Goal: Task Accomplishment & Management: Use online tool/utility

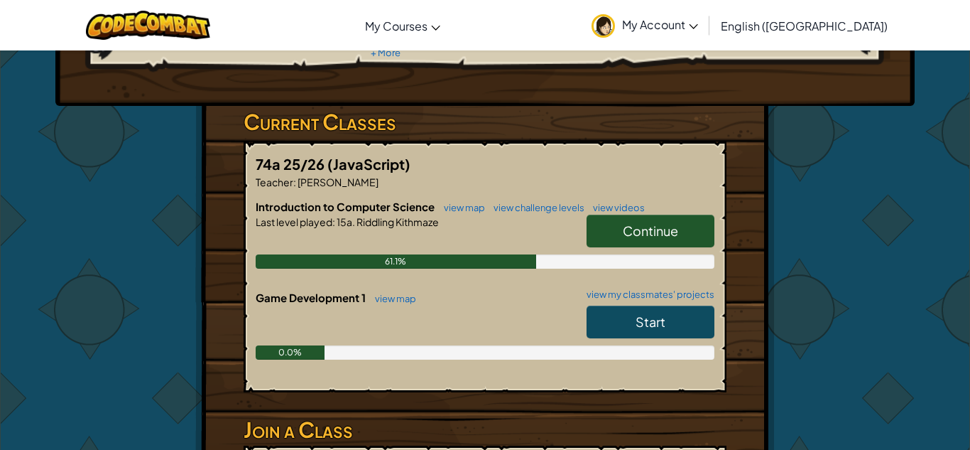
scroll to position [185, 0]
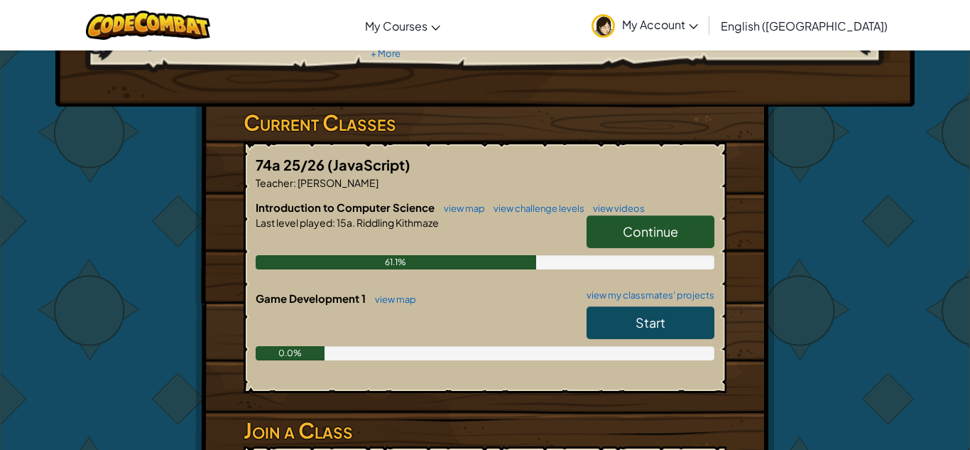
click at [626, 224] on span "Continue" at bounding box center [650, 231] width 55 height 16
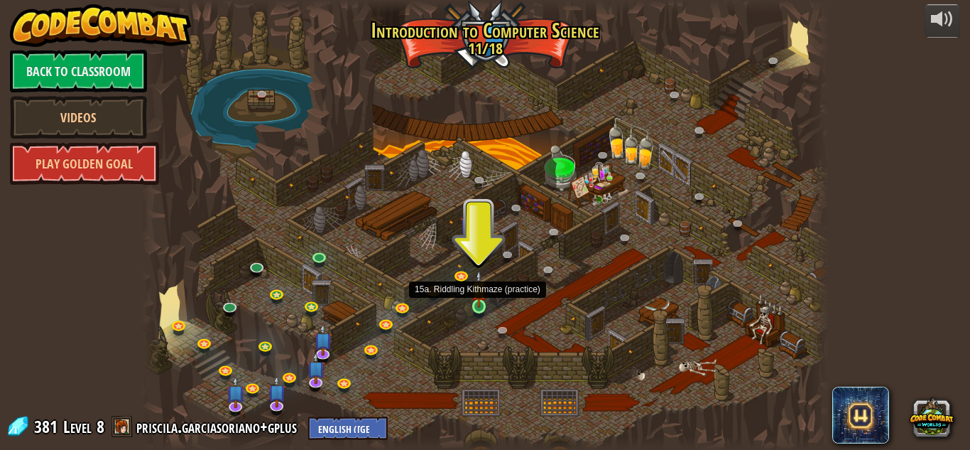
click at [474, 301] on img at bounding box center [479, 288] width 16 height 37
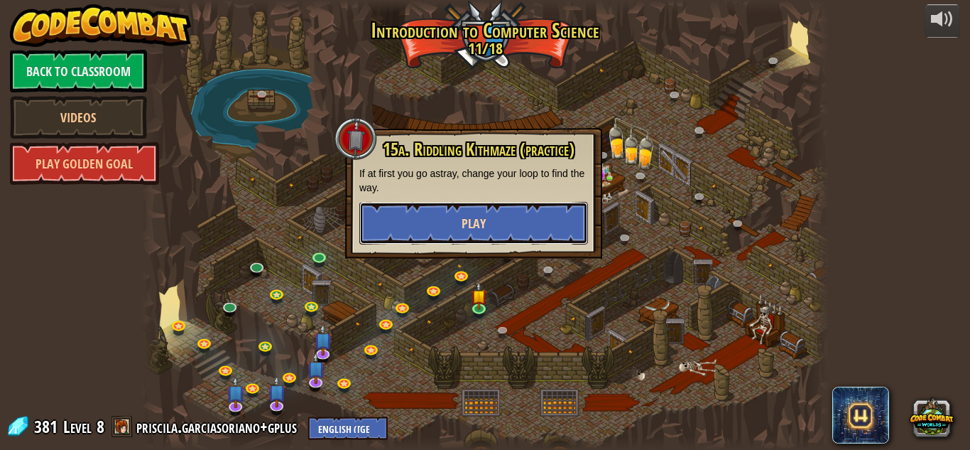
click at [489, 211] on button "Play" at bounding box center [473, 223] width 229 height 43
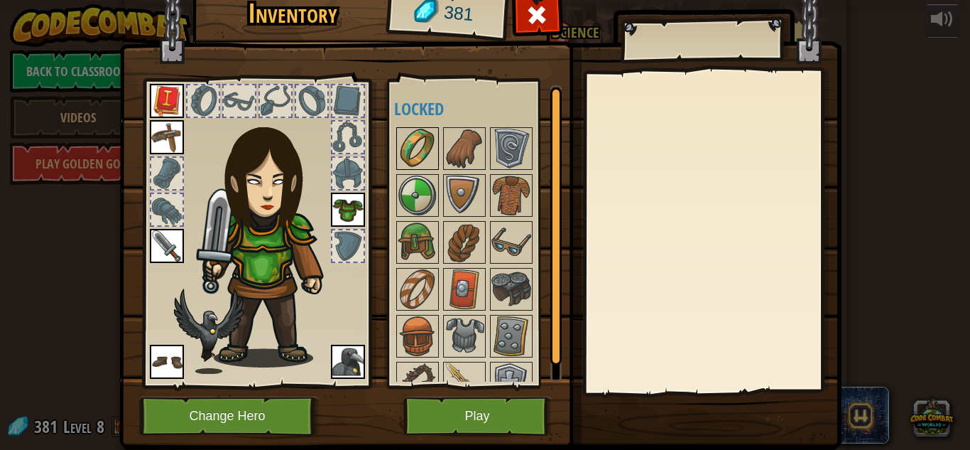
click at [413, 138] on img at bounding box center [418, 149] width 40 height 40
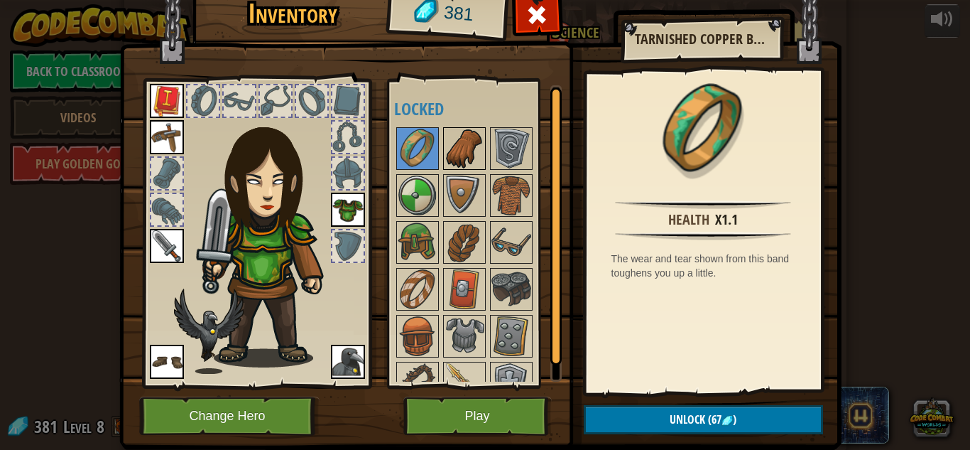
click at [470, 143] on img at bounding box center [465, 149] width 40 height 40
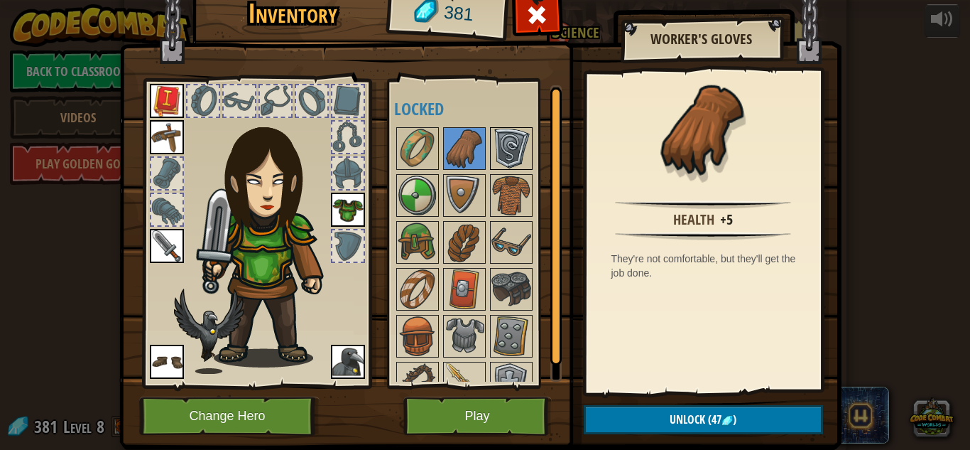
click at [513, 144] on img at bounding box center [512, 149] width 40 height 40
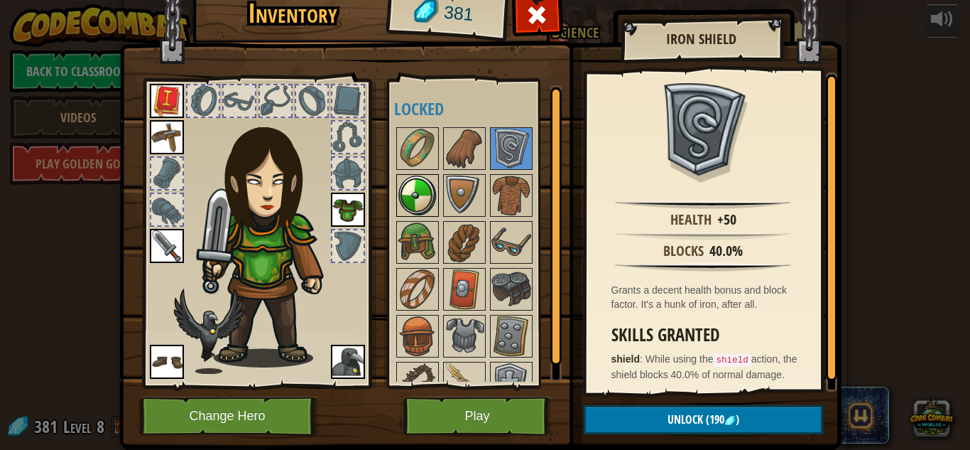
click at [398, 180] on img at bounding box center [418, 195] width 40 height 40
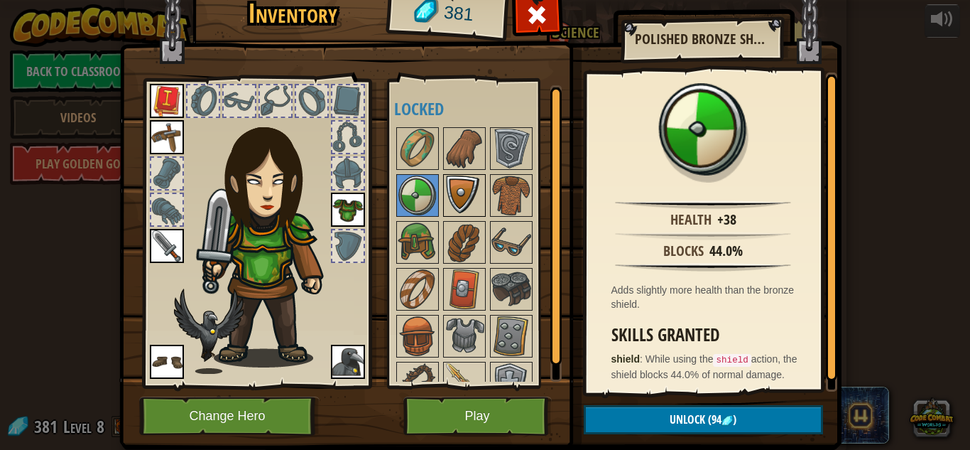
click at [445, 184] on img at bounding box center [465, 195] width 40 height 40
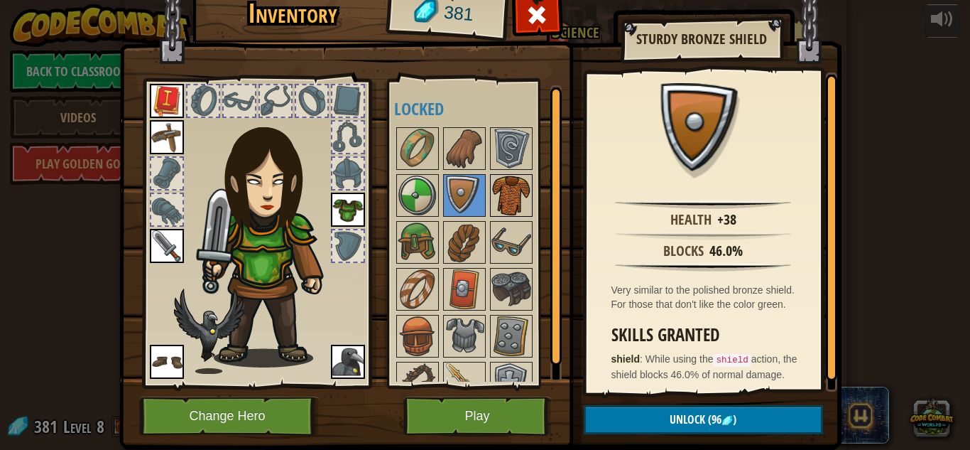
scroll to position [25, 0]
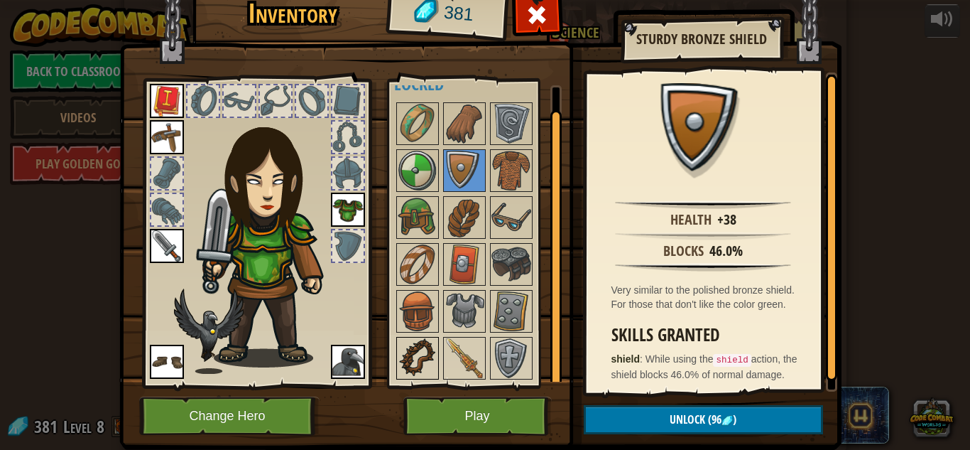
click at [419, 360] on img at bounding box center [418, 358] width 40 height 40
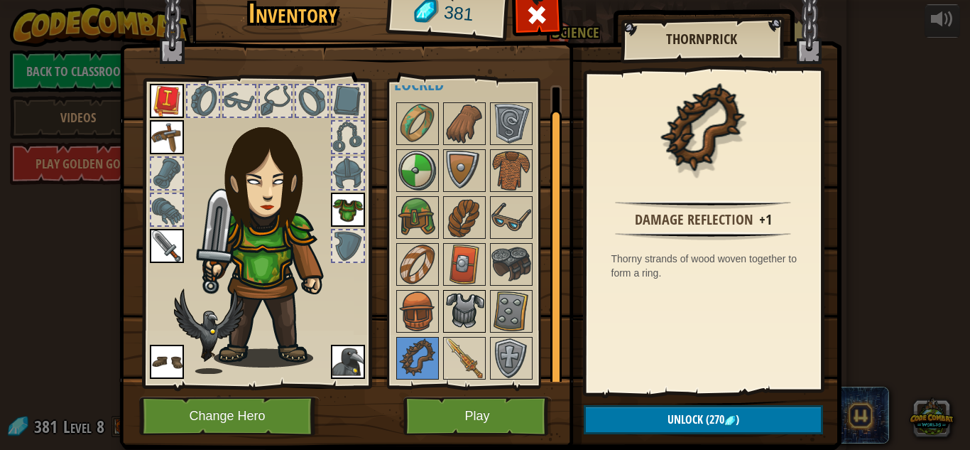
click at [473, 332] on div at bounding box center [464, 311] width 43 height 43
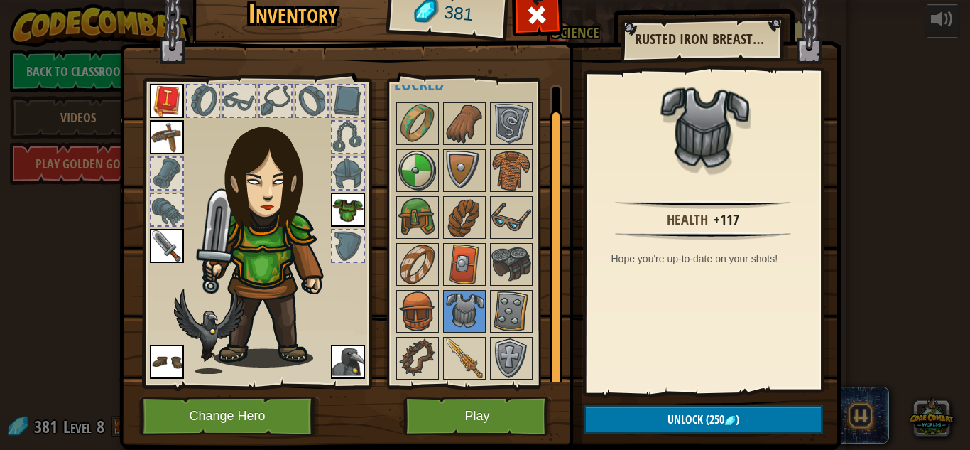
click at [379, 376] on img at bounding box center [480, 192] width 722 height 516
click at [413, 359] on img at bounding box center [418, 358] width 40 height 40
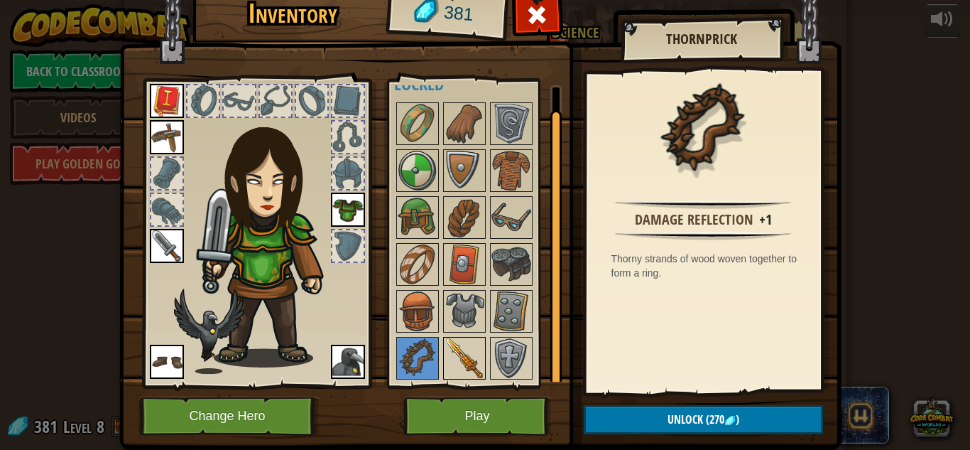
click at [464, 347] on img at bounding box center [465, 358] width 40 height 40
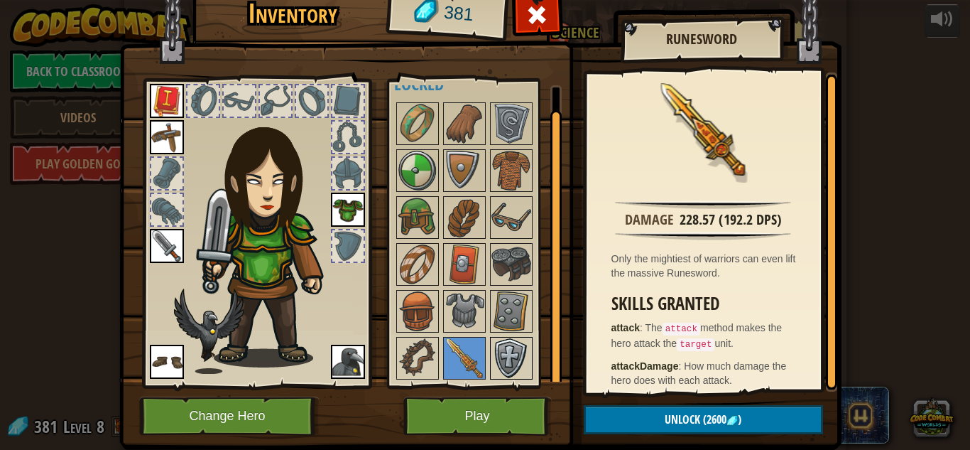
click at [521, 359] on img at bounding box center [512, 358] width 40 height 40
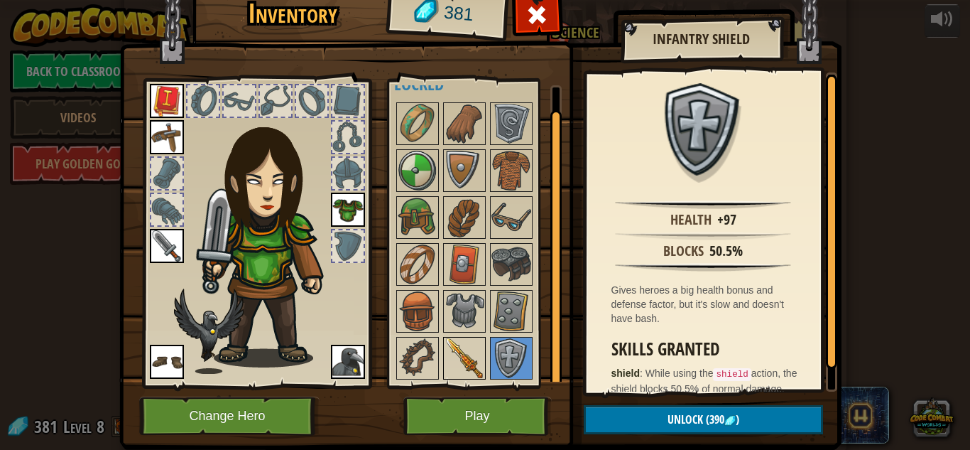
click at [477, 368] on img at bounding box center [465, 358] width 40 height 40
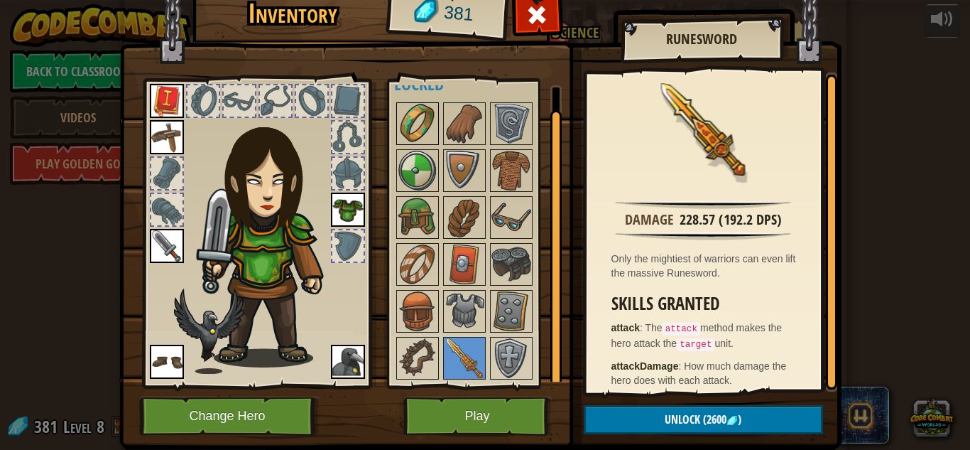
click at [427, 109] on img at bounding box center [418, 124] width 40 height 40
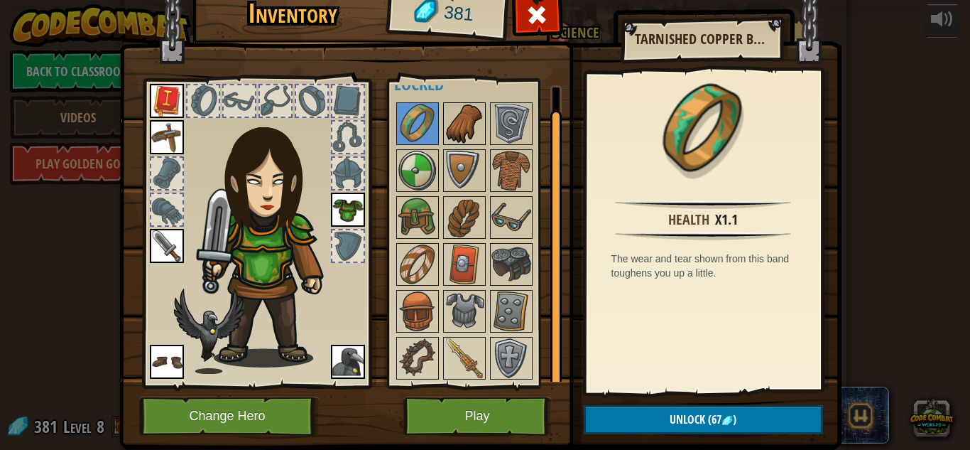
click at [465, 137] on img at bounding box center [465, 124] width 40 height 40
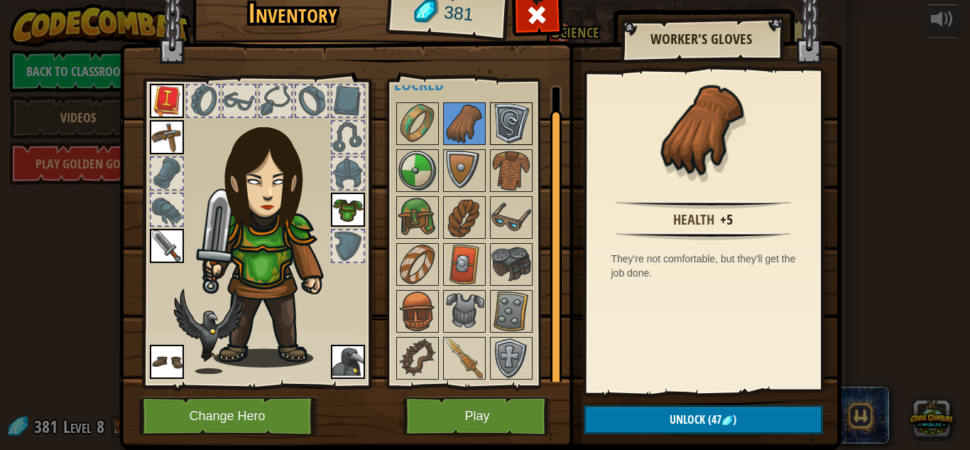
click at [498, 132] on img at bounding box center [512, 124] width 40 height 40
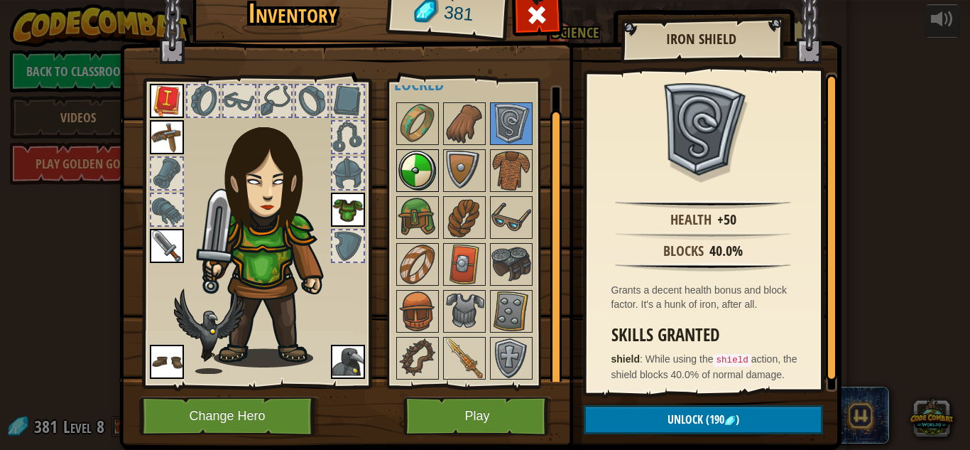
click at [415, 171] on img at bounding box center [418, 171] width 40 height 40
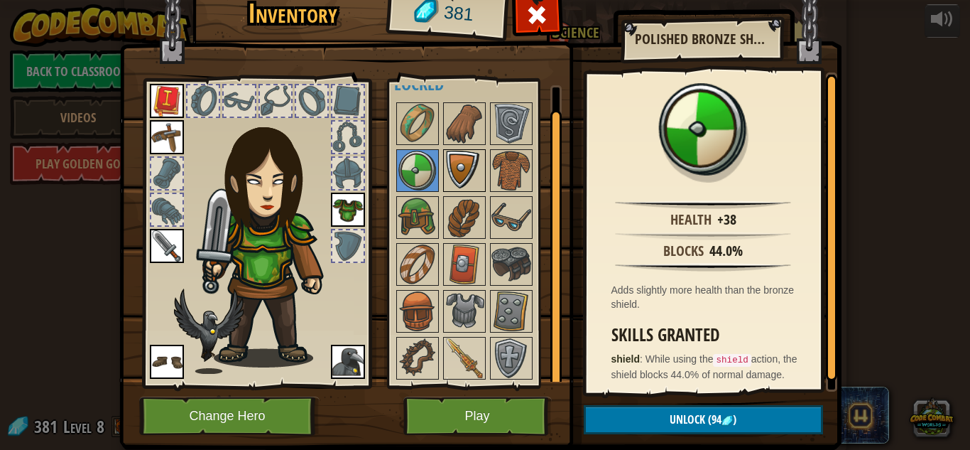
click at [469, 153] on img at bounding box center [465, 171] width 40 height 40
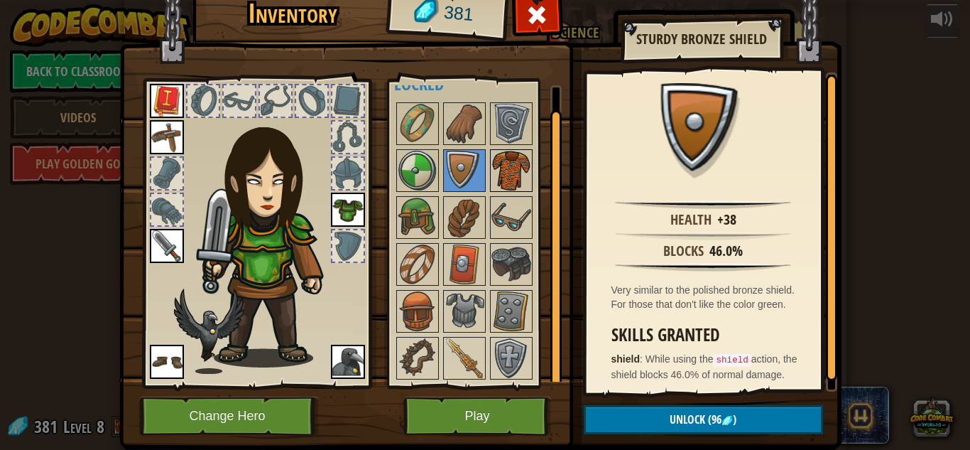
click at [516, 156] on img at bounding box center [512, 171] width 40 height 40
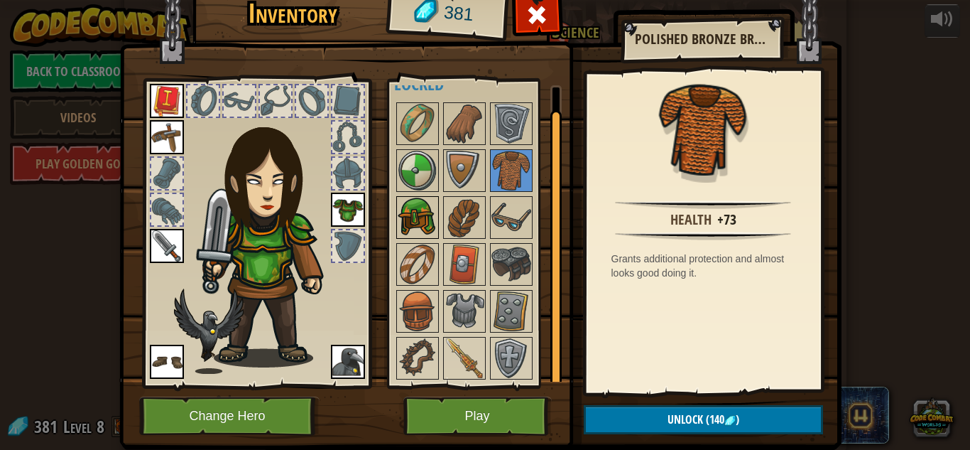
click at [420, 231] on img at bounding box center [418, 217] width 40 height 40
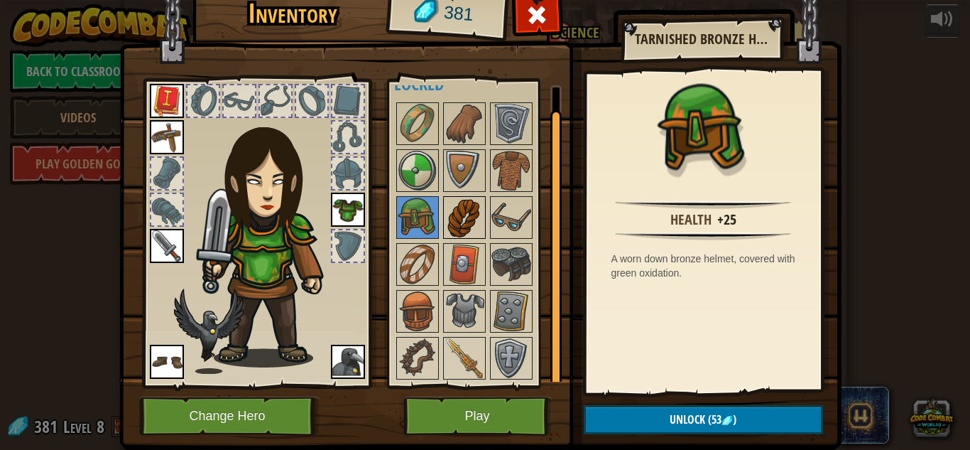
click at [455, 229] on img at bounding box center [465, 217] width 40 height 40
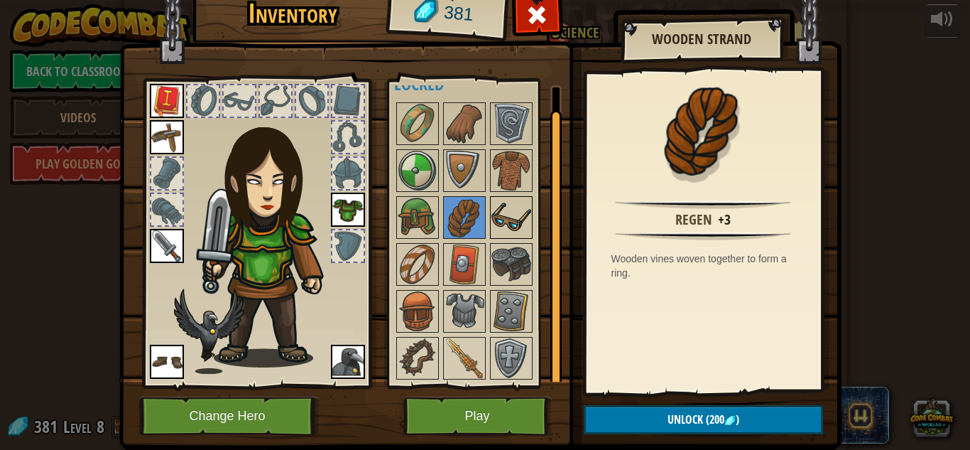
click at [494, 219] on img at bounding box center [512, 217] width 40 height 40
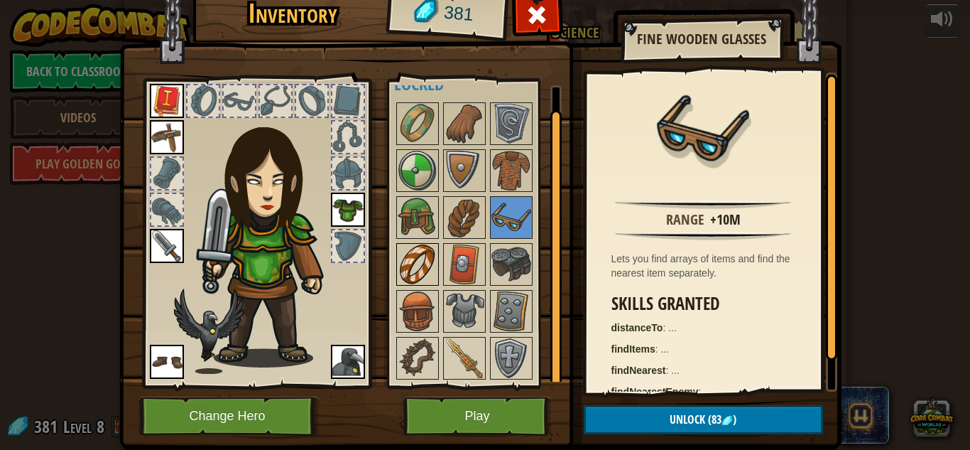
click at [421, 256] on img at bounding box center [418, 264] width 40 height 40
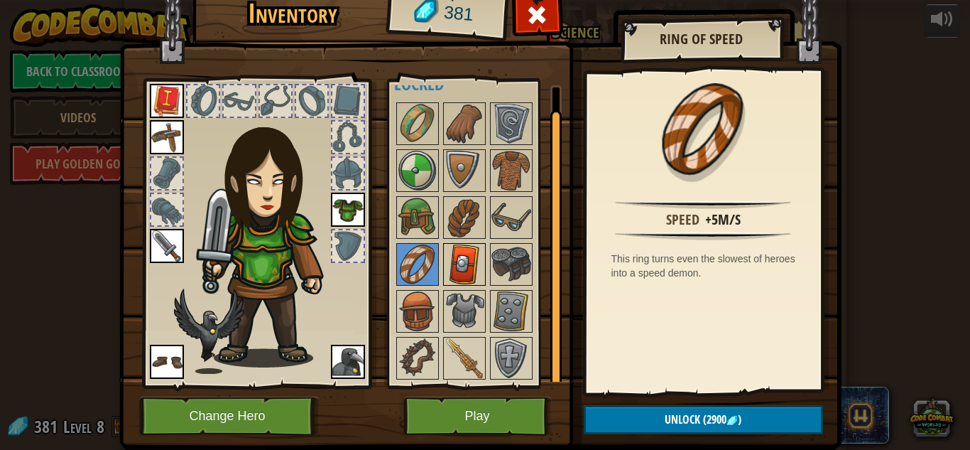
click at [457, 253] on img at bounding box center [465, 264] width 40 height 40
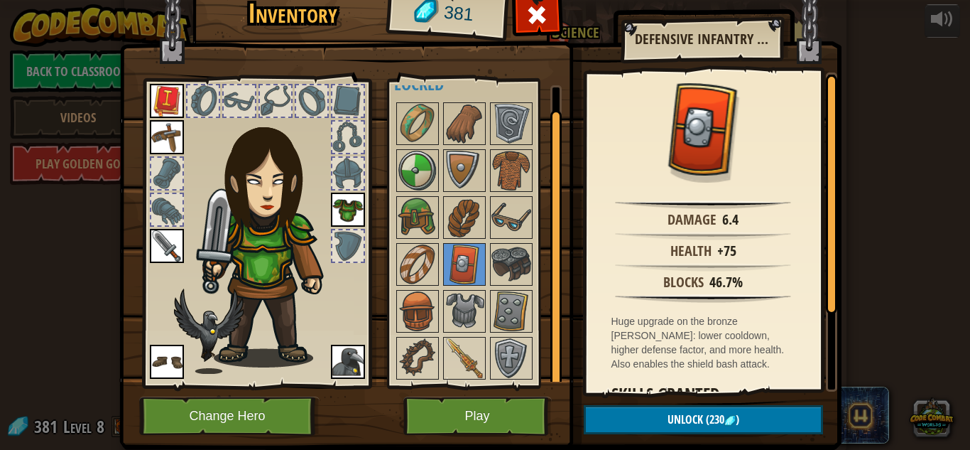
click at [519, 242] on div at bounding box center [478, 240] width 168 height 281
click at [509, 261] on img at bounding box center [512, 264] width 40 height 40
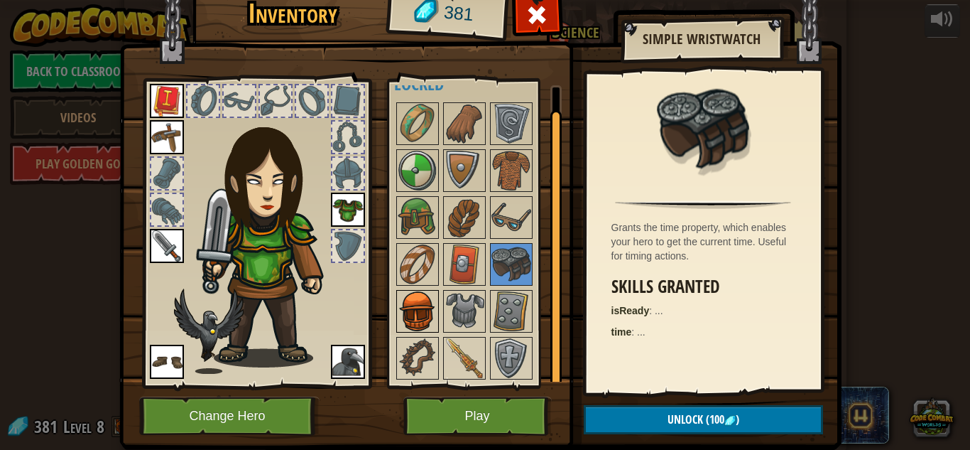
click at [414, 301] on img at bounding box center [418, 311] width 40 height 40
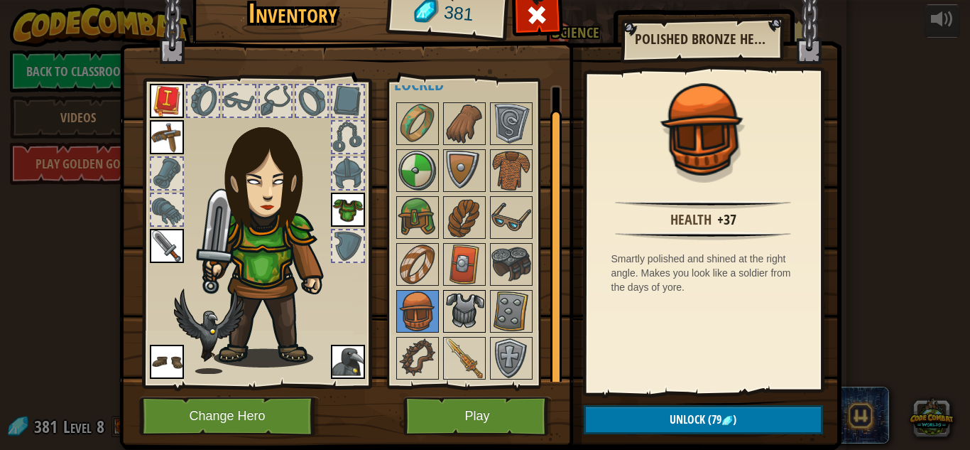
click at [479, 304] on img at bounding box center [465, 311] width 40 height 40
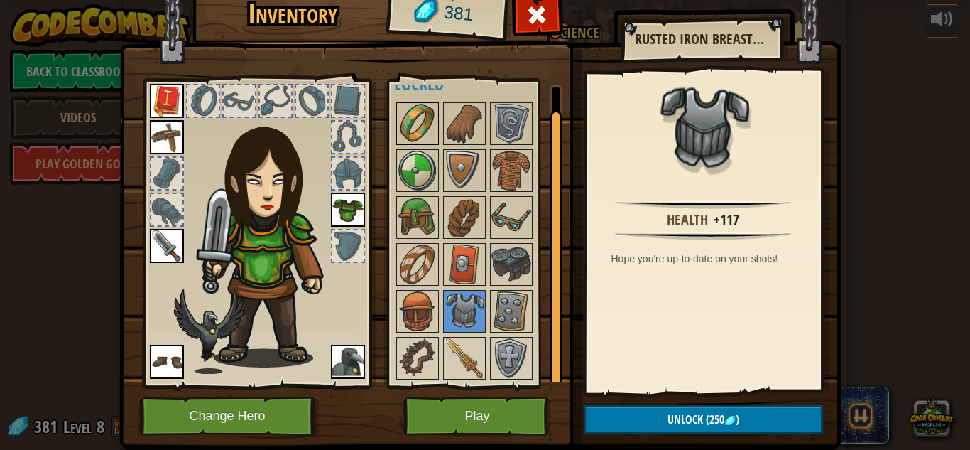
click at [432, 119] on img at bounding box center [418, 124] width 40 height 40
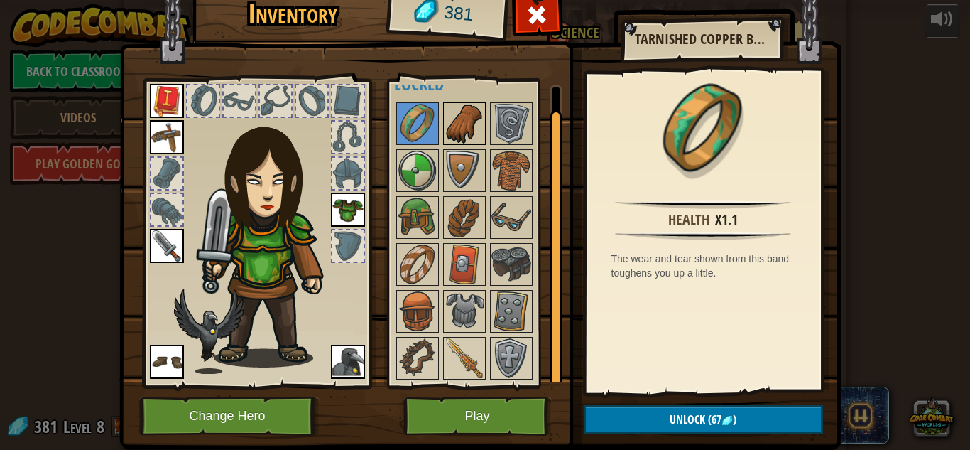
click at [461, 108] on img at bounding box center [465, 124] width 40 height 40
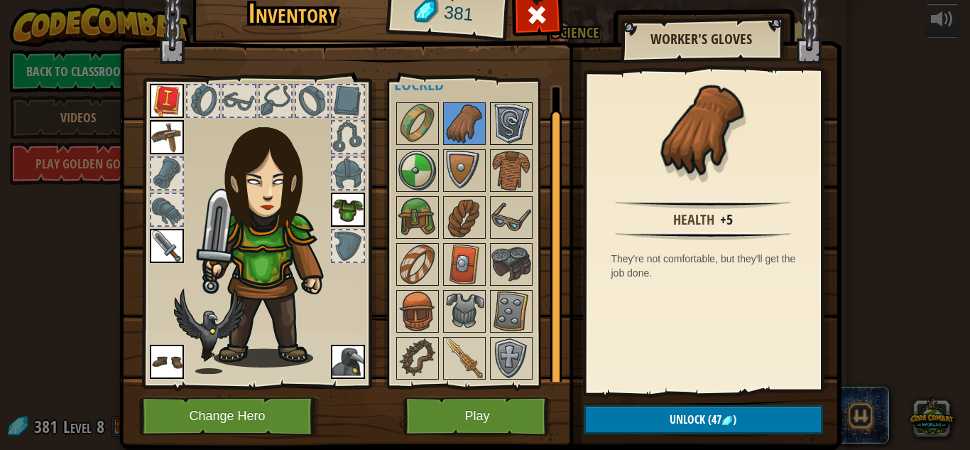
click at [525, 117] on img at bounding box center [512, 124] width 40 height 40
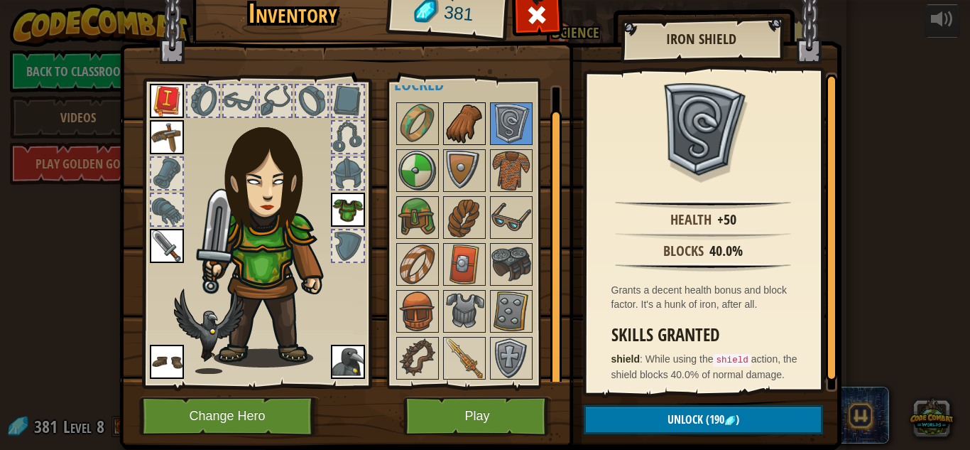
click at [480, 116] on img at bounding box center [465, 124] width 40 height 40
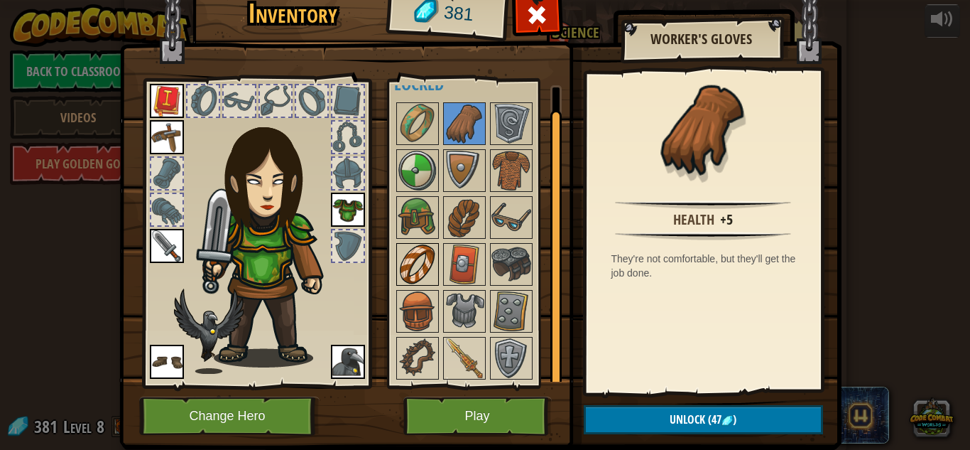
click at [411, 254] on img at bounding box center [418, 264] width 40 height 40
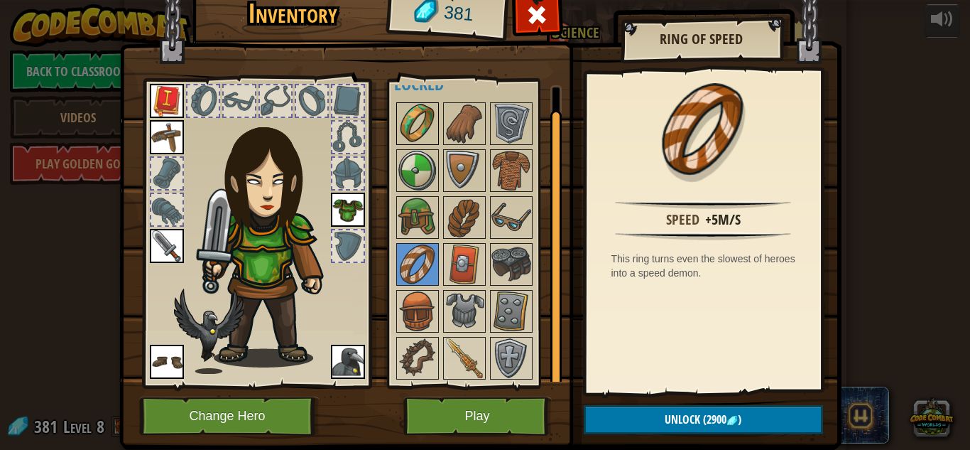
click at [429, 129] on img at bounding box center [418, 124] width 40 height 40
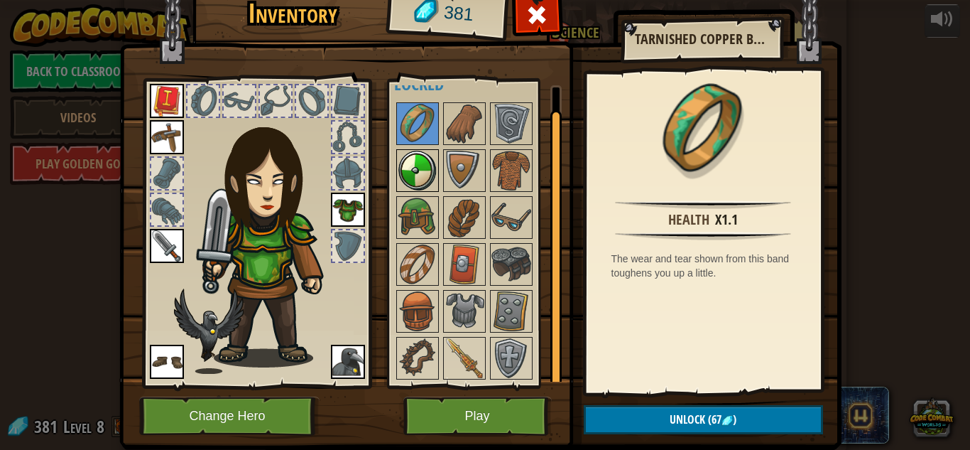
click at [428, 173] on img at bounding box center [418, 171] width 40 height 40
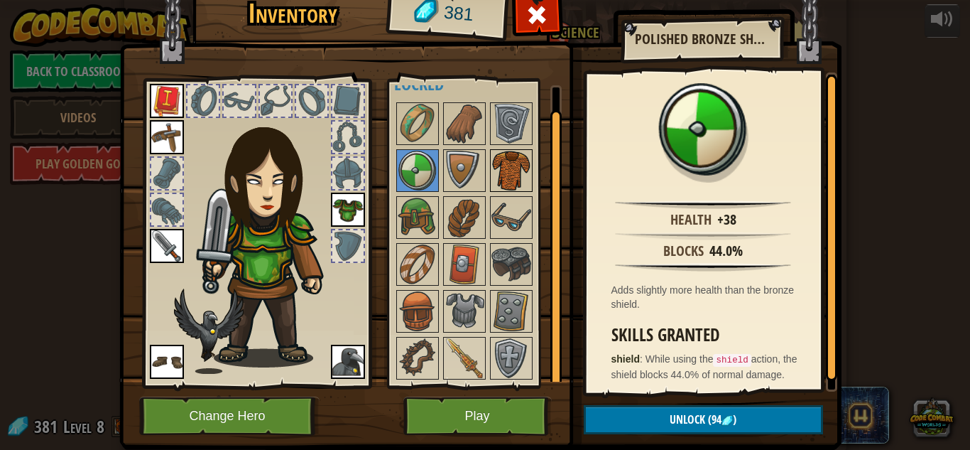
click at [519, 162] on img at bounding box center [512, 171] width 40 height 40
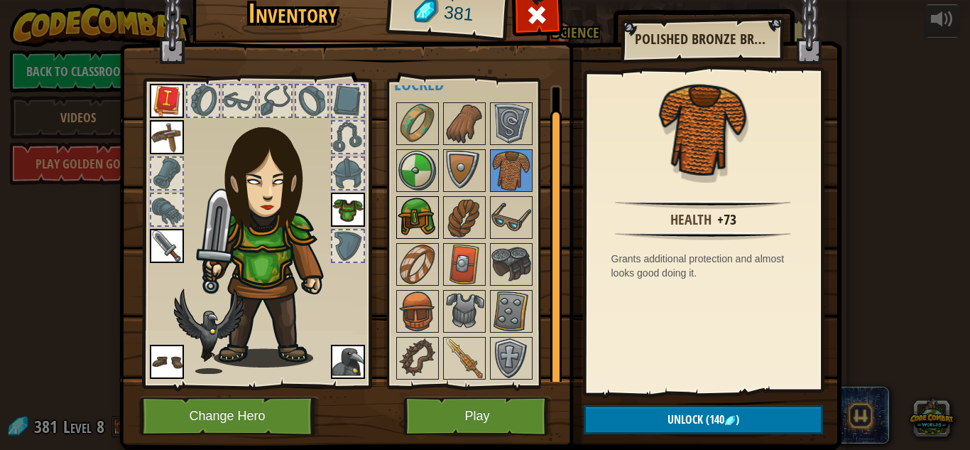
click at [399, 228] on img at bounding box center [418, 217] width 40 height 40
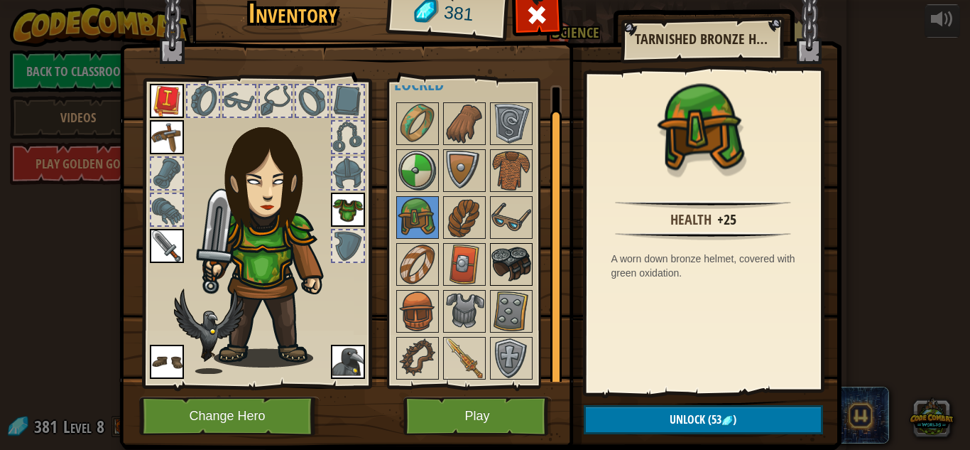
click at [521, 262] on img at bounding box center [512, 264] width 40 height 40
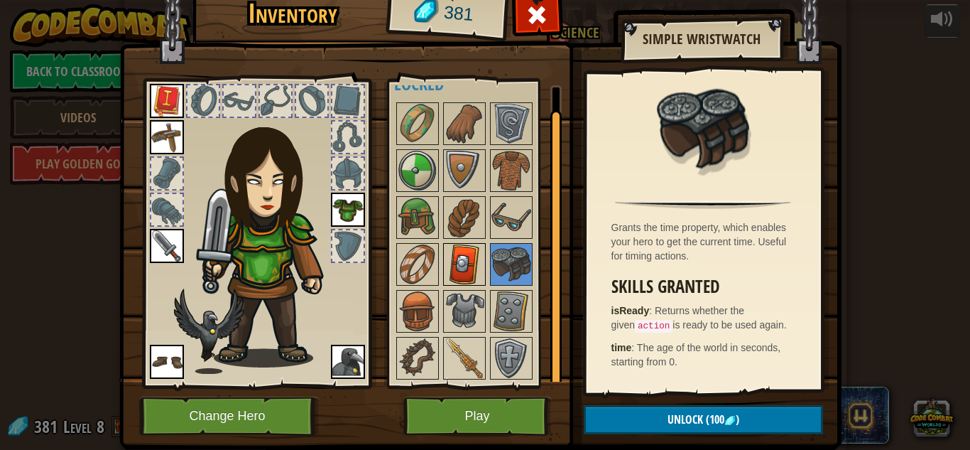
click at [458, 273] on img at bounding box center [465, 264] width 40 height 40
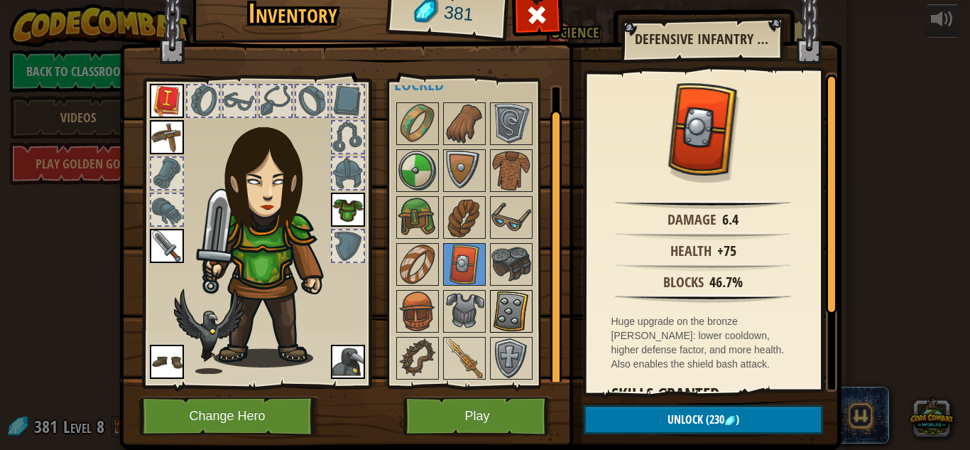
click at [517, 323] on img at bounding box center [512, 311] width 40 height 40
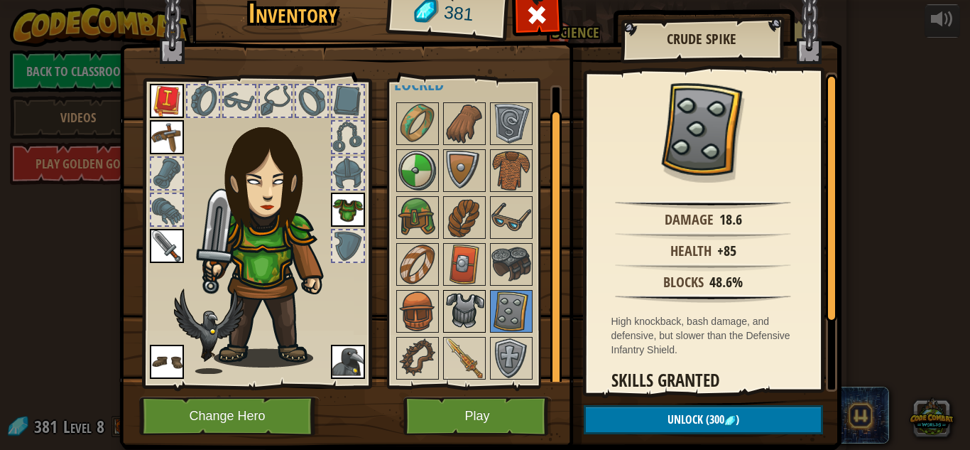
click at [480, 308] on img at bounding box center [465, 311] width 40 height 40
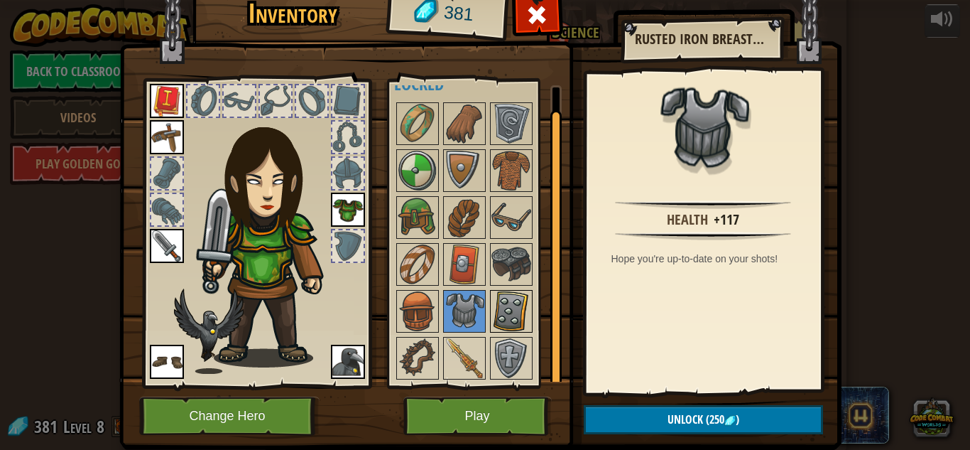
click at [511, 303] on img at bounding box center [512, 311] width 40 height 40
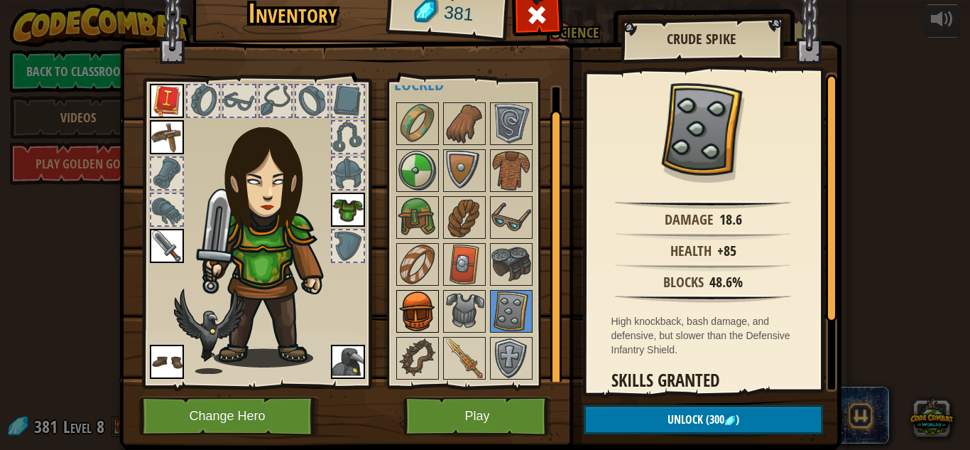
click at [403, 303] on img at bounding box center [418, 311] width 40 height 40
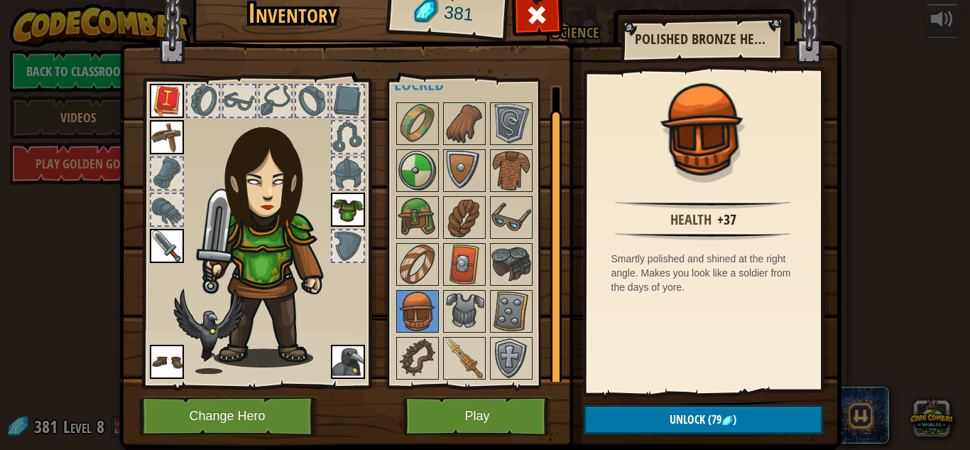
click at [420, 334] on div at bounding box center [478, 240] width 168 height 281
click at [431, 343] on img at bounding box center [418, 358] width 40 height 40
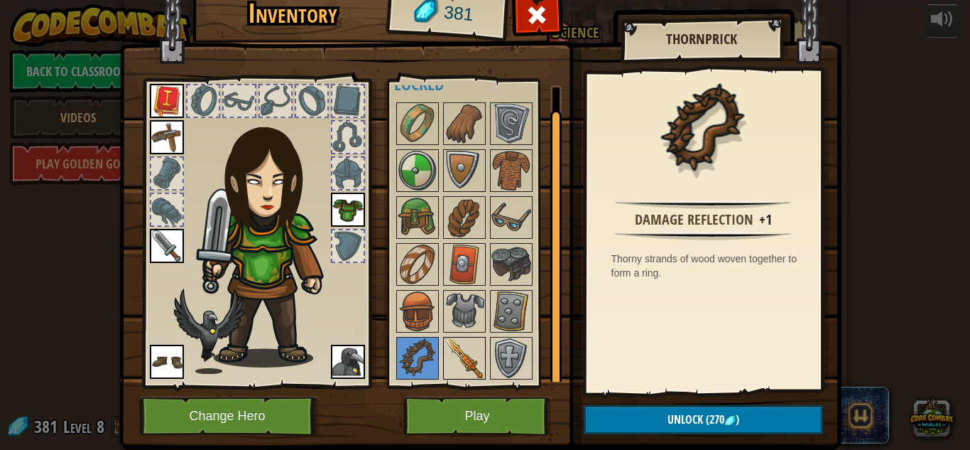
click at [478, 368] on img at bounding box center [465, 358] width 40 height 40
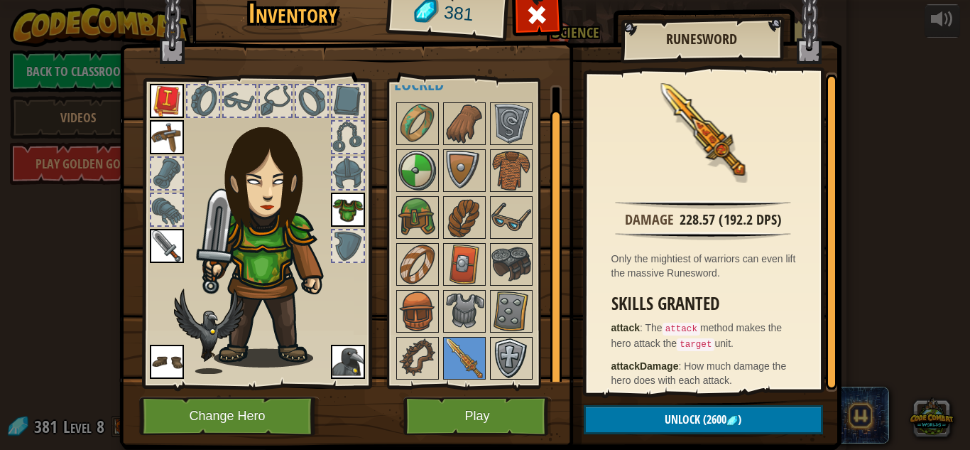
click at [526, 351] on img at bounding box center [512, 358] width 40 height 40
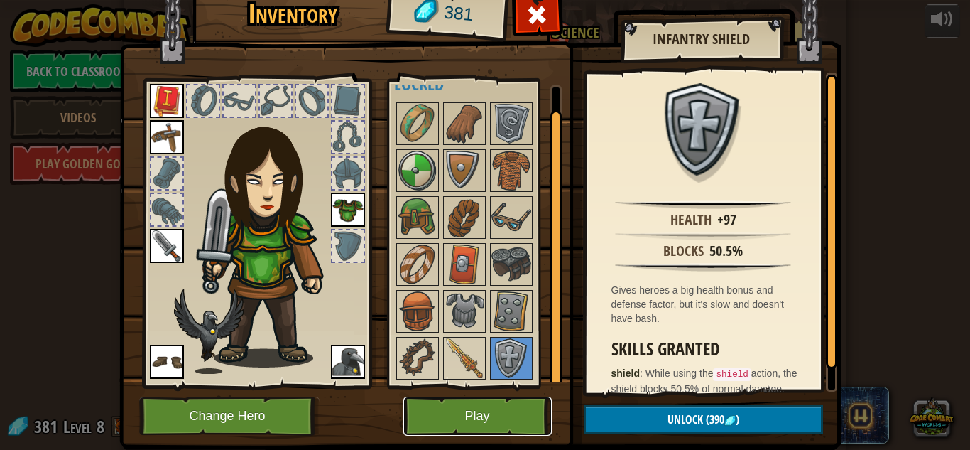
click at [523, 423] on button "Play" at bounding box center [477, 415] width 148 height 39
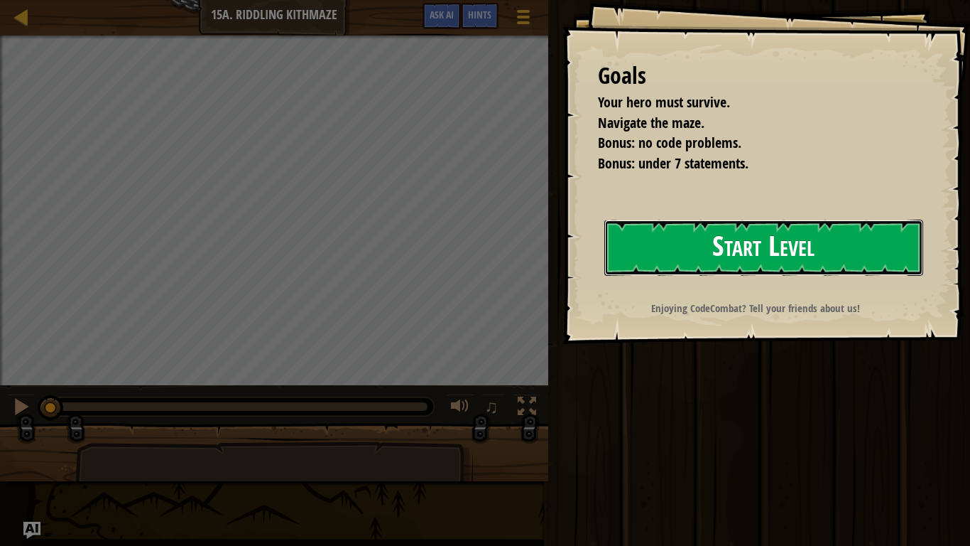
click at [811, 246] on button "Start Level" at bounding box center [763, 247] width 319 height 56
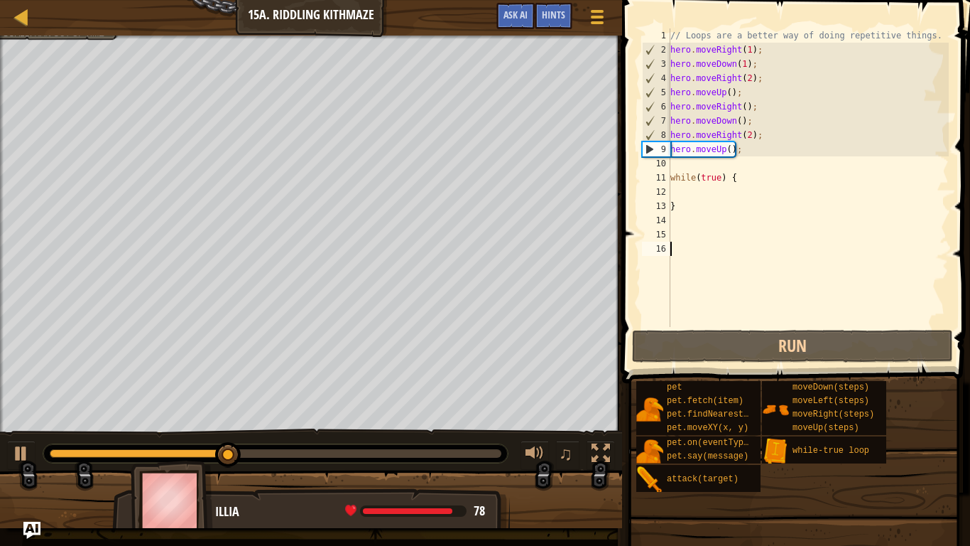
click at [679, 163] on div "// Loops are a better way of doing repetitive things. hero . moveRight ( 1 ) ; …" at bounding box center [808, 191] width 281 height 327
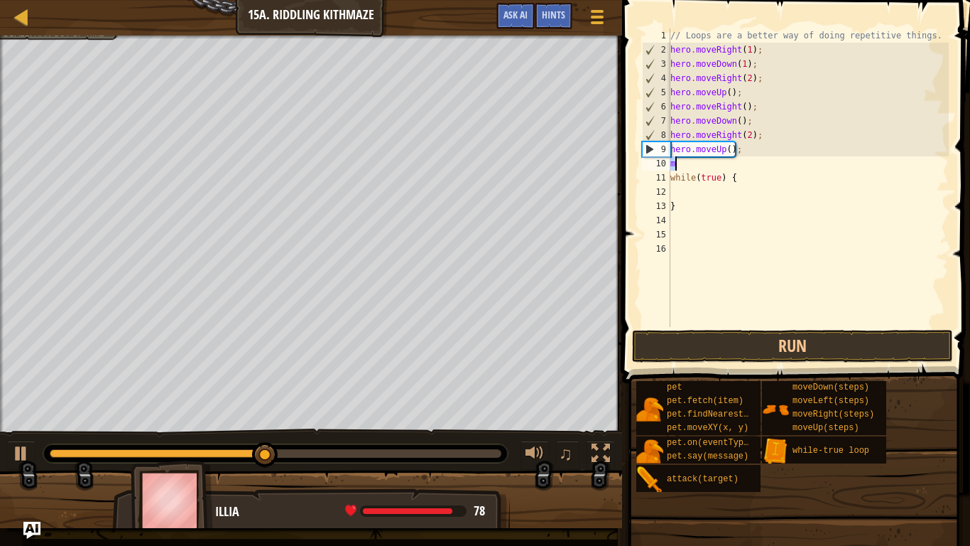
type textarea "o"
click at [679, 163] on div "// Loops are a better way of doing repetitive things. hero . moveRight ( 1 ) ; …" at bounding box center [808, 191] width 281 height 327
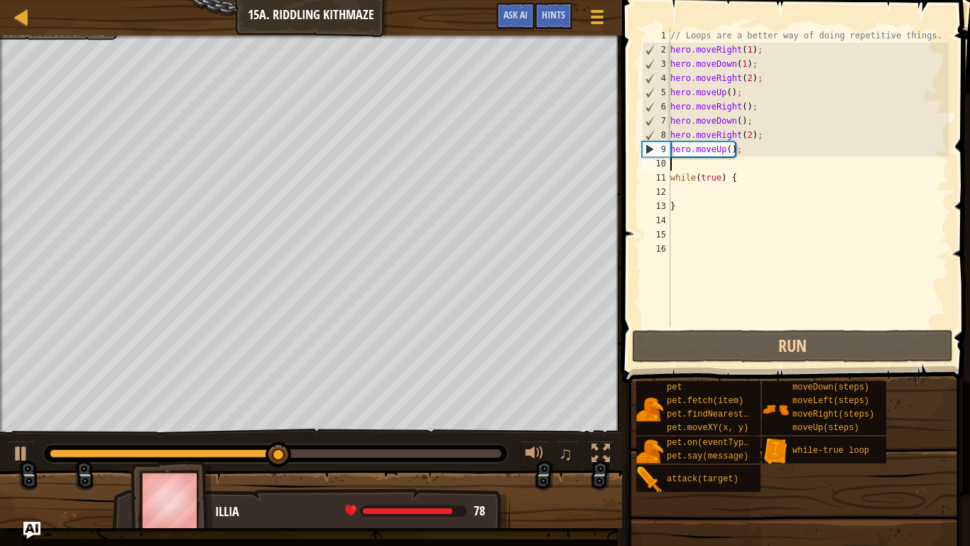
type textarea "m"
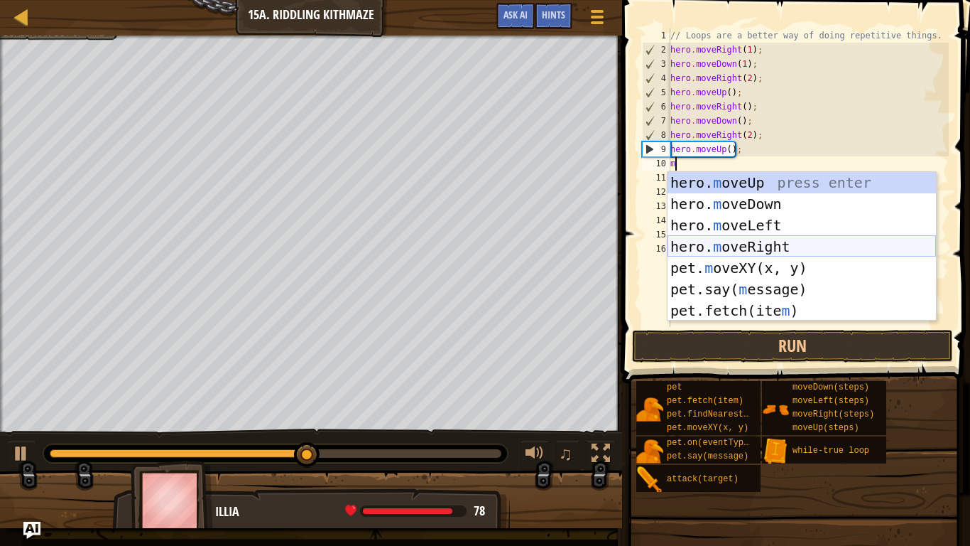
click at [764, 239] on div "hero. m oveUp press enter hero. m oveDown press enter hero. m oveLeft press ent…" at bounding box center [802, 268] width 269 height 192
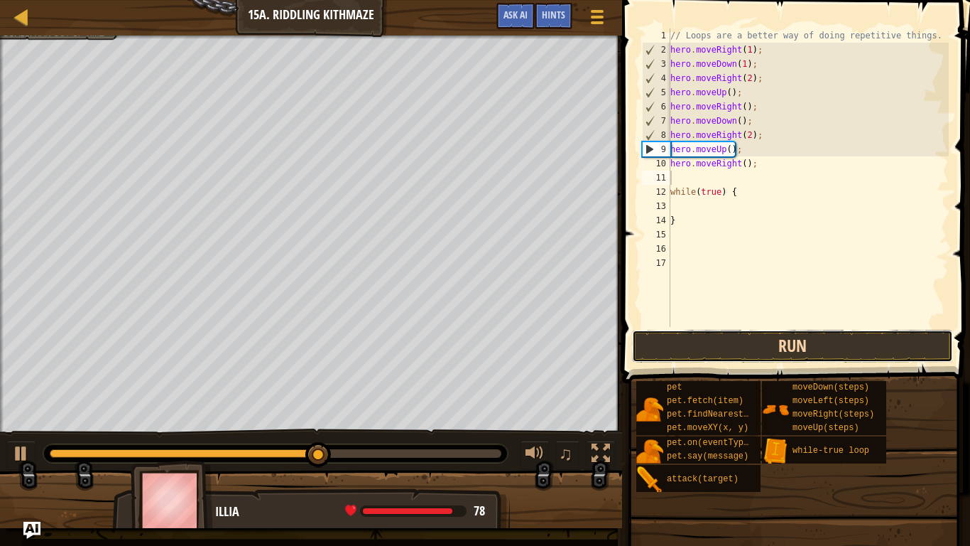
click at [786, 356] on button "Run" at bounding box center [792, 346] width 321 height 33
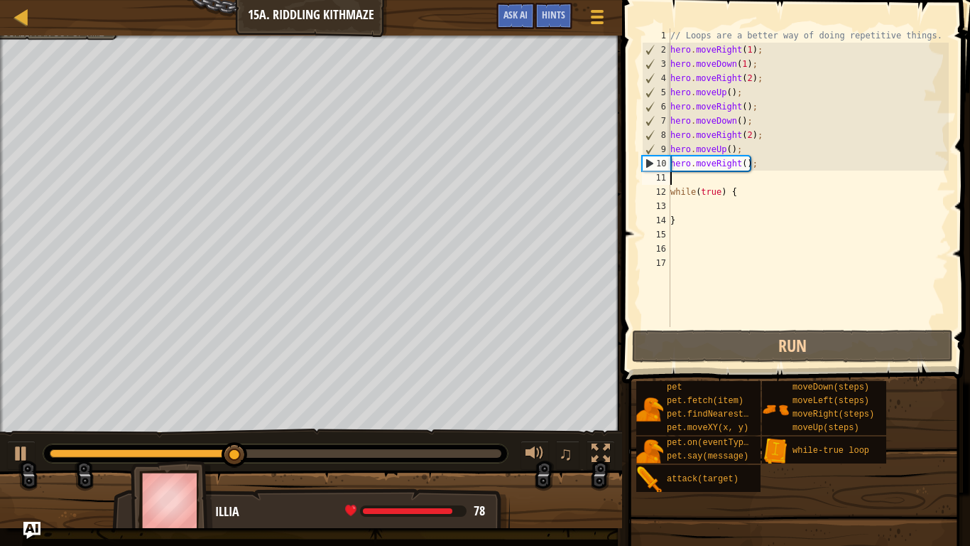
click at [671, 189] on div "// Loops are a better way of doing repetitive things. hero . moveRight ( 1 ) ; …" at bounding box center [808, 191] width 281 height 327
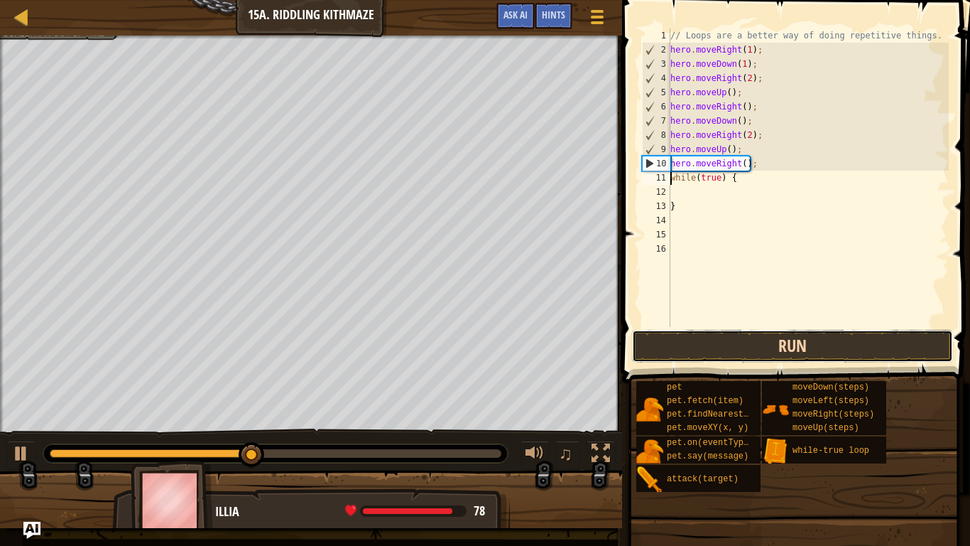
click at [775, 332] on button "Run" at bounding box center [792, 346] width 321 height 33
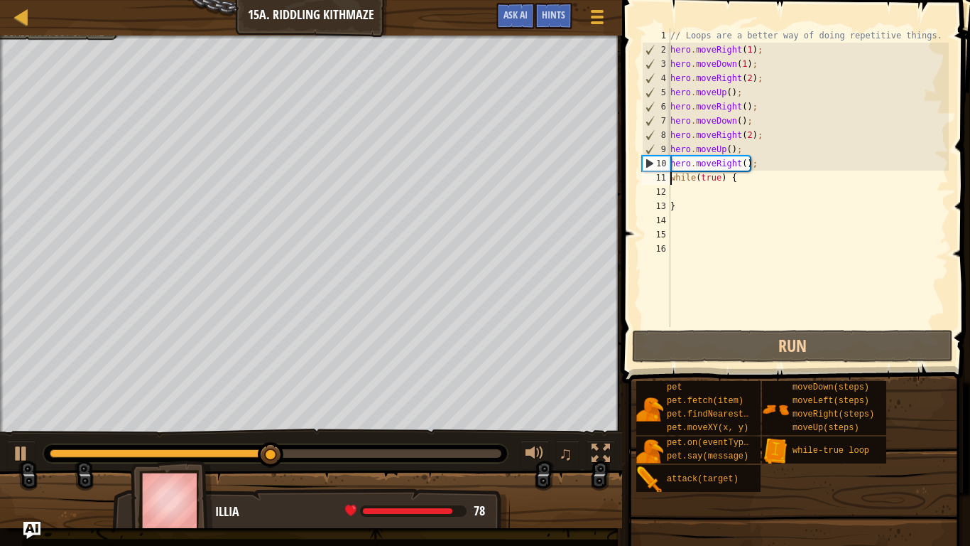
click at [670, 203] on div "13" at bounding box center [656, 206] width 28 height 14
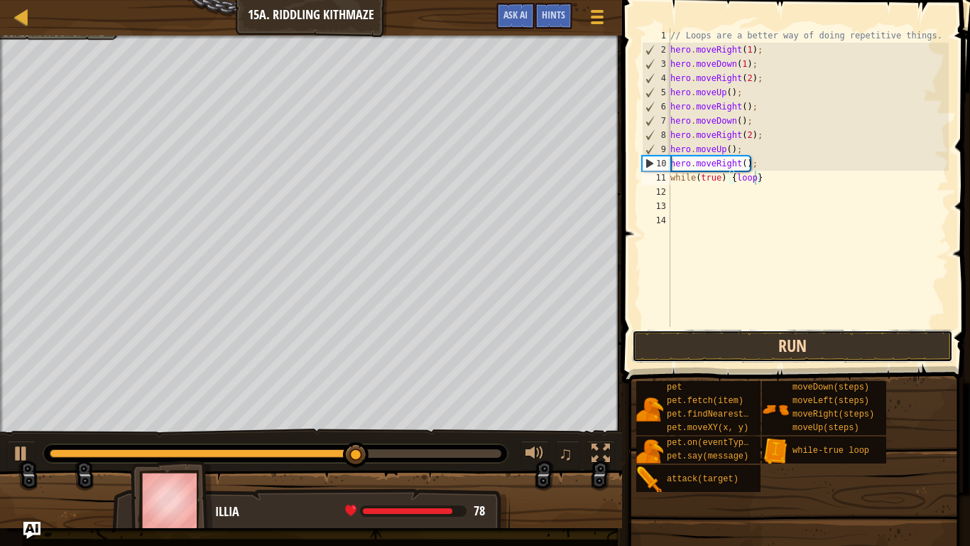
click at [769, 352] on button "Run" at bounding box center [792, 346] width 321 height 33
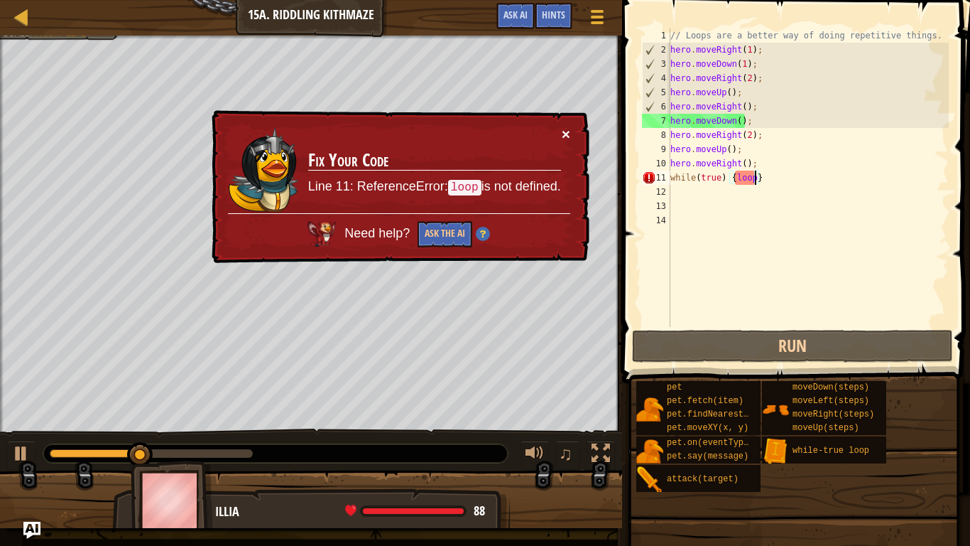
click at [568, 132] on button "×" at bounding box center [566, 133] width 9 height 15
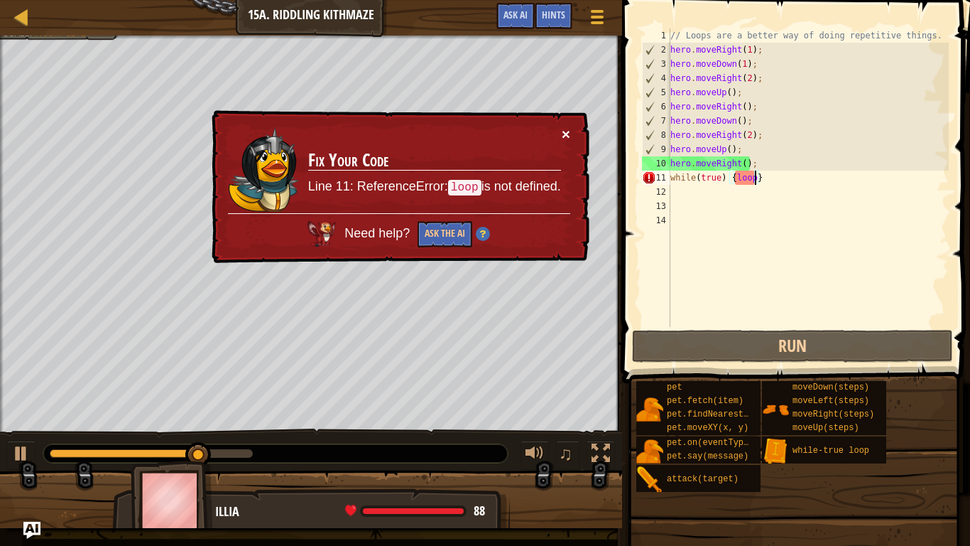
click at [565, 130] on button "×" at bounding box center [566, 133] width 9 height 15
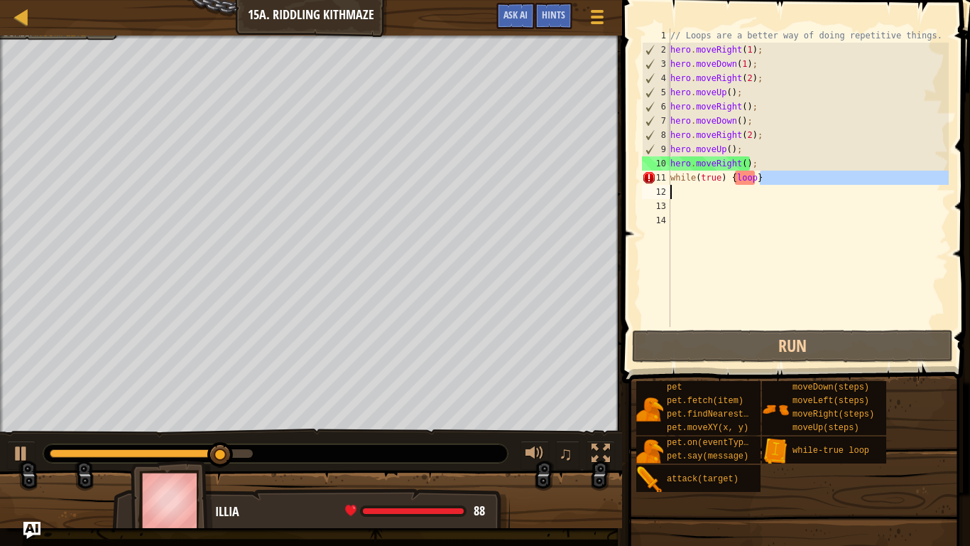
drag, startPoint x: 769, startPoint y: 178, endPoint x: 620, endPoint y: 193, distance: 149.2
click at [620, 193] on div "while(true) {loop} 1 2 3 4 5 6 7 8 9 10 11 12 13 14 // Loops are a better way o…" at bounding box center [794, 219] width 352 height 425
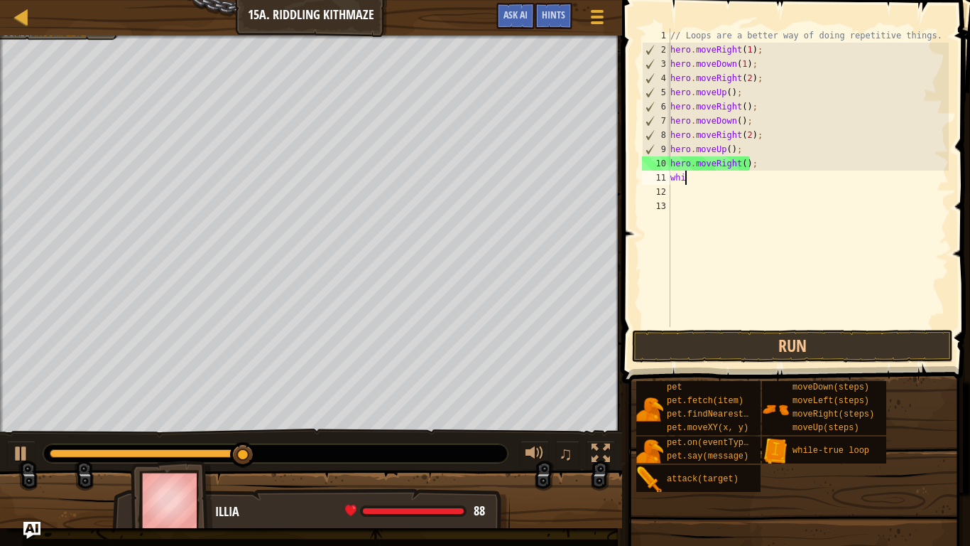
type textarea "w"
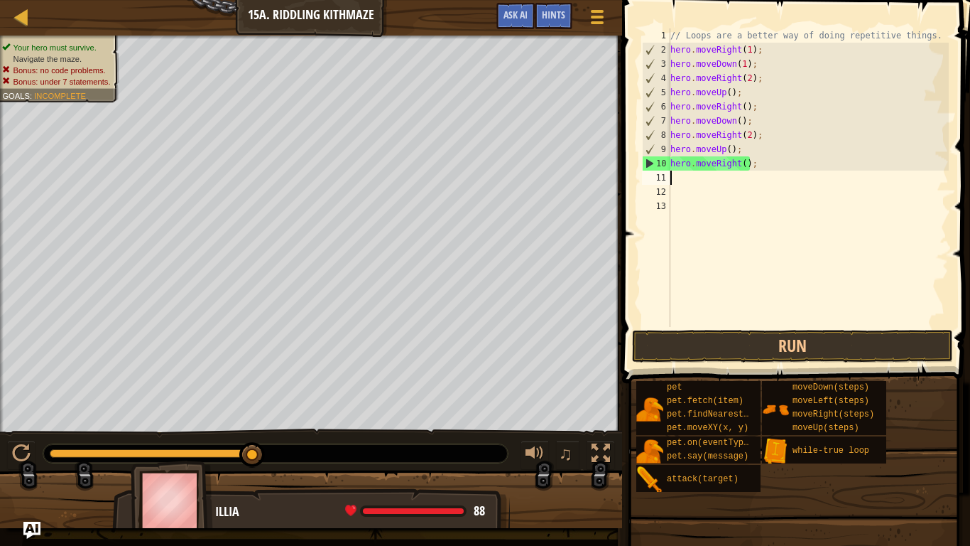
type textarea "l"
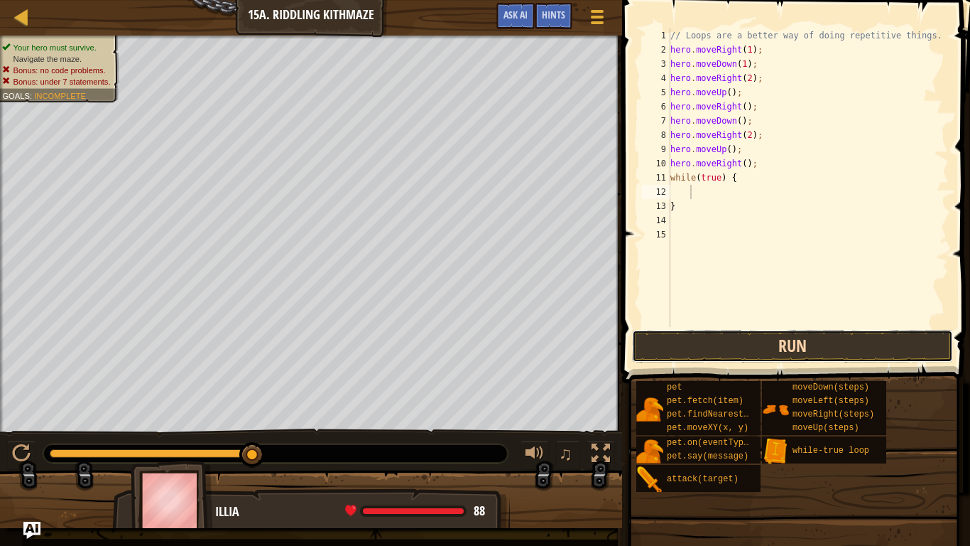
click at [771, 344] on button "Run" at bounding box center [792, 346] width 321 height 33
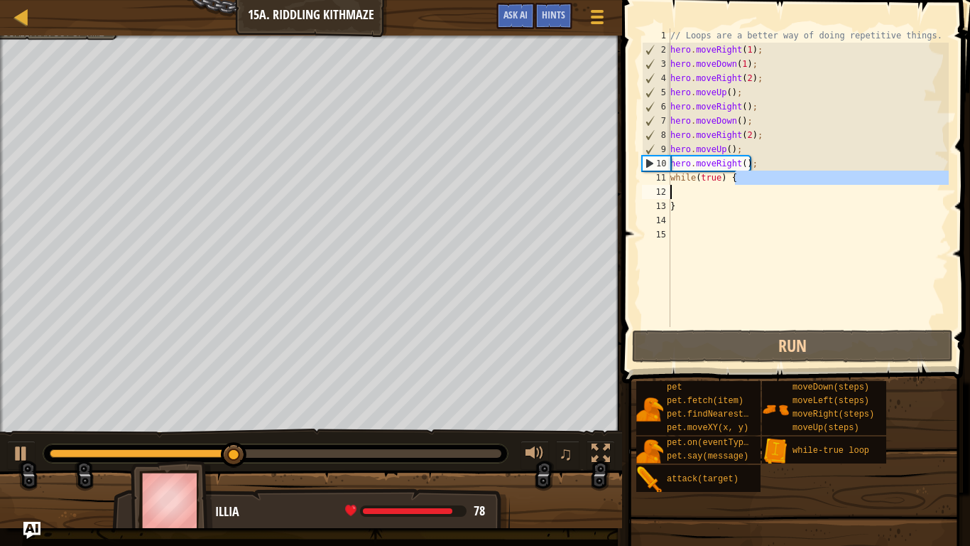
drag, startPoint x: 749, startPoint y: 180, endPoint x: 651, endPoint y: 193, distance: 98.9
click at [651, 193] on div "1 2 3 4 5 6 7 8 9 10 11 12 13 14 15 // Loops are a better way of doing repetiti…" at bounding box center [794, 177] width 310 height 298
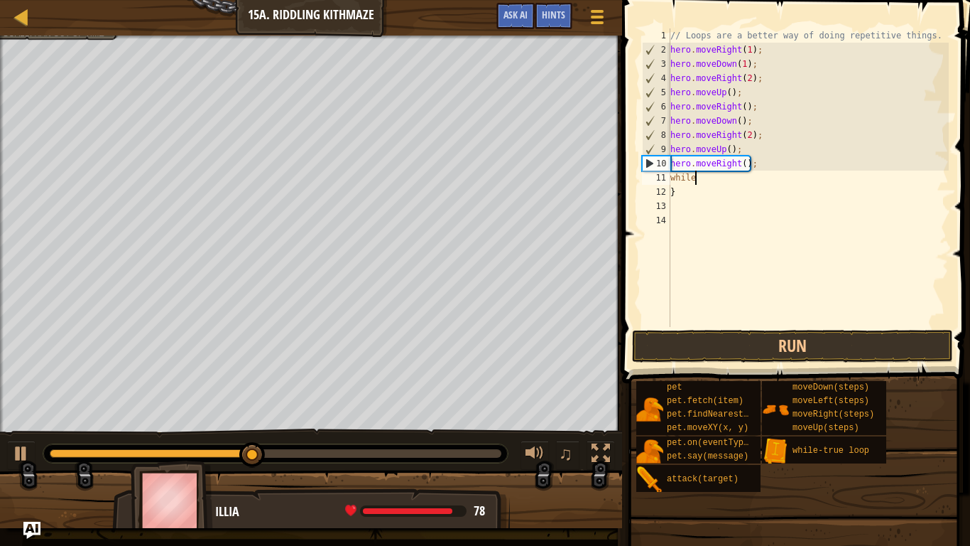
type textarea "w"
click at [687, 187] on div "// Loops are a better way of doing repetitive things. hero . moveRight ( 1 ) ; …" at bounding box center [808, 191] width 281 height 327
type textarea "}"
type textarea "do"
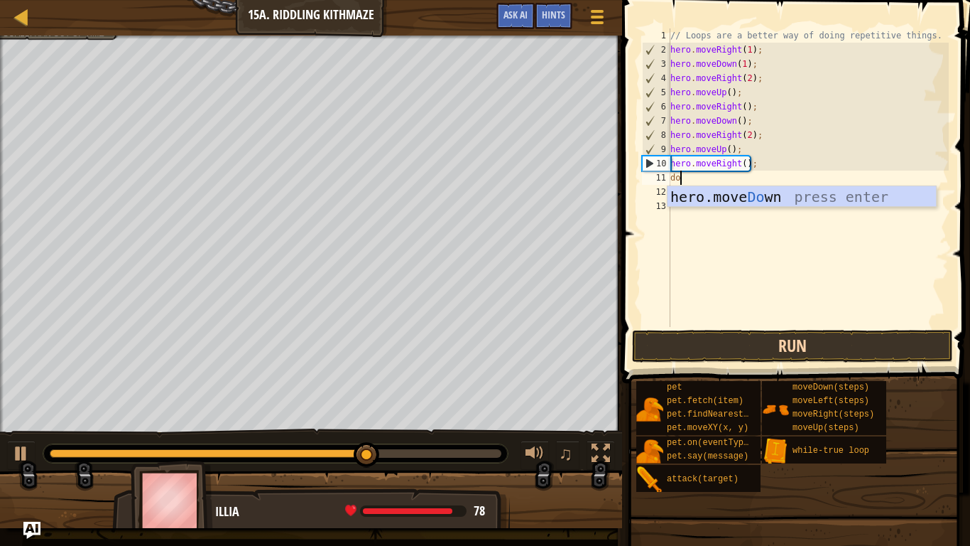
scroll to position [6, 1]
click at [761, 193] on div "hero.move Do wn press enter" at bounding box center [802, 218] width 269 height 64
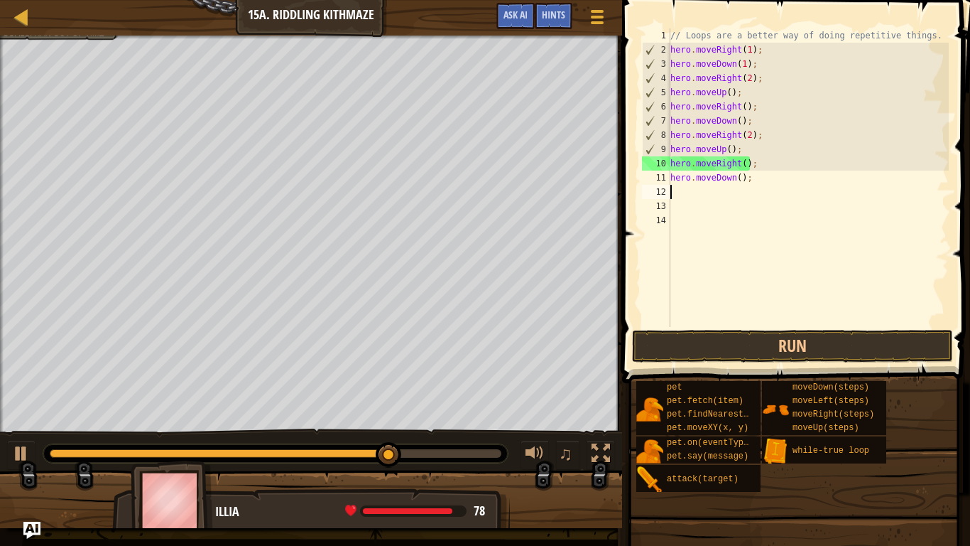
scroll to position [6, 0]
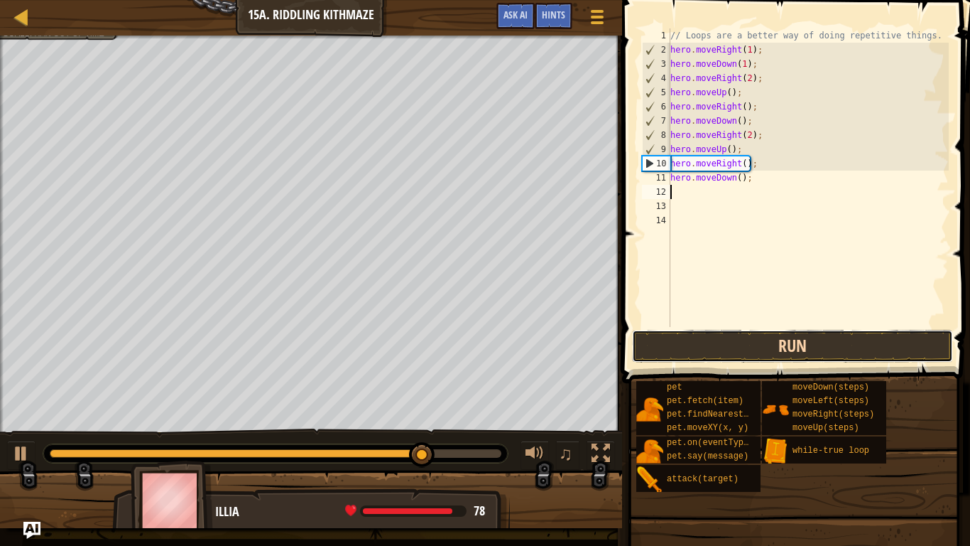
click at [698, 330] on button "Run" at bounding box center [792, 346] width 321 height 33
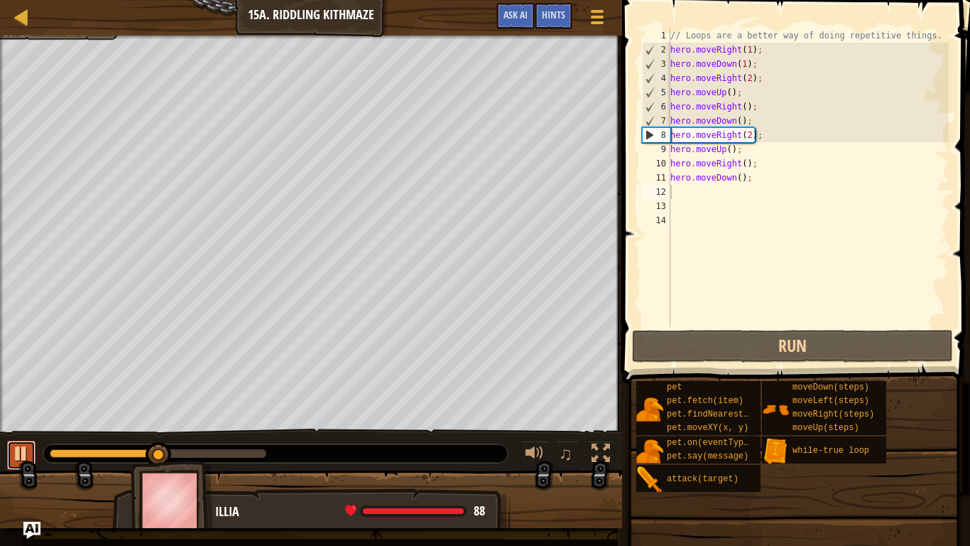
click at [22, 448] on div at bounding box center [21, 453] width 18 height 18
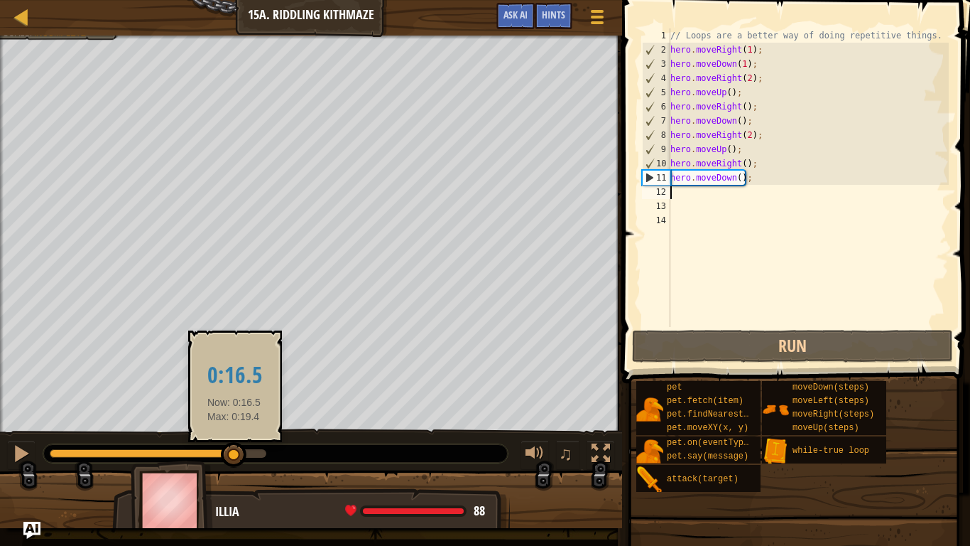
drag, startPoint x: 164, startPoint y: 452, endPoint x: 234, endPoint y: 448, distance: 70.5
click at [234, 448] on div at bounding box center [234, 455] width 26 height 26
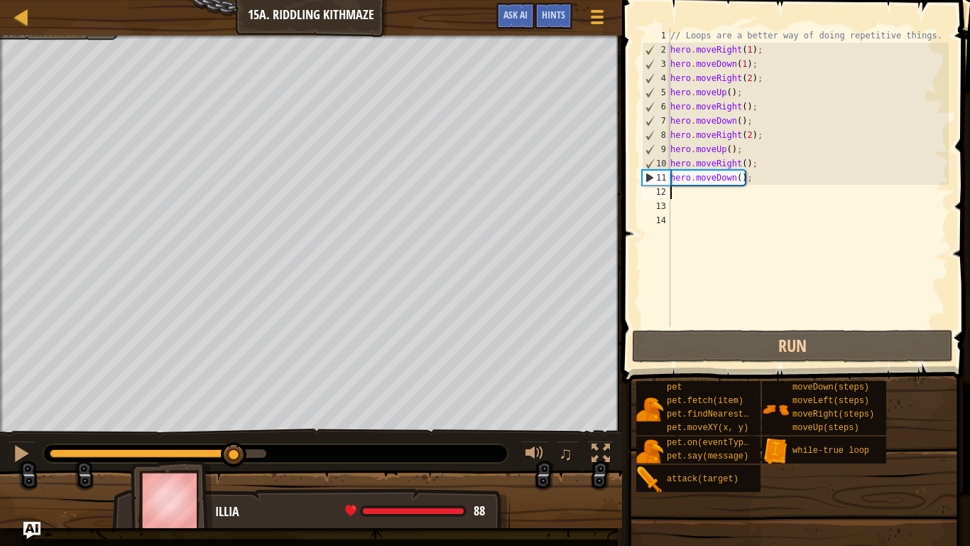
type textarea "m"
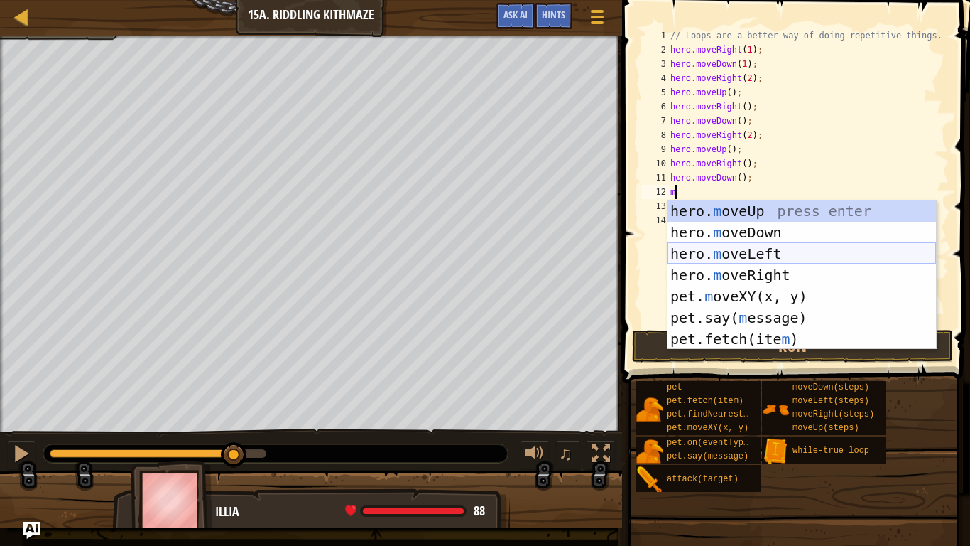
click at [798, 265] on div "hero. m oveUp press enter hero. m oveDown press enter hero. m oveLeft press ent…" at bounding box center [802, 296] width 269 height 192
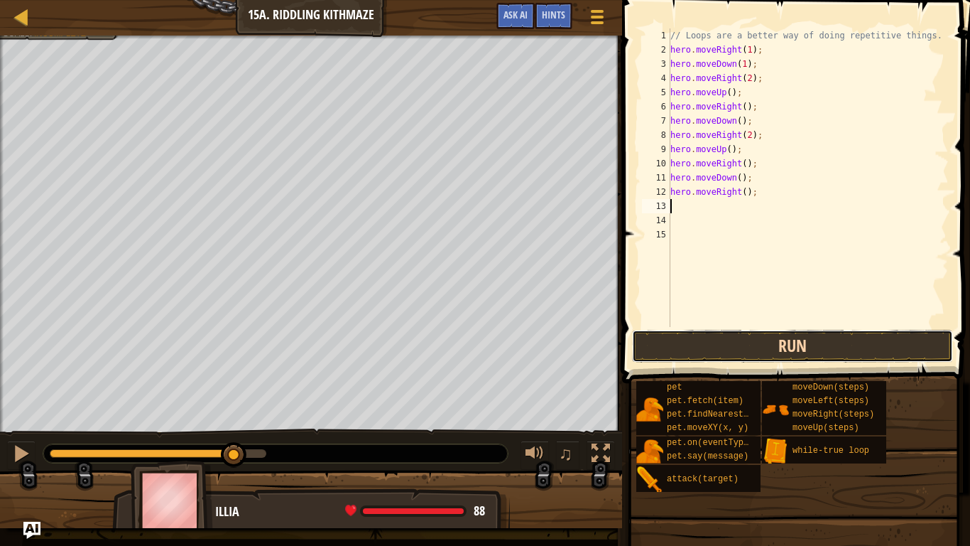
click at [644, 338] on button "Run" at bounding box center [792, 346] width 321 height 33
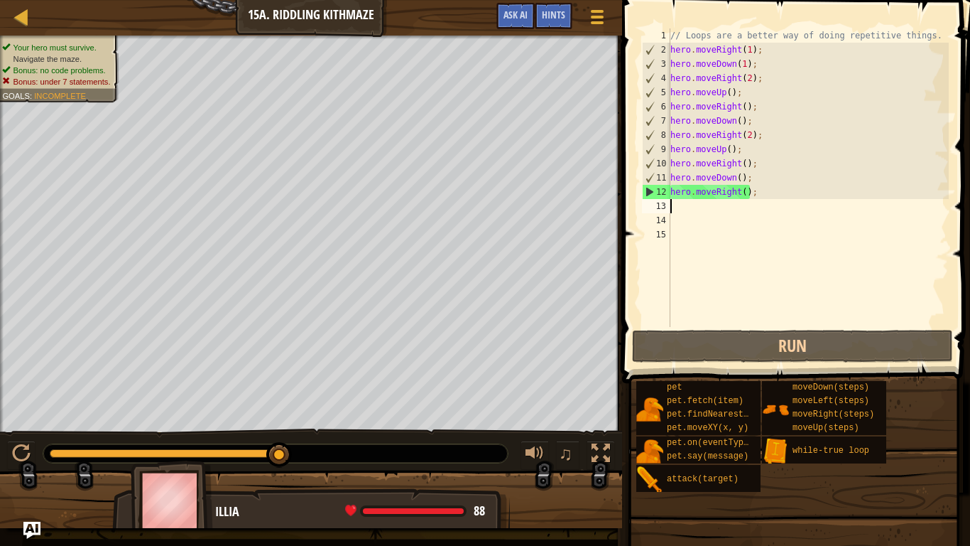
drag, startPoint x: 169, startPoint y: 455, endPoint x: 486, endPoint y: 477, distance: 317.6
click at [486, 449] on div "Your hero must survive. Navigate the maze. Bonus: no code problems. Bonus: unde…" at bounding box center [485, 282] width 970 height 492
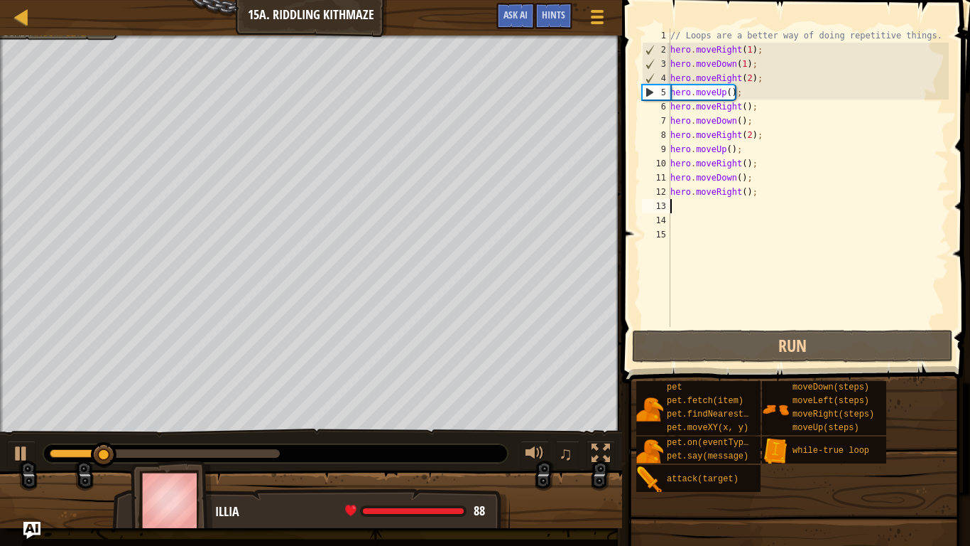
click at [264, 449] on div "♫" at bounding box center [311, 449] width 622 height 43
click at [271, 449] on div at bounding box center [165, 453] width 230 height 9
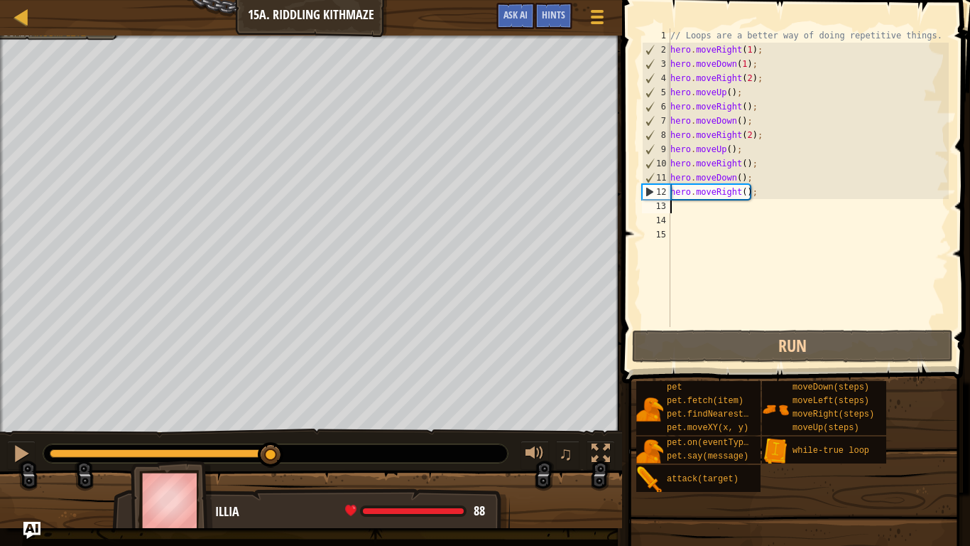
click at [746, 191] on div "// Loops are a better way of doing repetitive things. hero . moveRight ( 1 ) ; …" at bounding box center [808, 191] width 281 height 327
type textarea "hero.moveRight(2);"
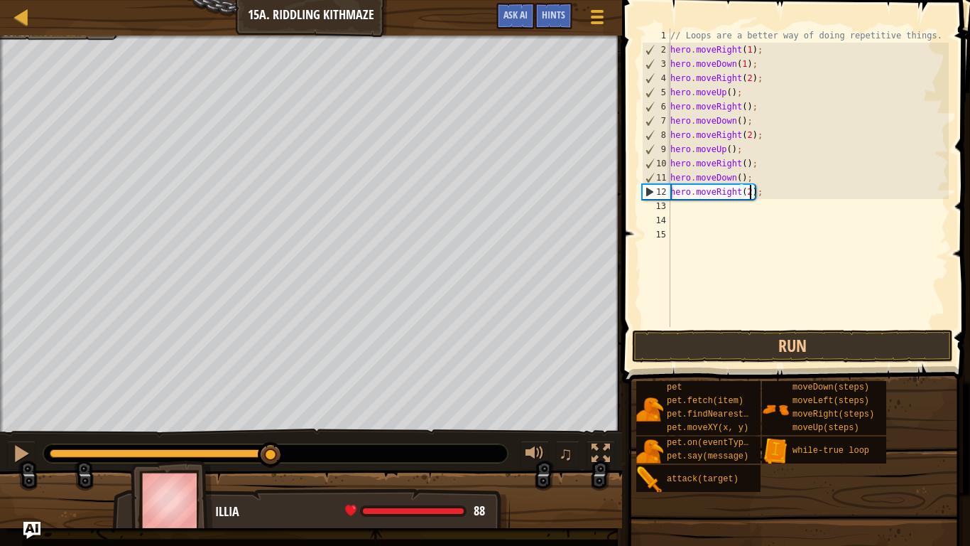
scroll to position [6, 12]
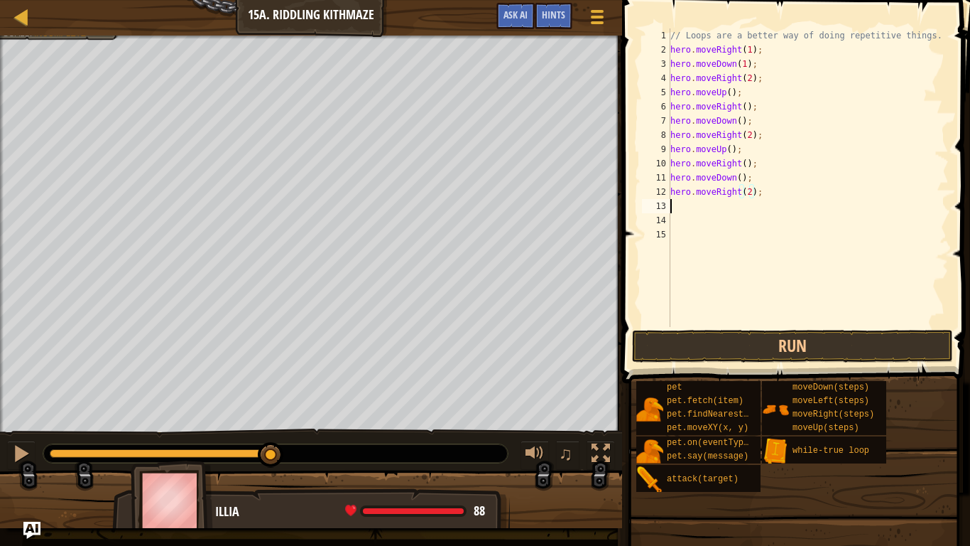
click at [681, 204] on div "// Loops are a better way of doing repetitive things. hero . moveRight ( 1 ) ; …" at bounding box center [808, 191] width 281 height 327
type textarea "u"
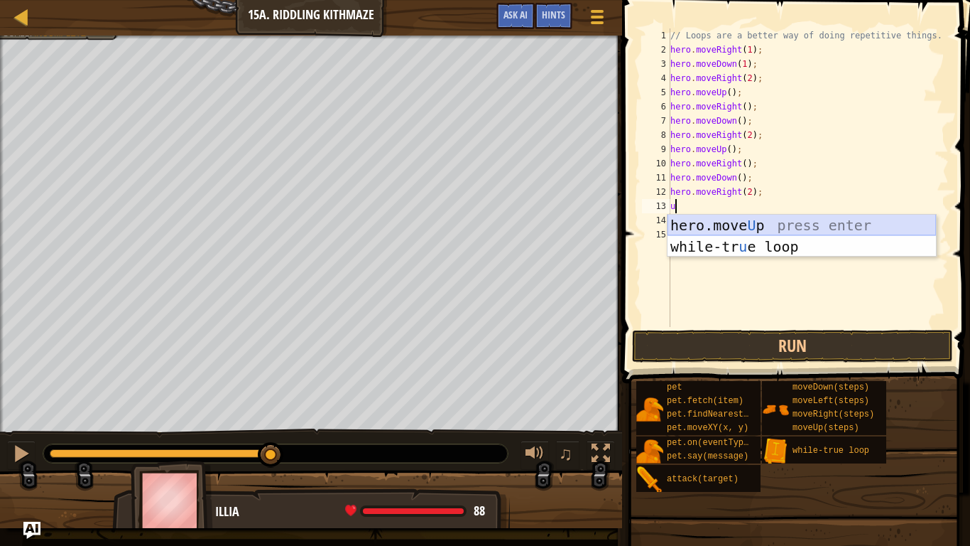
click at [712, 221] on div "hero.move U p press enter while-tr u e loop press enter" at bounding box center [802, 257] width 269 height 85
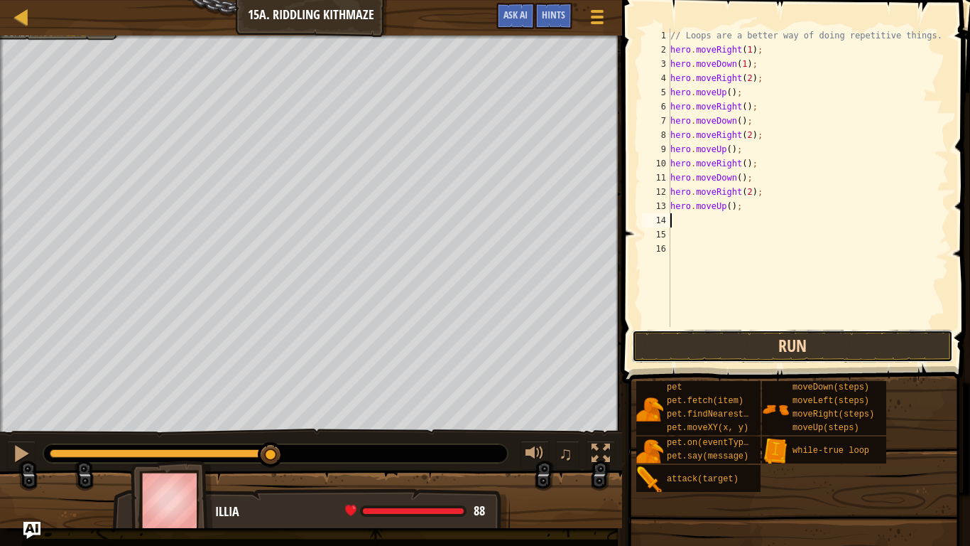
click at [764, 336] on button "Run" at bounding box center [792, 346] width 321 height 33
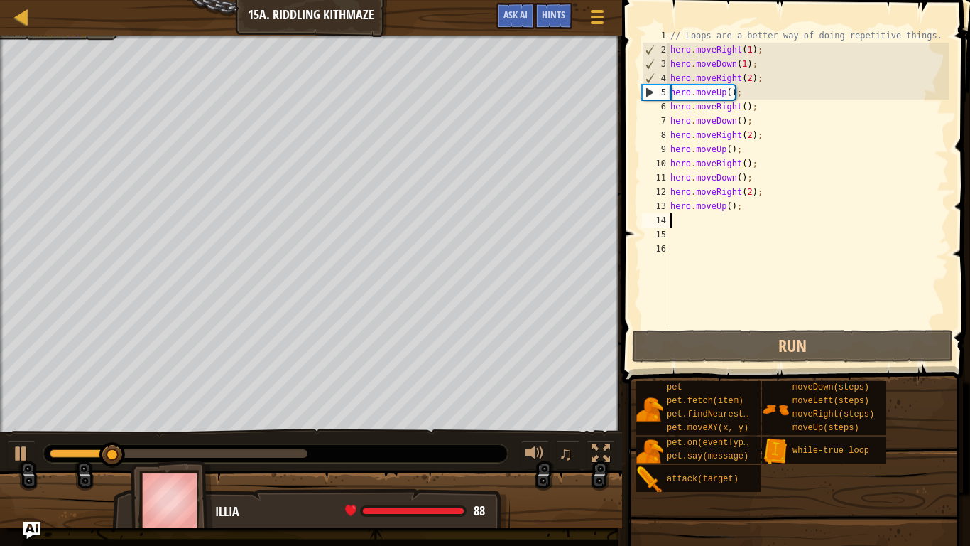
click at [295, 447] on div at bounding box center [275, 453] width 465 height 18
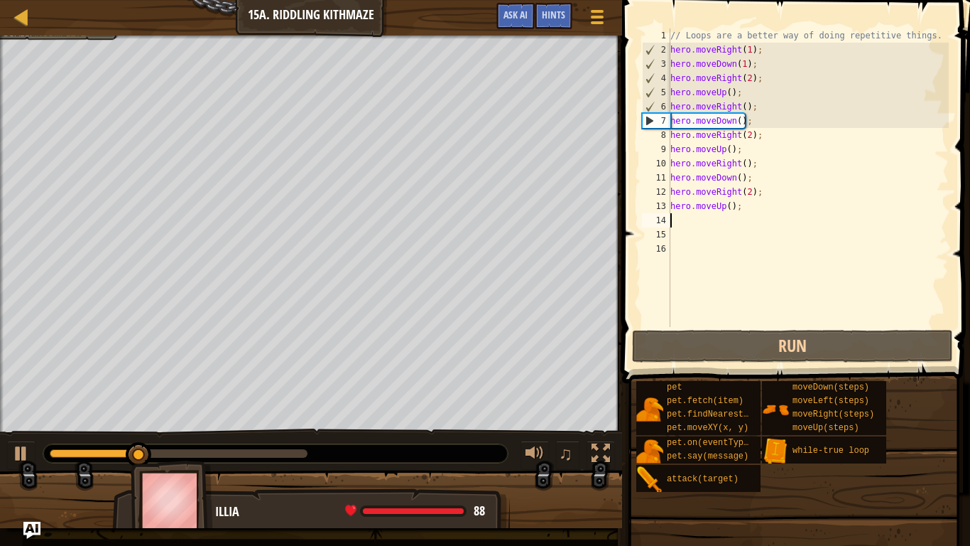
click at [298, 449] on div at bounding box center [179, 453] width 258 height 9
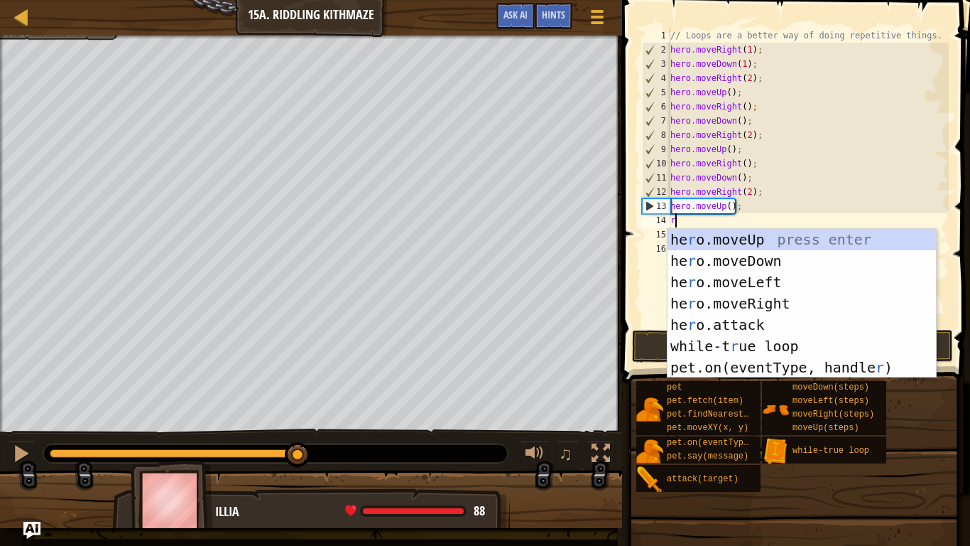
type textarea "ri"
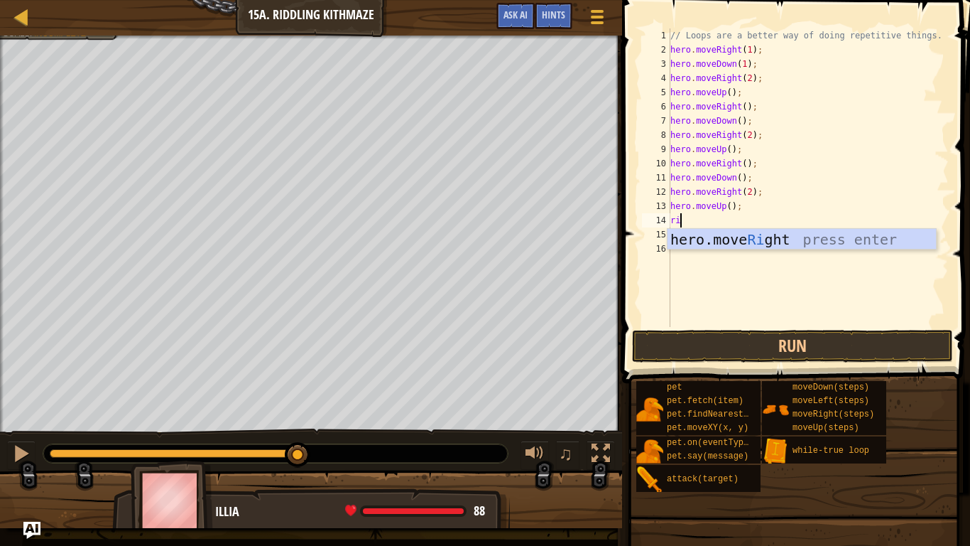
click at [865, 247] on div "hero.move Ri ght press enter" at bounding box center [802, 261] width 269 height 64
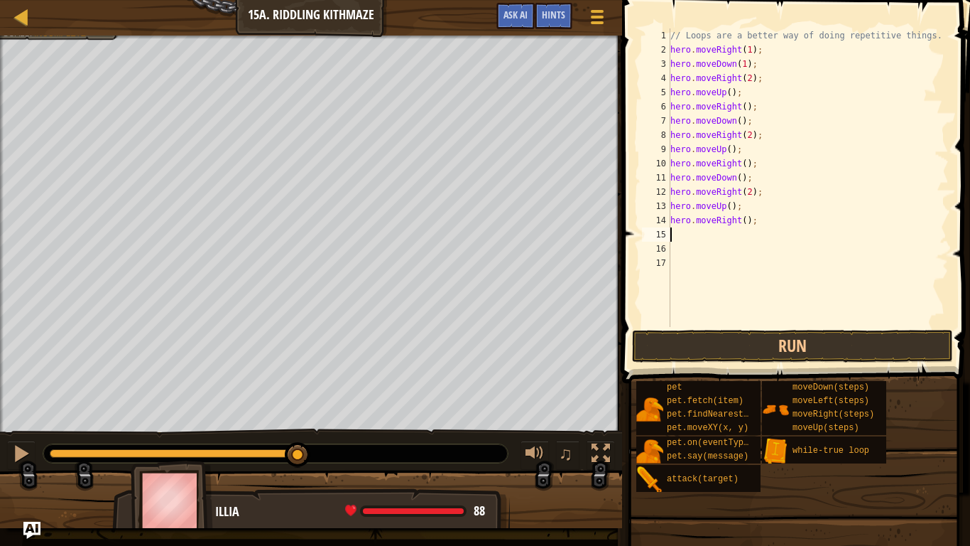
click at [743, 221] on div "// Loops are a better way of doing repetitive things. hero . moveRight ( 1 ) ; …" at bounding box center [808, 191] width 281 height 327
type textarea "hero.moveRight(2);"
click at [852, 349] on button "Run" at bounding box center [792, 346] width 321 height 33
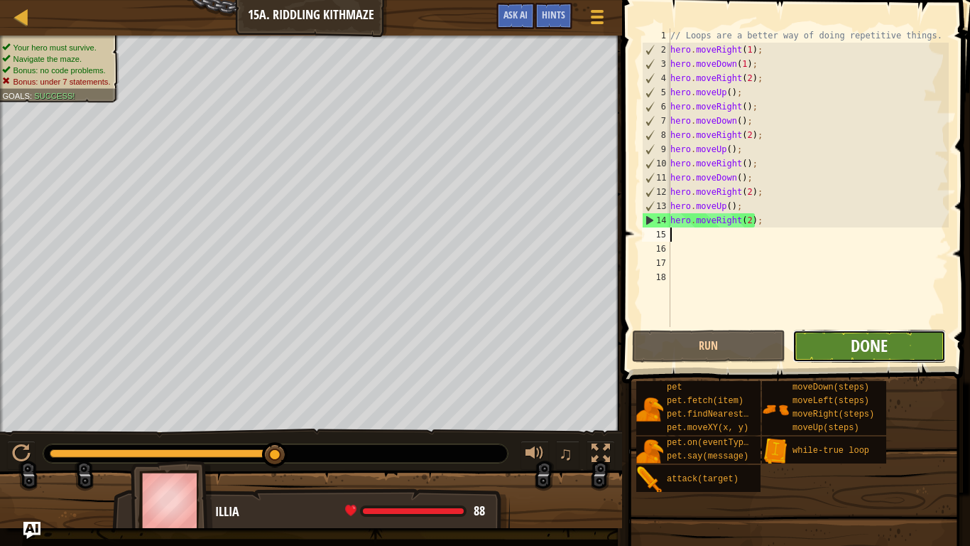
click at [857, 345] on span "Done" at bounding box center [869, 345] width 37 height 23
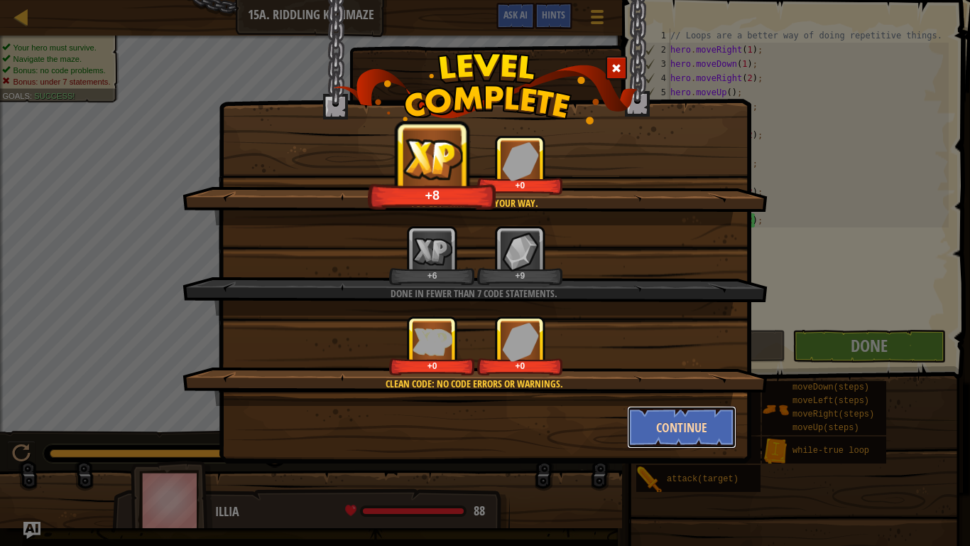
click at [682, 421] on button "Continue" at bounding box center [682, 427] width 110 height 43
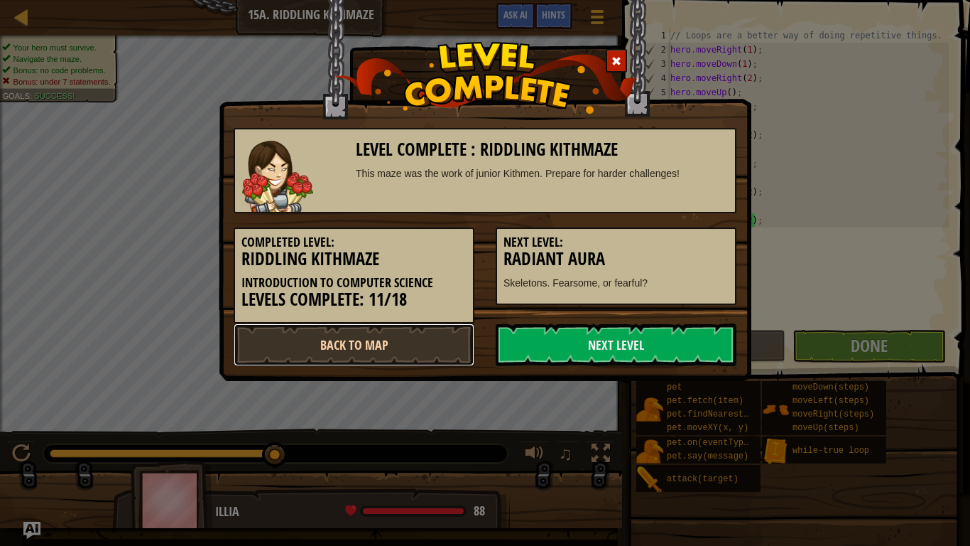
click at [432, 349] on link "Back to Map" at bounding box center [354, 344] width 241 height 43
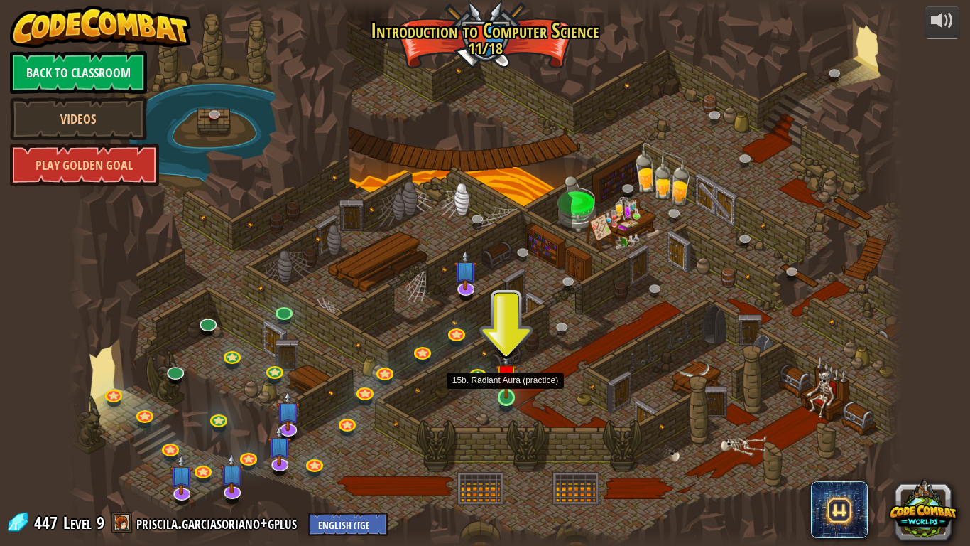
click at [508, 387] on img at bounding box center [506, 374] width 21 height 48
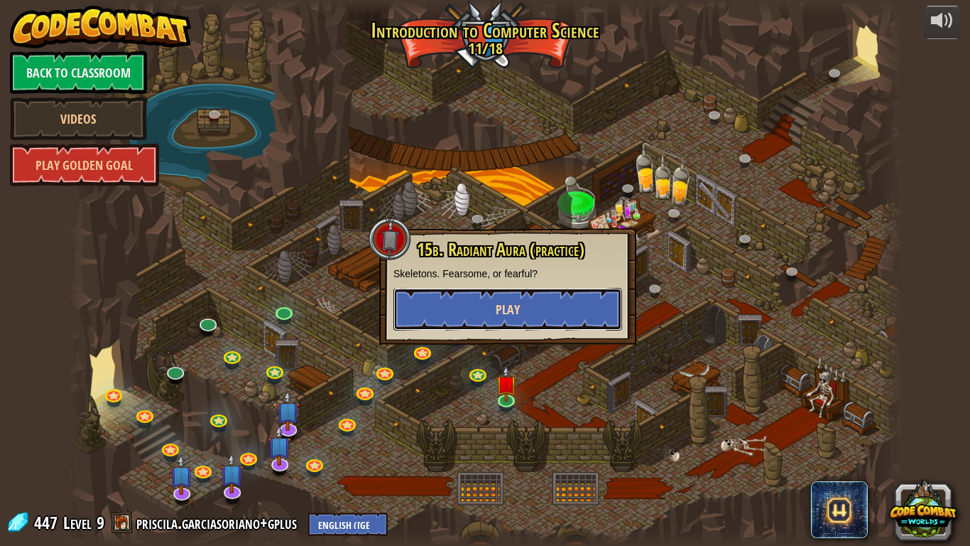
click at [524, 312] on button "Play" at bounding box center [508, 309] width 229 height 43
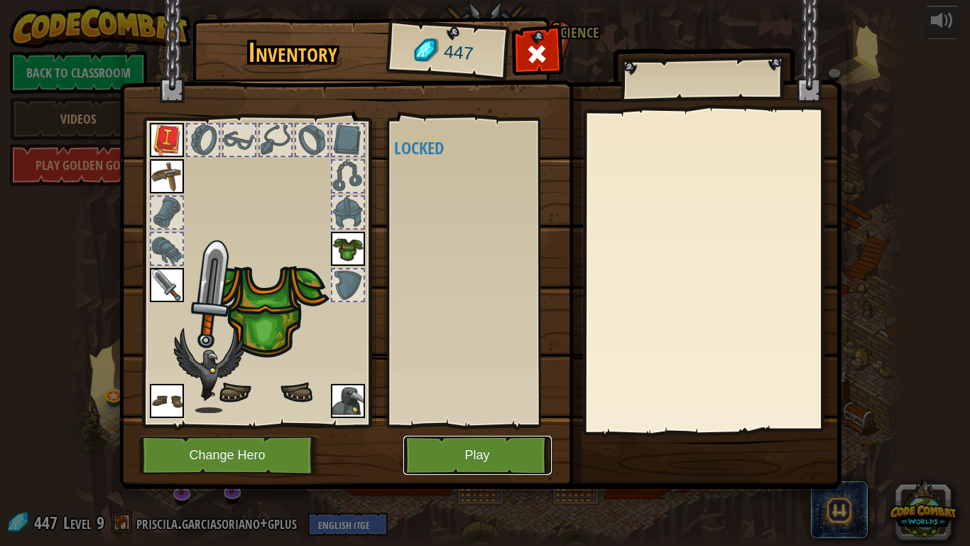
click at [475, 443] on button "Play" at bounding box center [477, 454] width 148 height 39
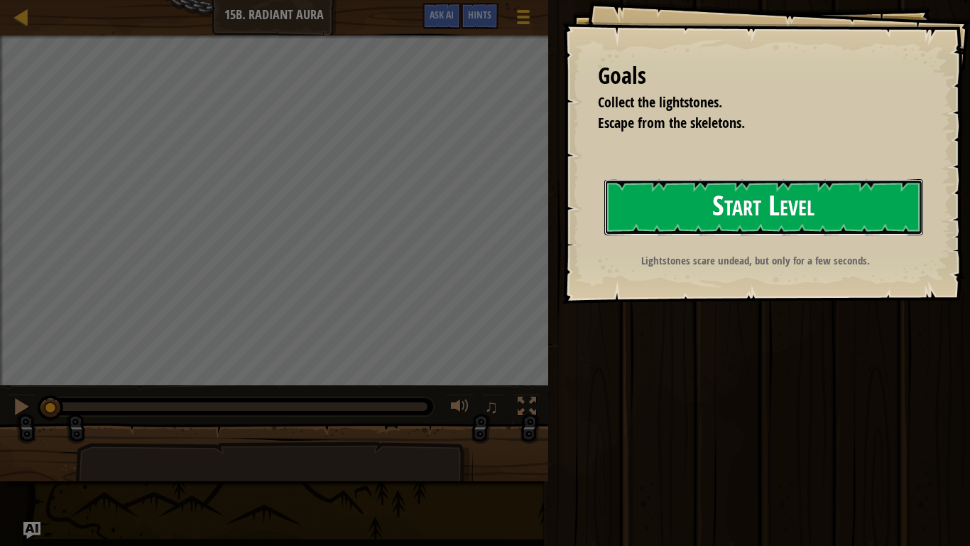
click at [663, 219] on button "Start Level" at bounding box center [763, 207] width 319 height 56
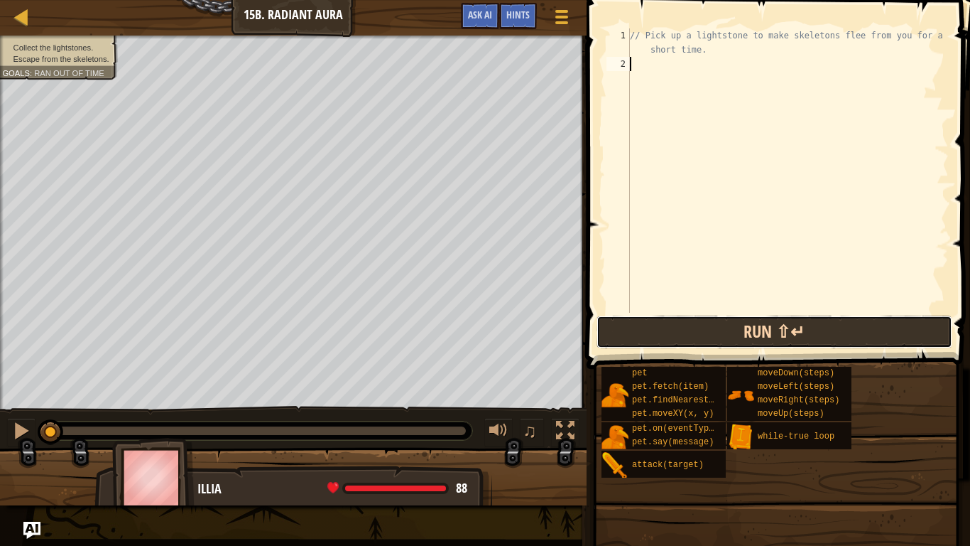
click at [786, 343] on button "Run ⇧↵" at bounding box center [775, 331] width 356 height 33
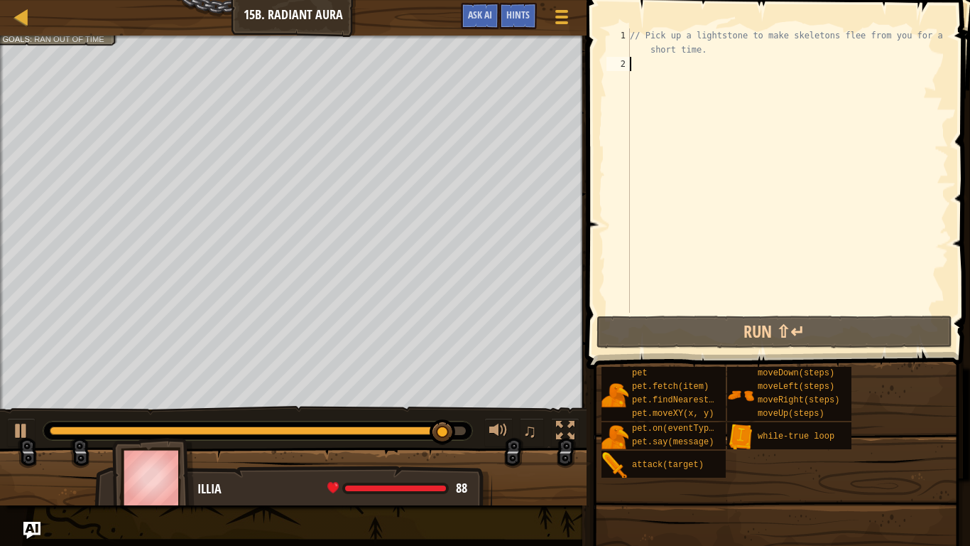
click at [662, 75] on div "// Pick up a lightstone to make skeletons flee from you for a short time." at bounding box center [788, 191] width 322 height 327
type textarea "r"
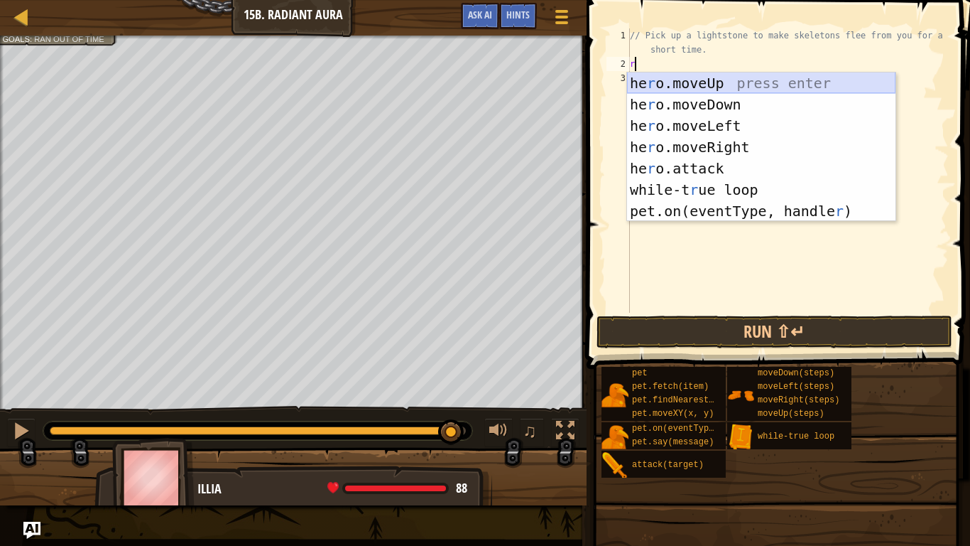
click at [739, 77] on div "he r o.moveUp press enter he r o.moveDown press enter he r o.moveLeft press ent…" at bounding box center [761, 168] width 269 height 192
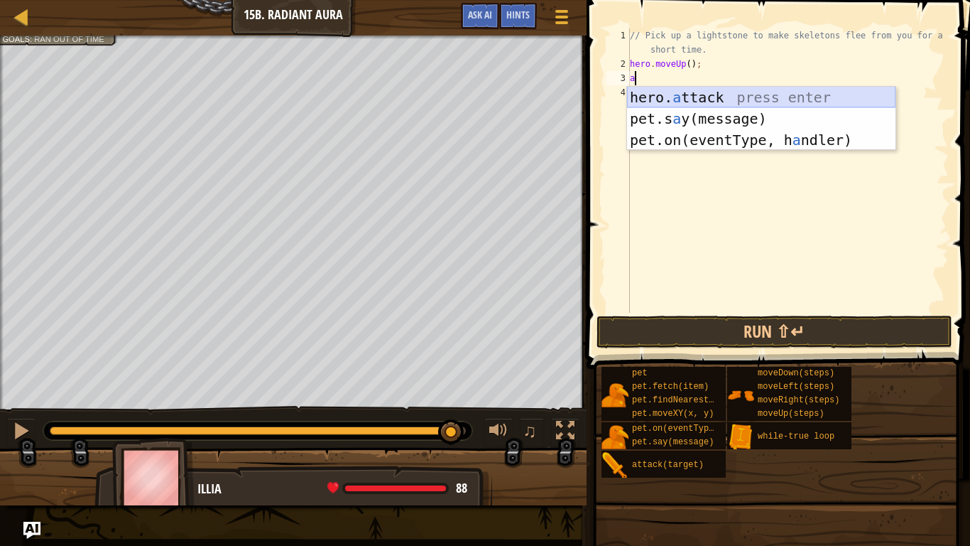
click at [749, 93] on div "hero. a ttack press enter pet.s a y(message) press enter pet.on(eventType, h a …" at bounding box center [761, 140] width 269 height 107
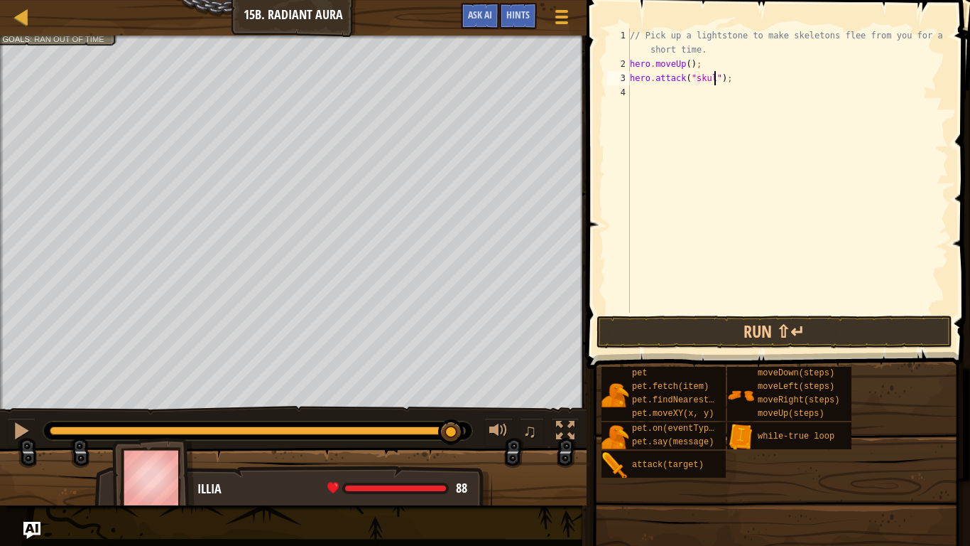
type textarea "hero.attack("skull");"
click at [651, 320] on button "Run ⇧↵" at bounding box center [775, 331] width 356 height 33
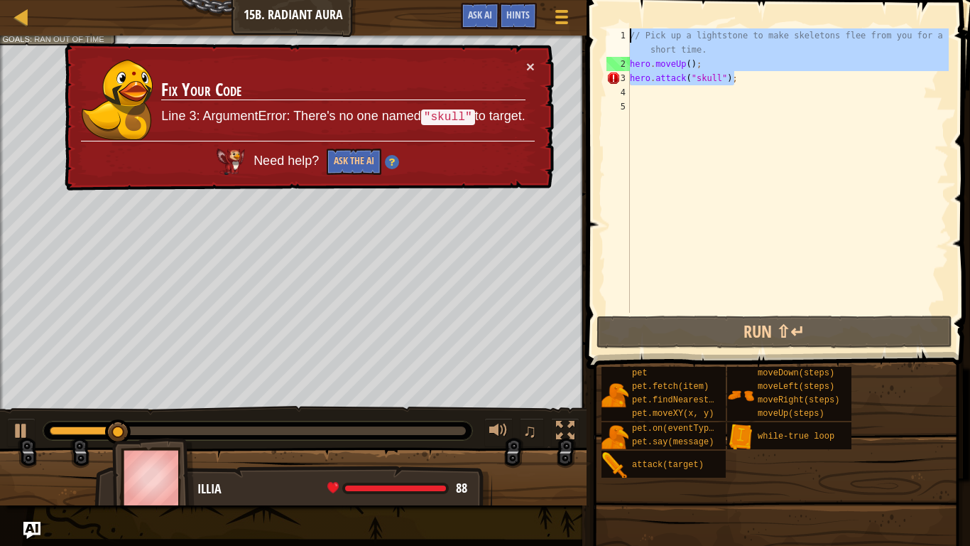
drag, startPoint x: 746, startPoint y: 77, endPoint x: 543, endPoint y: 38, distance: 206.2
click at [543, 38] on div "Map Introduction to Computer Science 15b. Radiant Aura Game Menu Done Hints Ask…" at bounding box center [485, 273] width 970 height 546
type textarea "// Pick up a lightstone to make skeletons flee from you for a short time. hero.…"
click at [799, 118] on div "// Pick up a lightstone to make skeletons flee from you for a short time. hero …" at bounding box center [788, 191] width 322 height 327
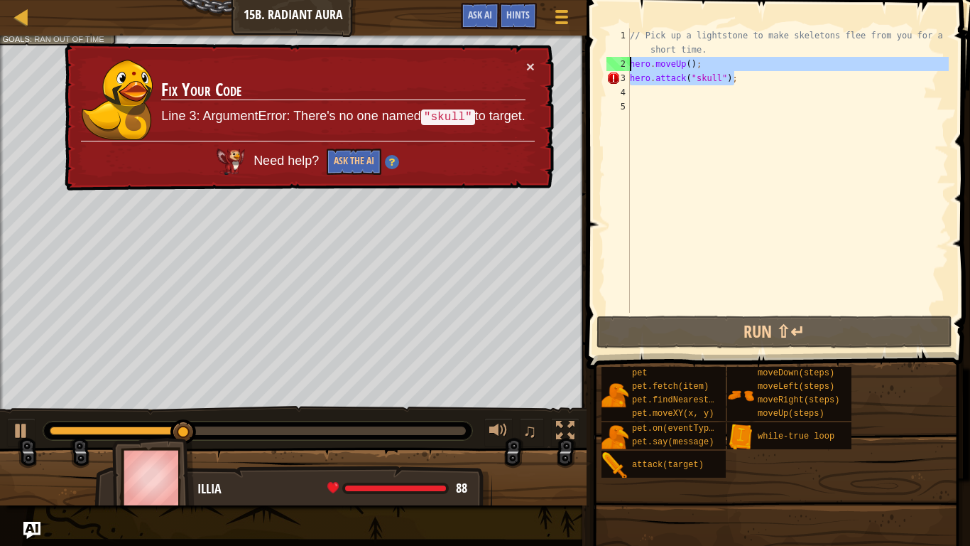
drag, startPoint x: 752, startPoint y: 73, endPoint x: 629, endPoint y: 65, distance: 123.1
click at [629, 65] on div "1 2 3 4 5 // Pick up a lightstone to make skeletons flee from you for a short t…" at bounding box center [776, 170] width 345 height 284
type textarea "\"
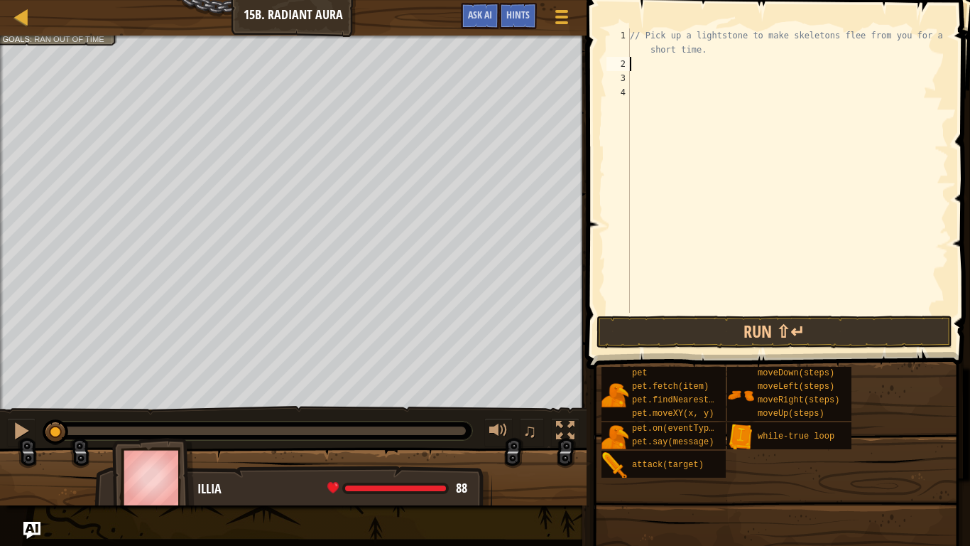
drag, startPoint x: 197, startPoint y: 433, endPoint x: 48, endPoint y: 419, distance: 150.5
click at [48, 419] on div at bounding box center [56, 432] width 26 height 26
click at [18, 430] on div at bounding box center [21, 430] width 18 height 18
drag, startPoint x: 68, startPoint y: 433, endPoint x: 0, endPoint y: 440, distance: 68.6
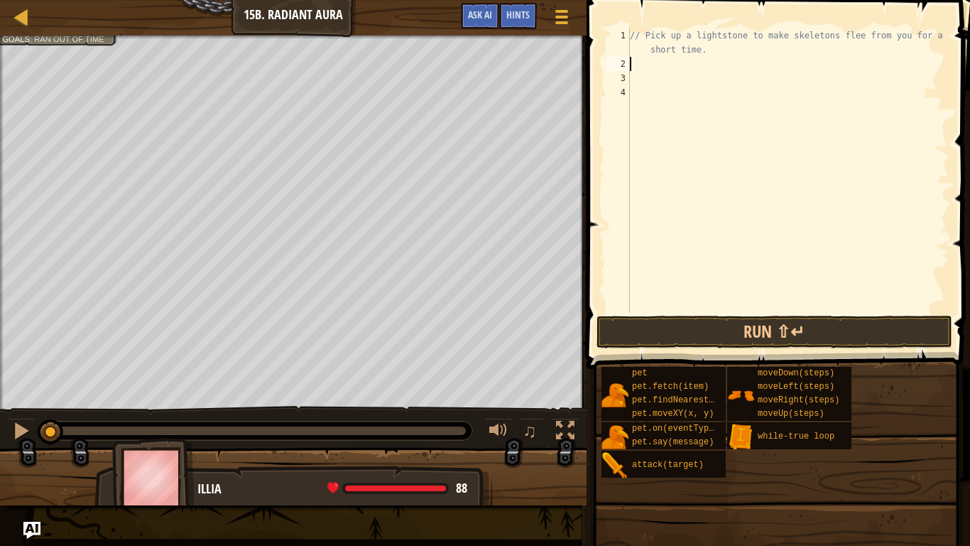
click at [0, 440] on div "♫" at bounding box center [293, 427] width 587 height 43
type textarea "m"
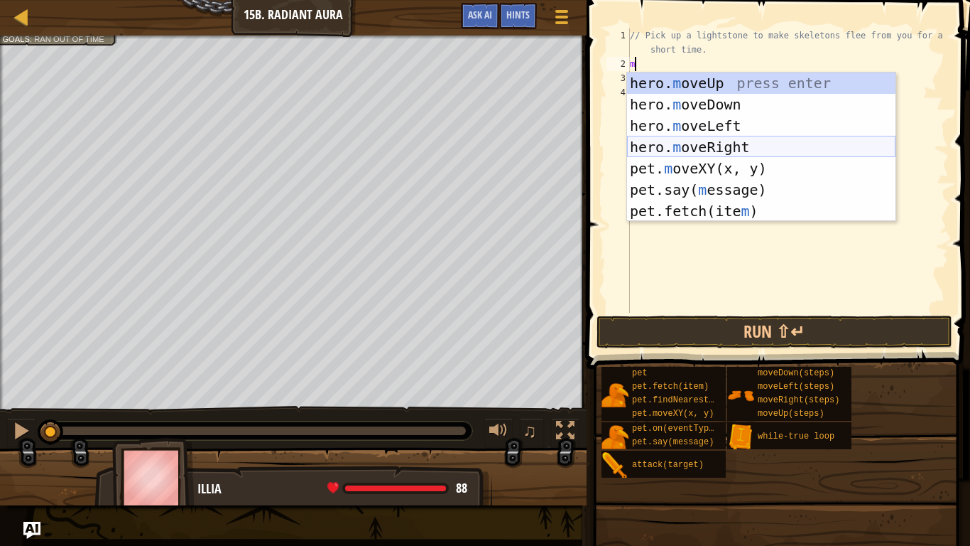
click at [674, 143] on div "hero. m oveUp press enter hero. m oveDown press enter hero. m oveLeft press ent…" at bounding box center [761, 168] width 269 height 192
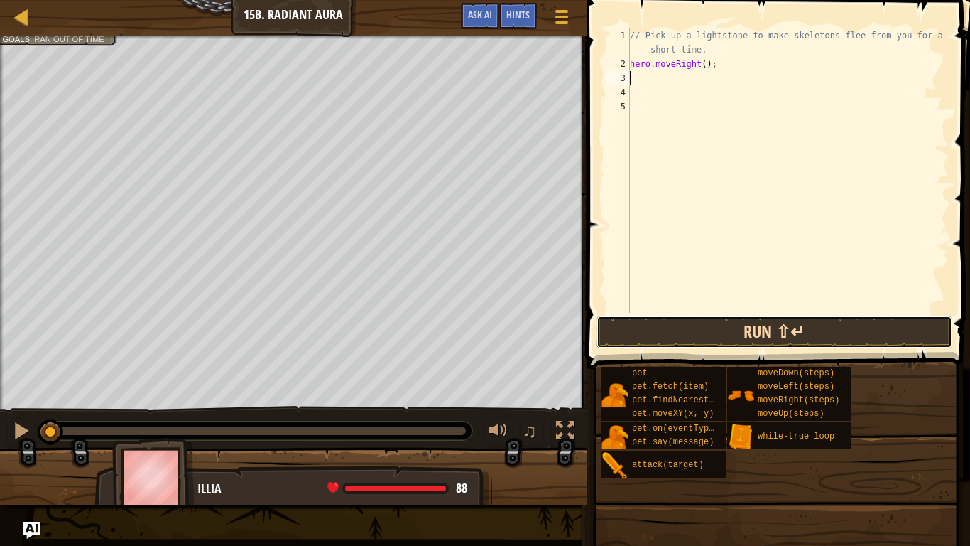
click at [744, 325] on button "Run ⇧↵" at bounding box center [775, 331] width 356 height 33
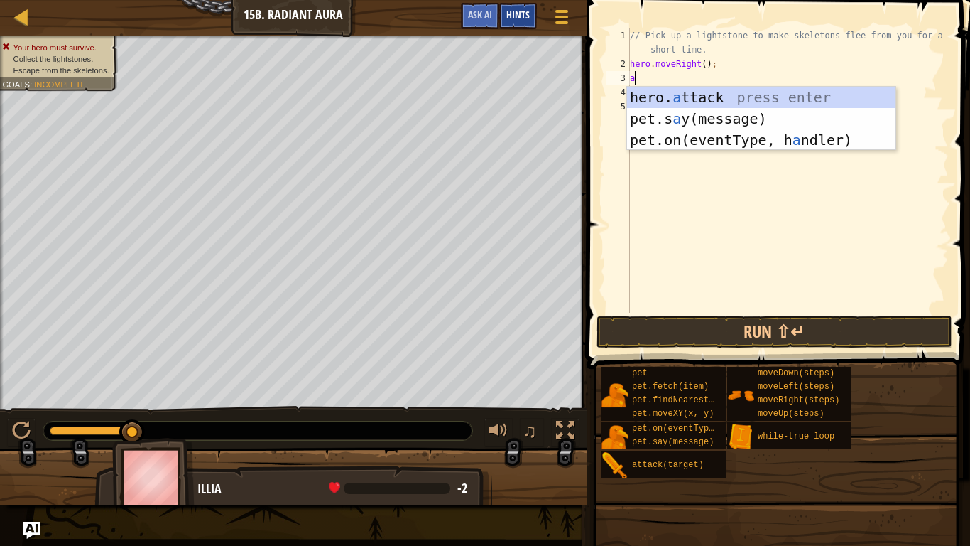
click at [526, 14] on span "Hints" at bounding box center [517, 14] width 23 height 13
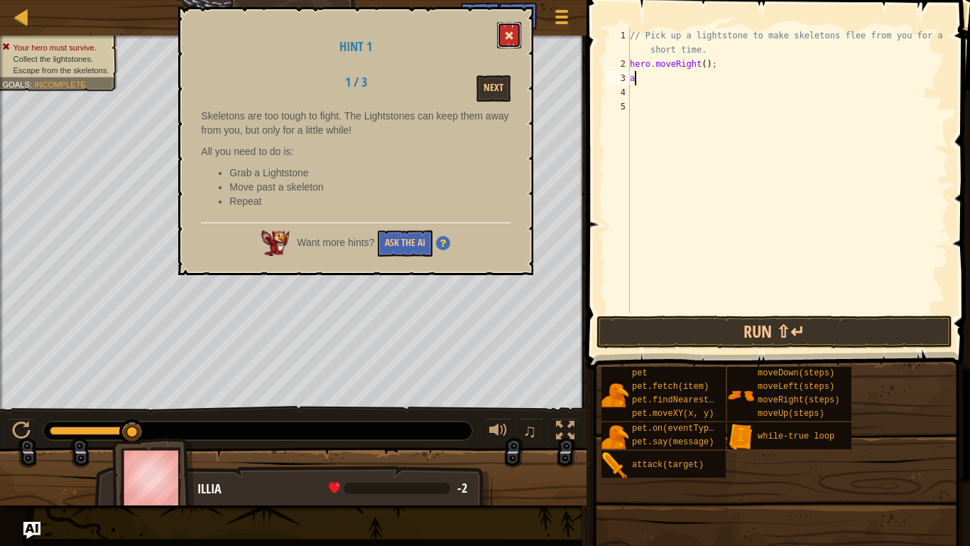
click at [508, 34] on span at bounding box center [509, 36] width 10 height 10
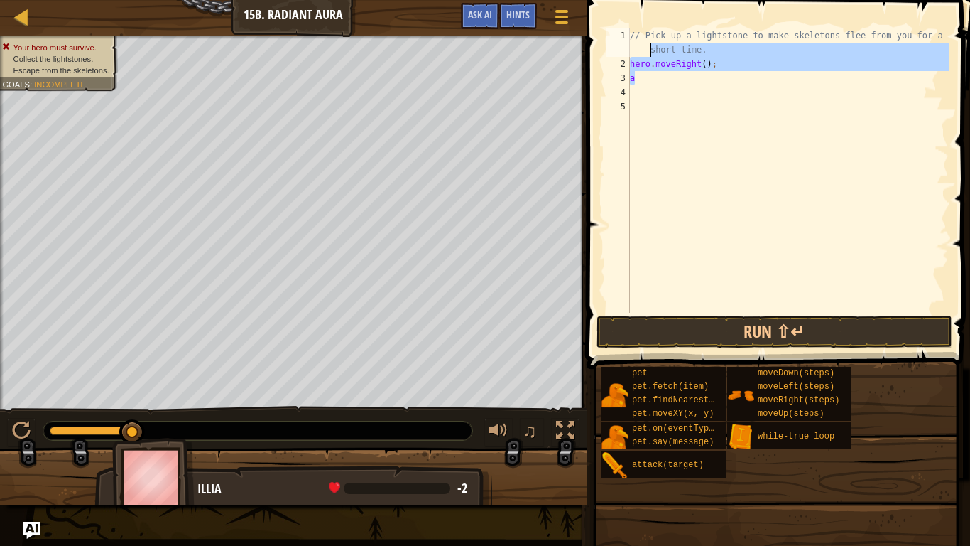
drag, startPoint x: 715, startPoint y: 74, endPoint x: 613, endPoint y: 49, distance: 105.3
click at [613, 49] on div "a 1 2 3 4 5 // Pick up a lightstone to make skeletons flee from you for a short…" at bounding box center [776, 170] width 345 height 284
click at [632, 77] on div "// Pick up a lightstone to make skeletons flee from you for a short time. hero …" at bounding box center [788, 170] width 322 height 284
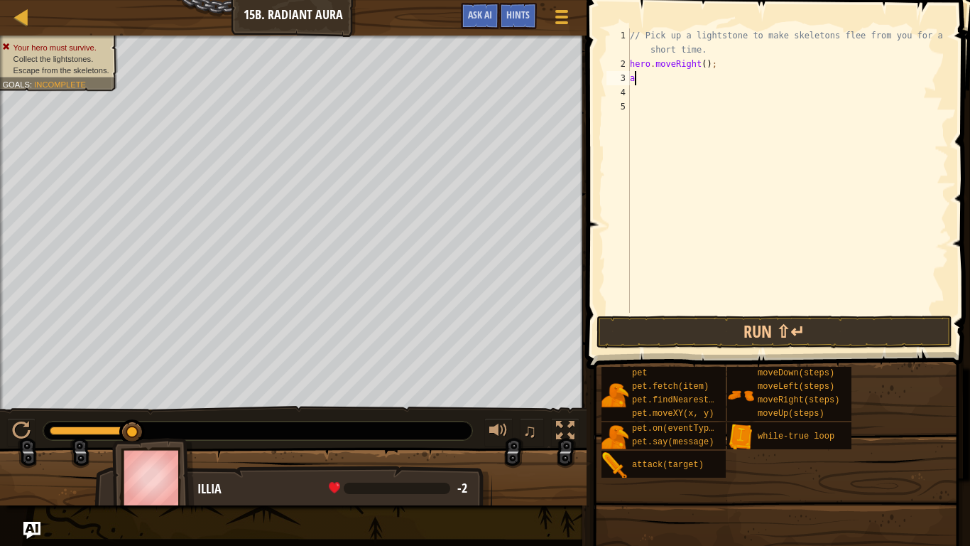
drag, startPoint x: 646, startPoint y: 81, endPoint x: 638, endPoint y: 72, distance: 12.1
click at [638, 72] on div "// Pick up a lightstone to make skeletons flee from you for a short time. hero …" at bounding box center [788, 191] width 322 height 327
type textarea "haero.moveRight();"
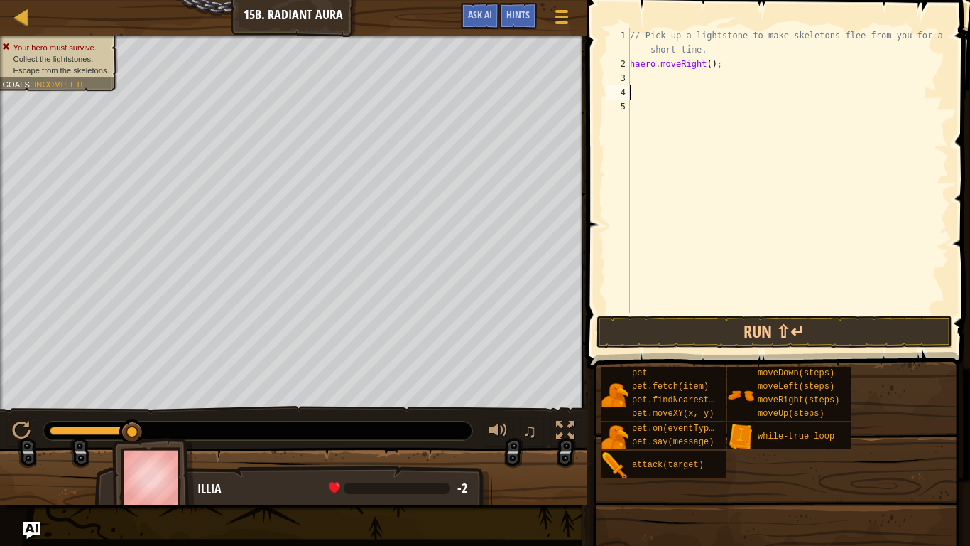
click at [668, 90] on div "// Pick up a lightstone to make skeletons flee from you for a short time. haero…" at bounding box center [788, 191] width 322 height 327
drag, startPoint x: 631, startPoint y: 64, endPoint x: 740, endPoint y: 65, distance: 108.7
click at [740, 65] on div "// Pick up a lightstone to make skeletons flee from you for a short time. haero…" at bounding box center [788, 191] width 322 height 327
type textarea "\"
type textarea "m"
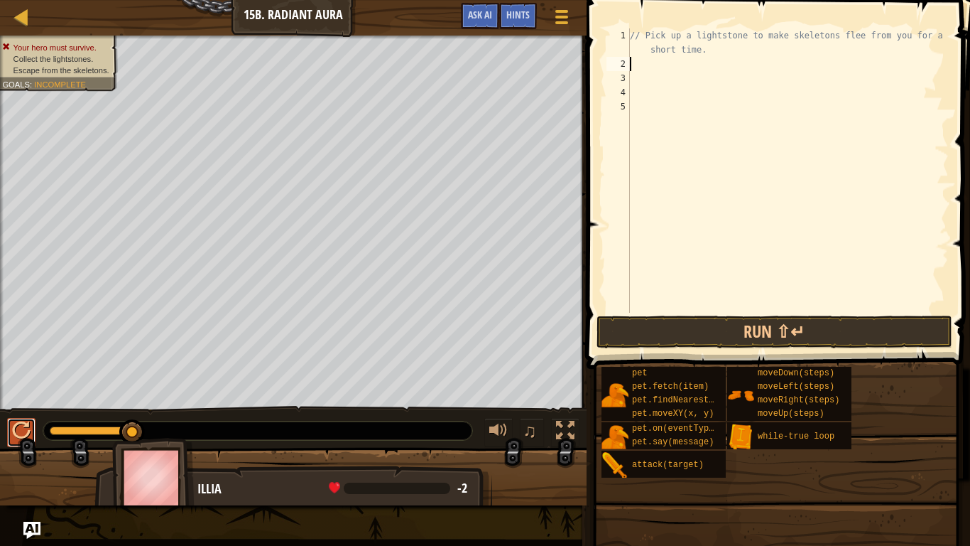
click at [9, 432] on button at bounding box center [21, 432] width 28 height 29
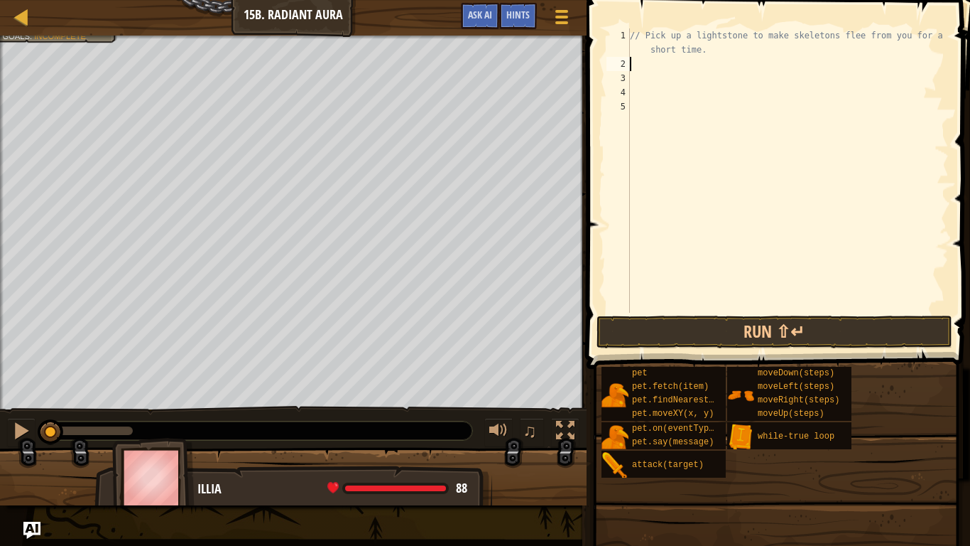
drag, startPoint x: 79, startPoint y: 433, endPoint x: 0, endPoint y: 425, distance: 79.2
click at [0, 425] on div "♫" at bounding box center [293, 427] width 587 height 43
type textarea "m"
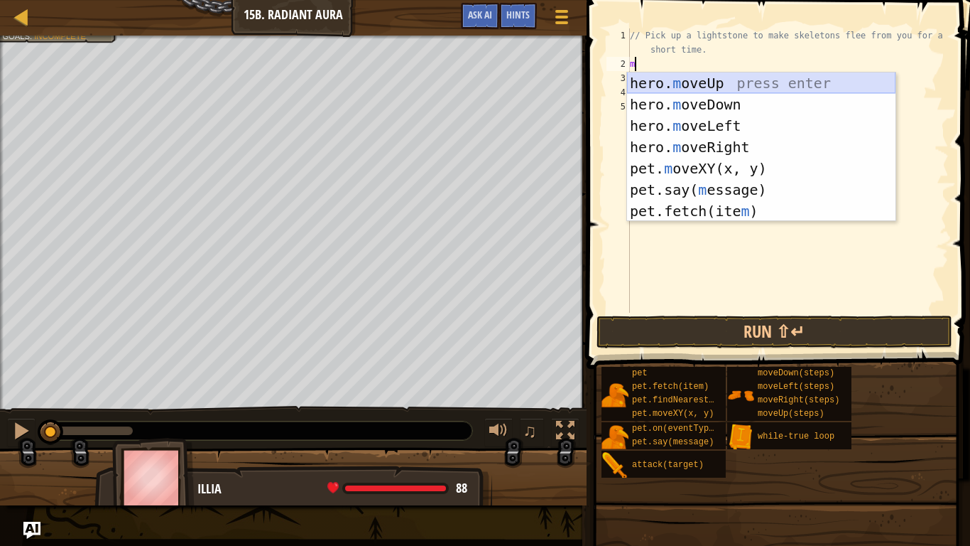
click at [785, 78] on div "hero. m oveUp press enter hero. m oveDown press enter hero. m oveLeft press ent…" at bounding box center [761, 168] width 269 height 192
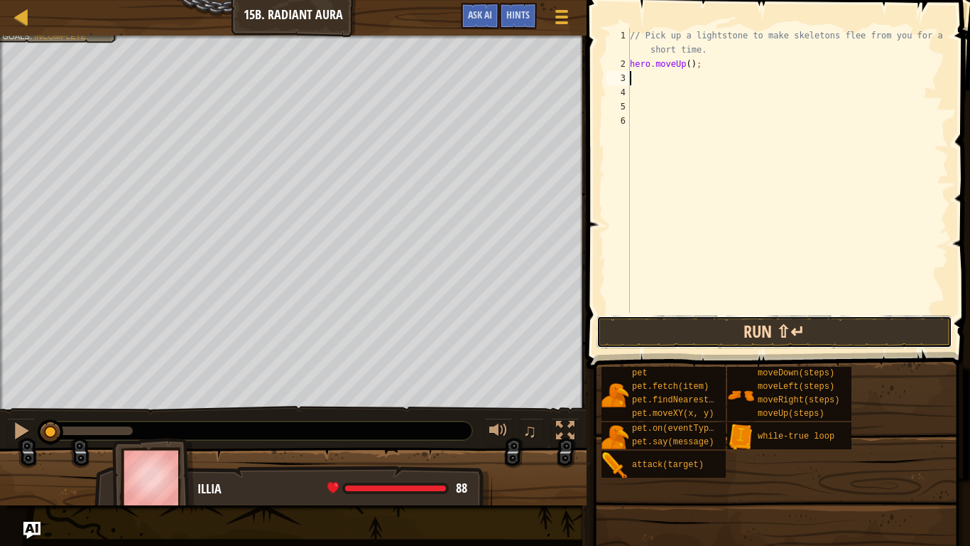
click at [808, 326] on button "Run ⇧↵" at bounding box center [775, 331] width 356 height 33
click at [810, 327] on button "Running" at bounding box center [775, 331] width 356 height 33
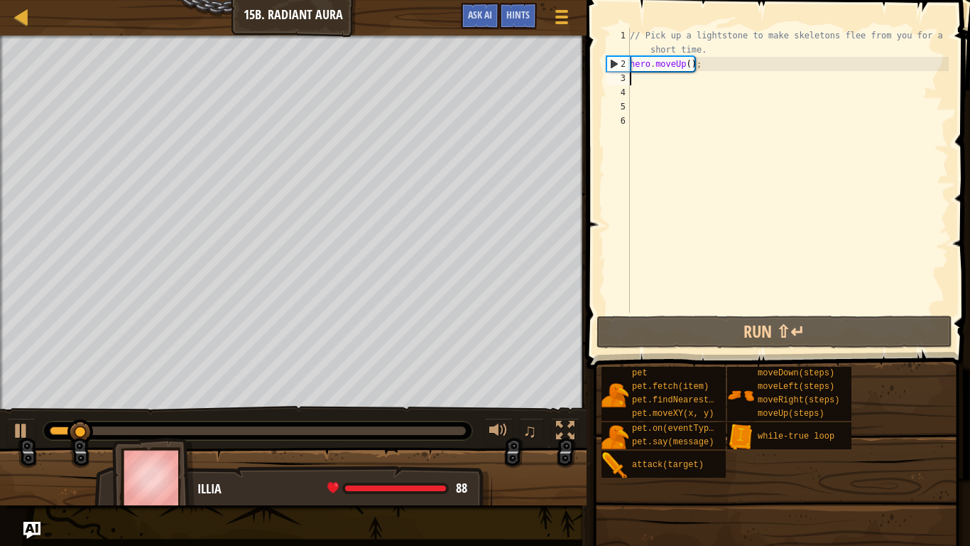
type textarea "m"
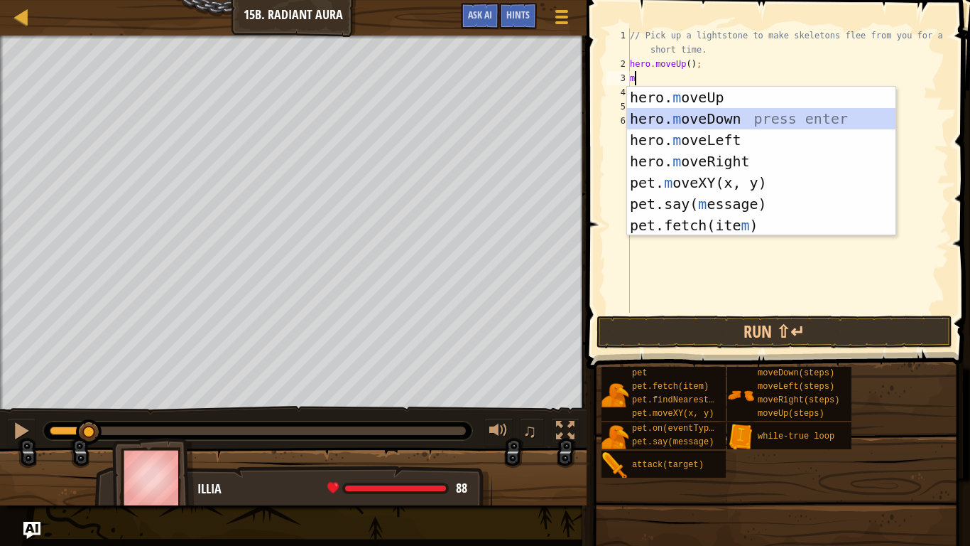
click at [731, 116] on div "hero. m oveUp press enter hero. m oveDown press enter hero. m oveLeft press ent…" at bounding box center [761, 183] width 269 height 192
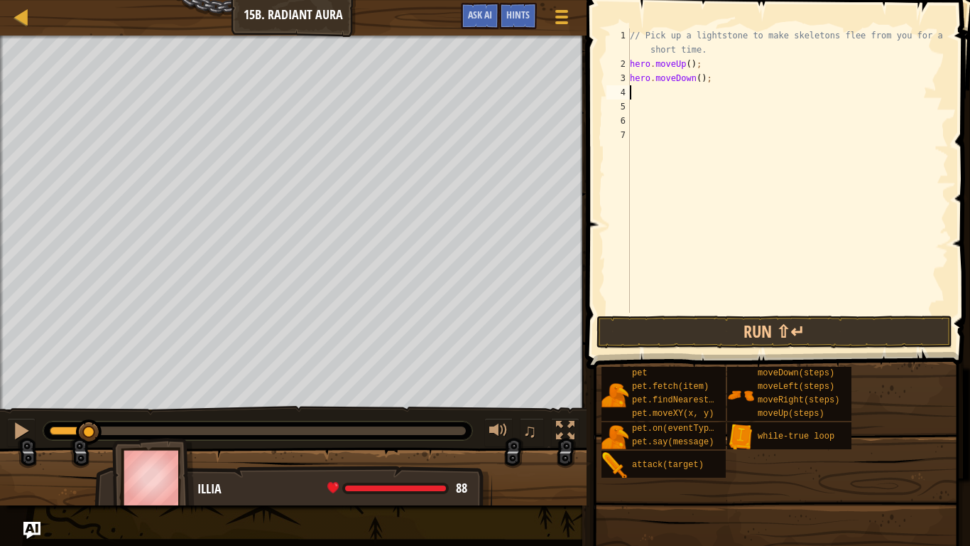
type textarea "r"
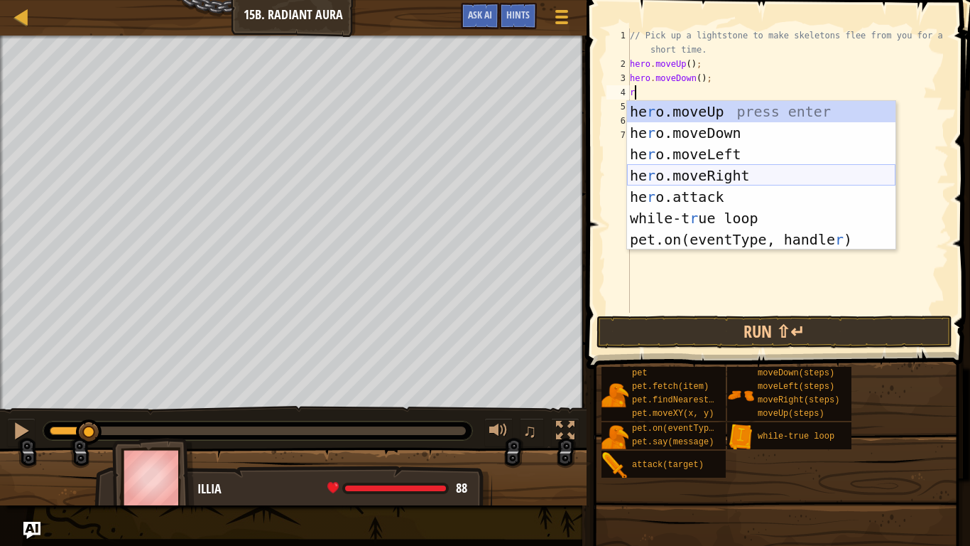
click at [742, 168] on div "he r o.moveUp press enter he r o.moveDown press enter he r o.moveLeft press ent…" at bounding box center [761, 197] width 269 height 192
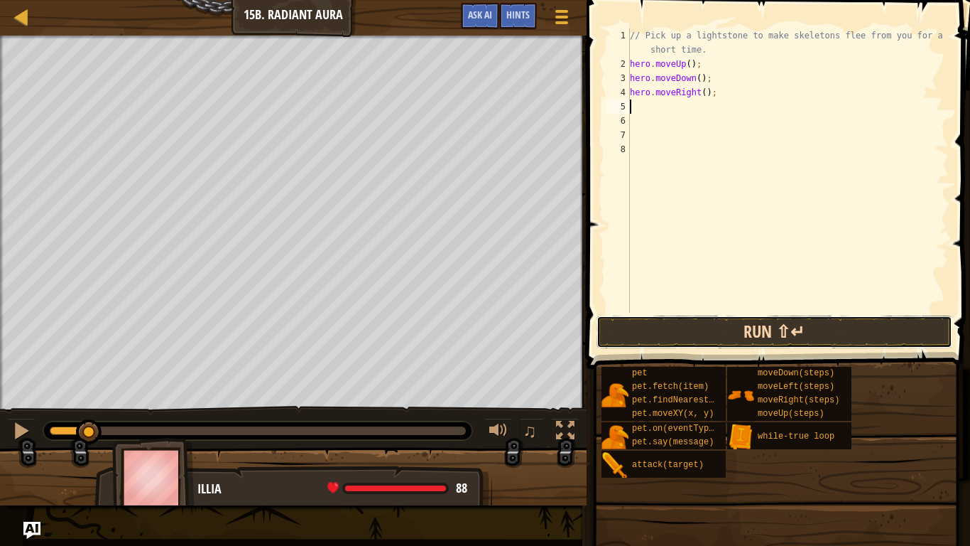
click at [802, 325] on button "Run ⇧↵" at bounding box center [775, 331] width 356 height 33
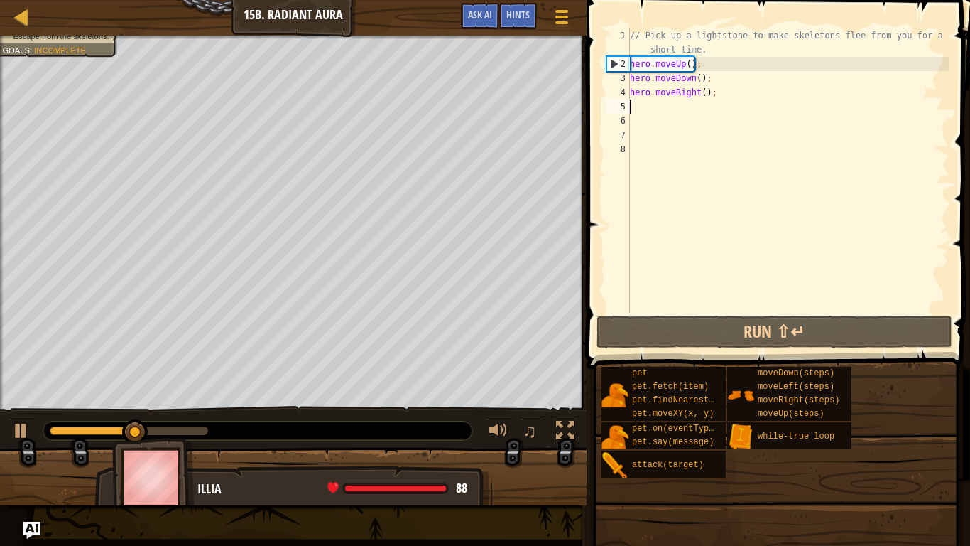
click at [705, 97] on div "// Pick up a lightstone to make skeletons flee from you for a short time. hero …" at bounding box center [788, 191] width 322 height 327
type textarea "hero.moveRight(2);"
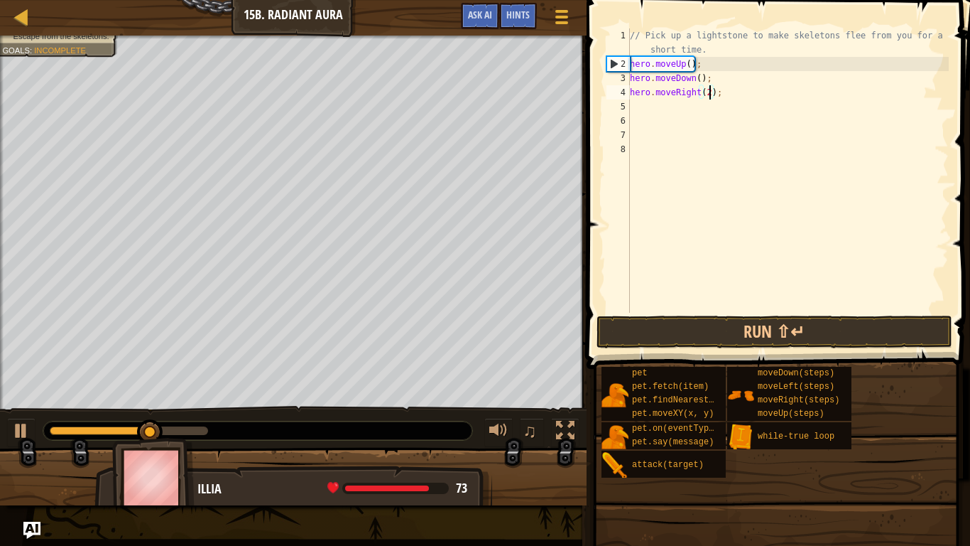
scroll to position [6, 11]
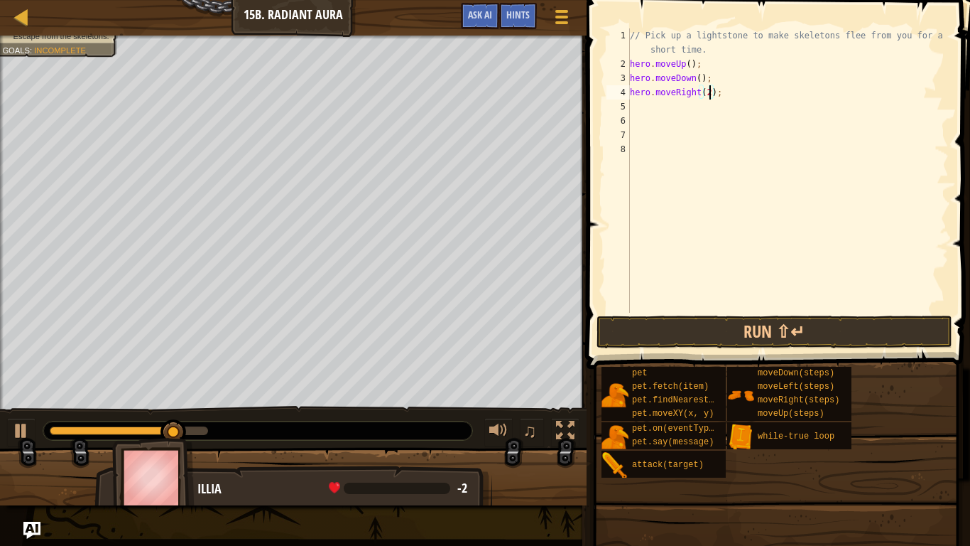
click at [686, 109] on div "// Pick up a lightstone to make skeletons flee from you for a short time. hero …" at bounding box center [788, 191] width 322 height 327
type textarea "u"
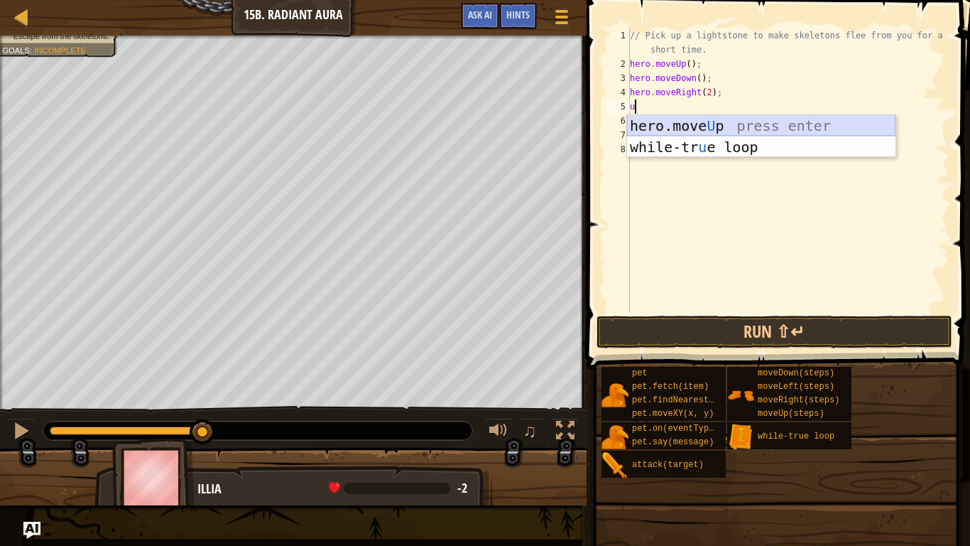
click at [814, 121] on div "hero.move U p press enter while-tr u e loop press enter" at bounding box center [761, 157] width 269 height 85
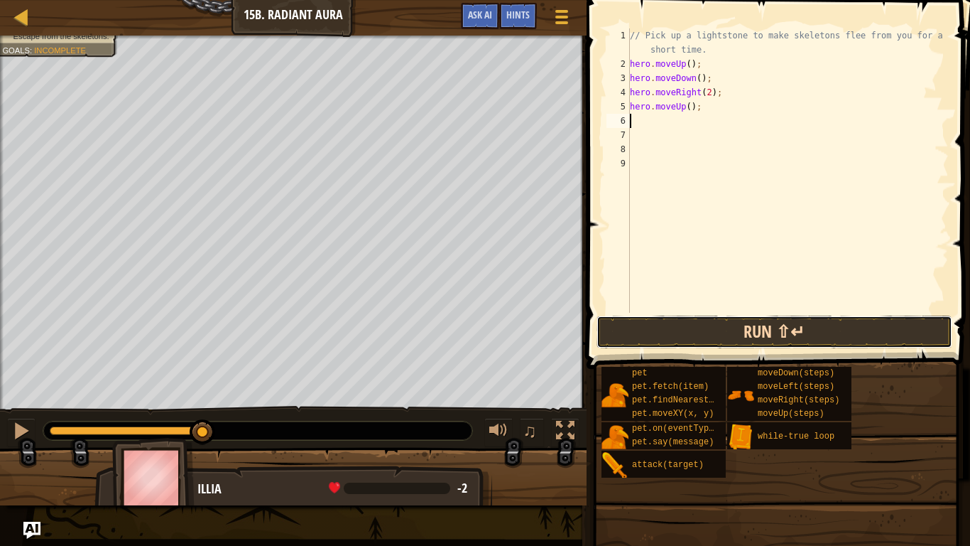
click at [820, 324] on button "Run ⇧↵" at bounding box center [775, 331] width 356 height 33
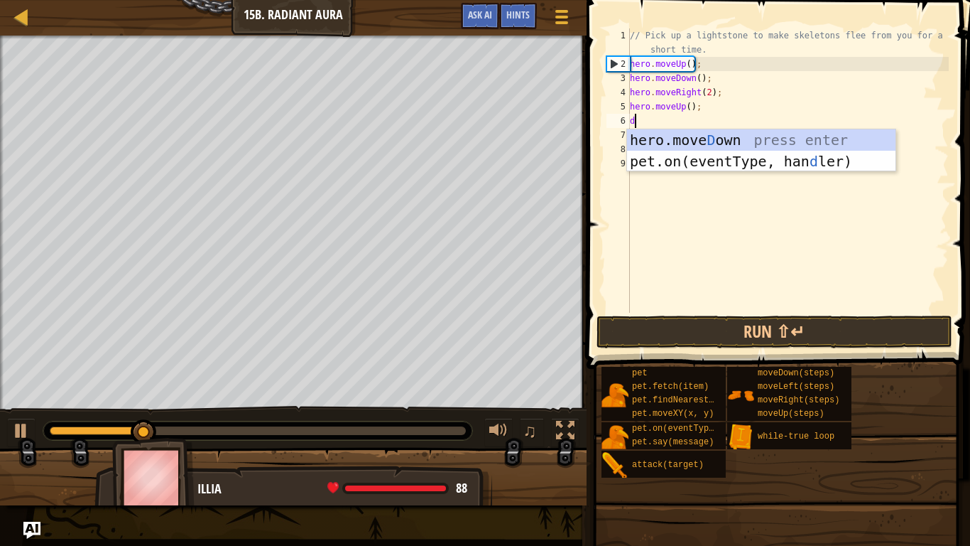
type textarea "do"
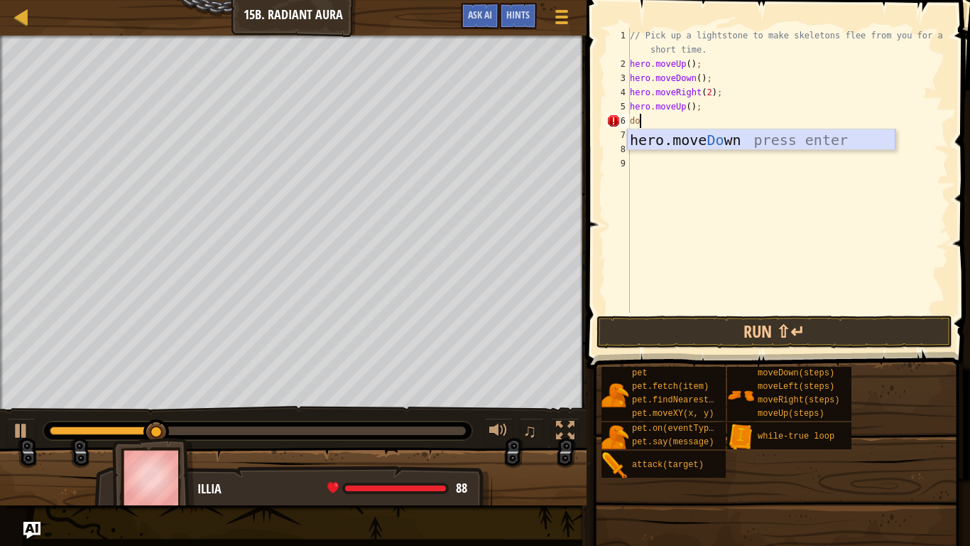
click at [697, 137] on div "hero.move Do wn press enter" at bounding box center [761, 161] width 269 height 64
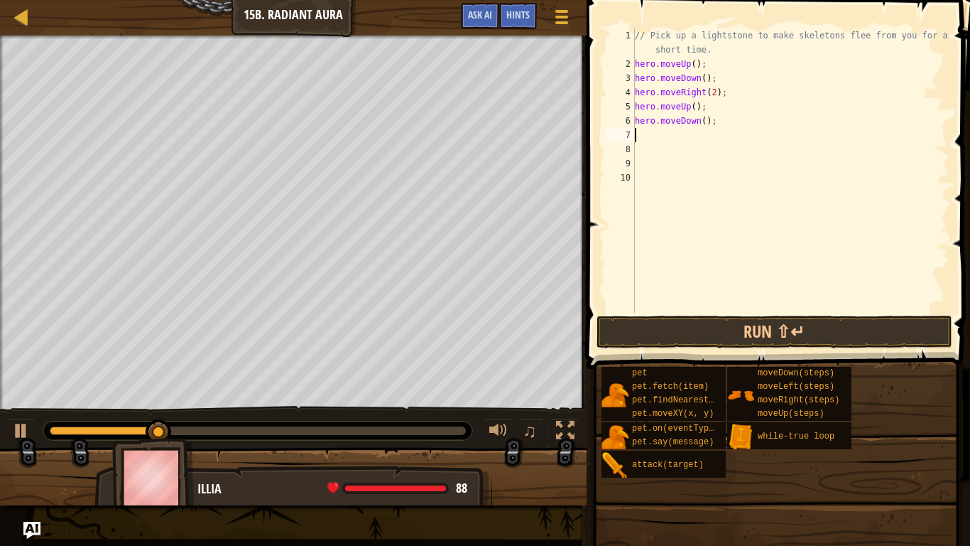
scroll to position [6, 0]
type textarea "r"
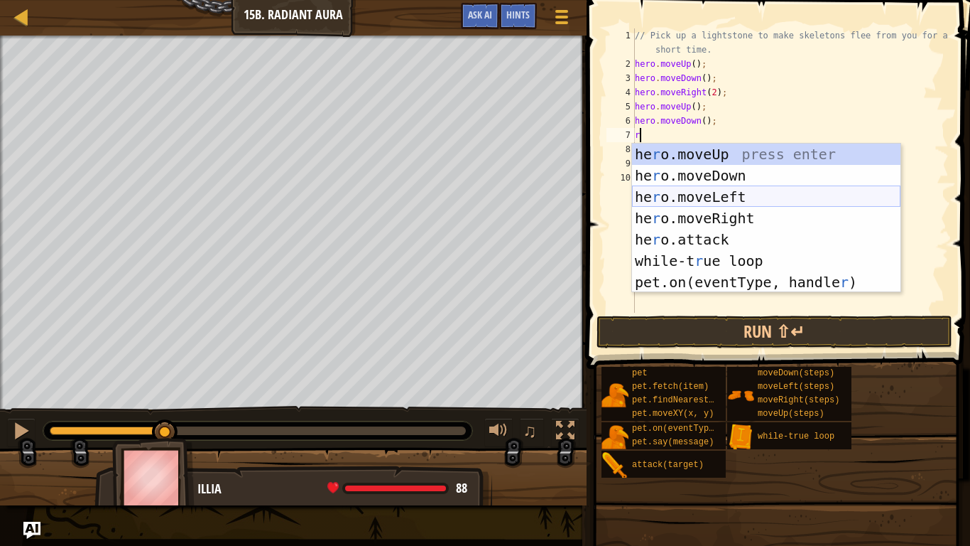
click at [752, 195] on div "he r o.moveUp press enter he r o.moveDown press enter he r o.moveLeft press ent…" at bounding box center [766, 239] width 269 height 192
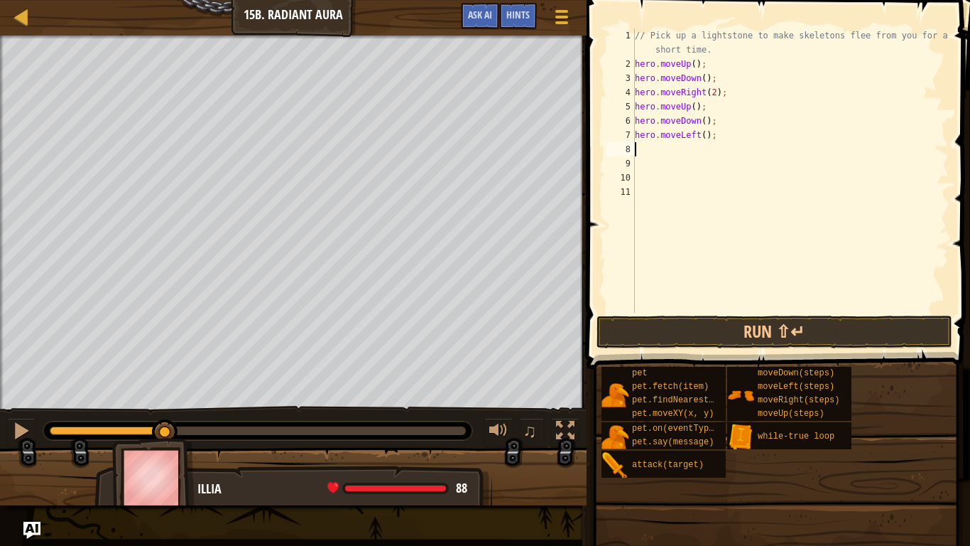
type textarea "u"
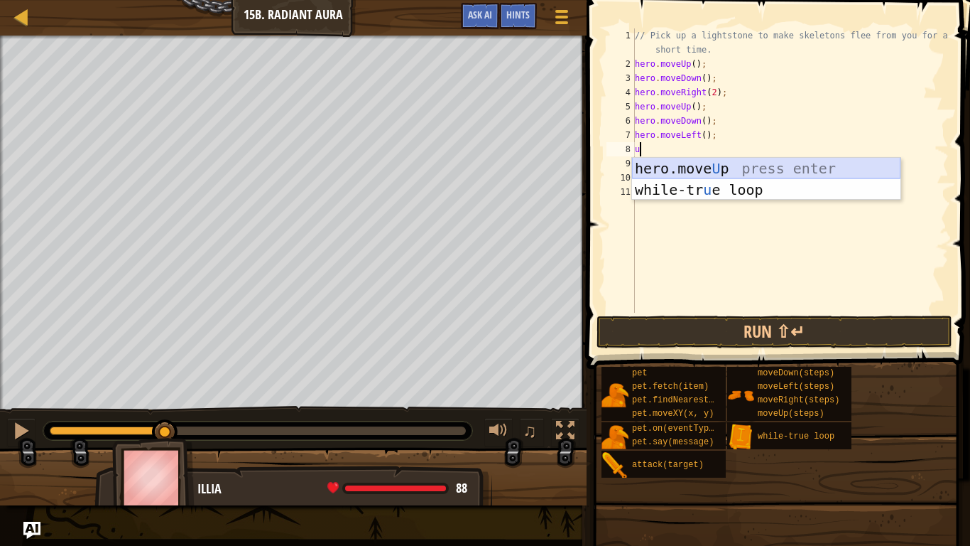
click at [751, 178] on div "hero.move U p press enter while-tr u e loop press enter" at bounding box center [766, 200] width 269 height 85
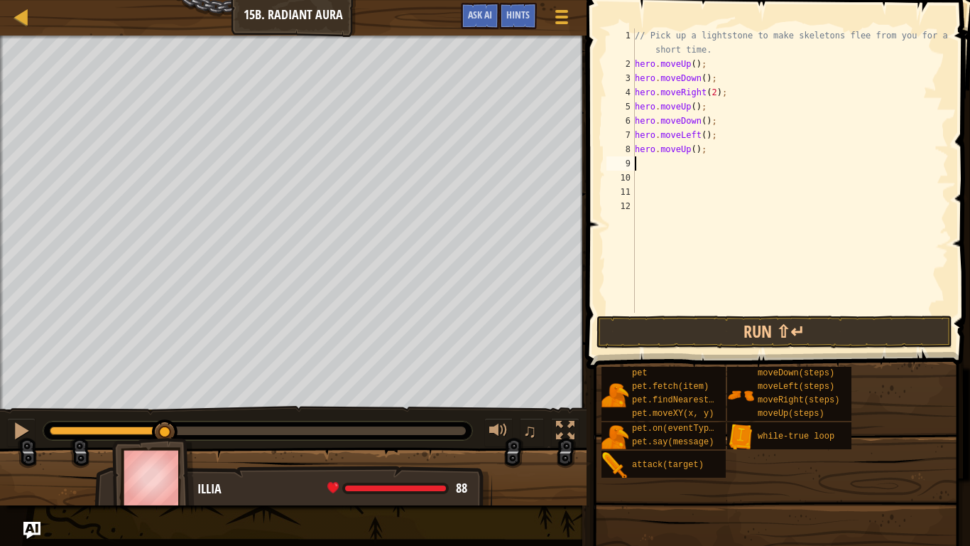
click at [697, 135] on div "// Pick up a lightstone to make skeletons flee from you for a short time. hero …" at bounding box center [790, 191] width 317 height 327
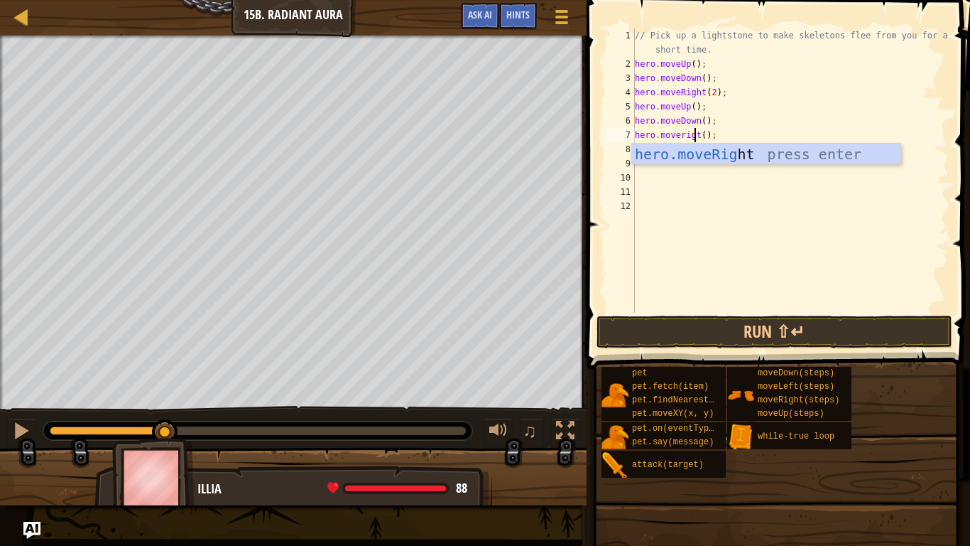
scroll to position [6, 9]
click at [722, 150] on div "hero.moveRigh t press enter" at bounding box center [766, 175] width 269 height 64
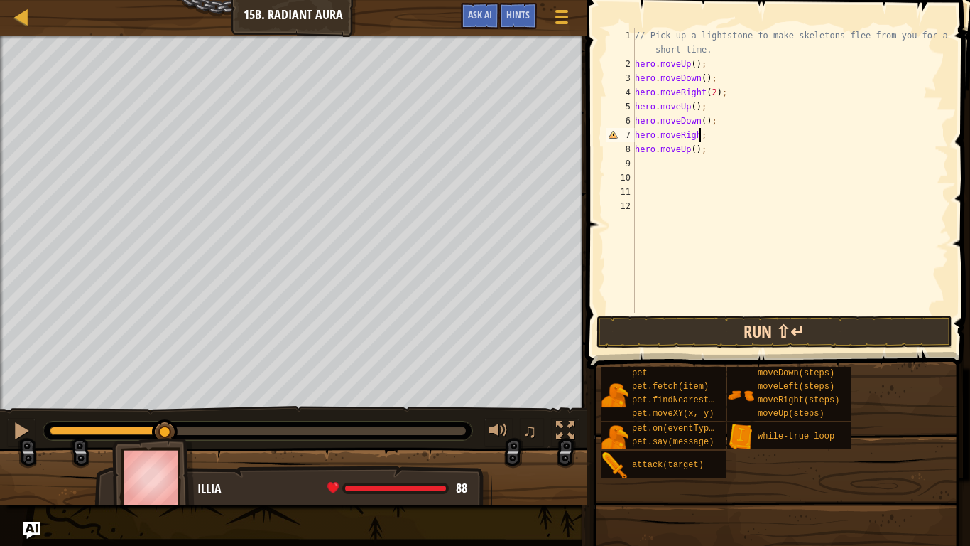
type textarea "hero.moveRigh;"
click at [713, 331] on button "Run ⇧↵" at bounding box center [775, 331] width 356 height 33
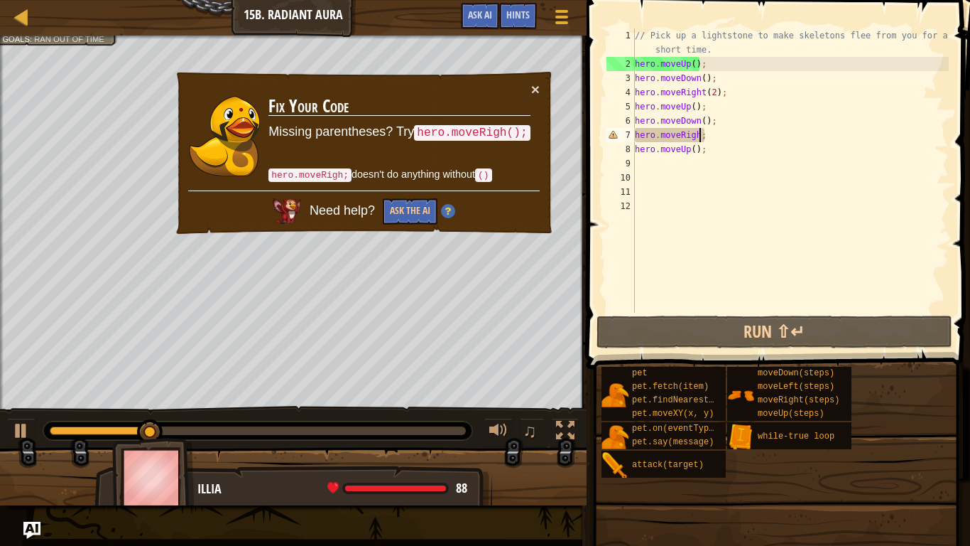
click at [541, 90] on div "× Fix Your Code Missing parentheses? Try hero.moveRigh(); hero.moveRigh; doesn'…" at bounding box center [364, 153] width 380 height 166
click at [533, 89] on button "×" at bounding box center [535, 89] width 9 height 15
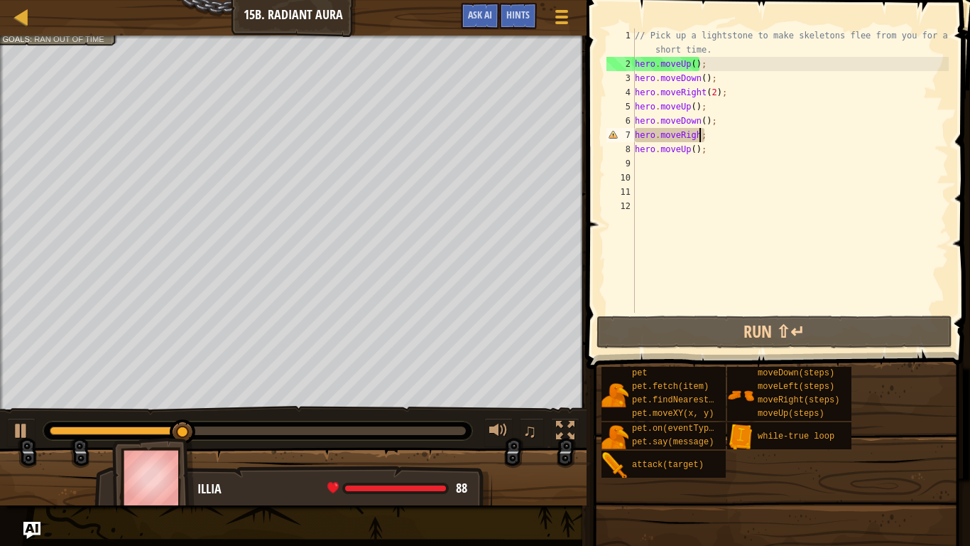
click at [580, 92] on div at bounding box center [581, 273] width 2 height 546
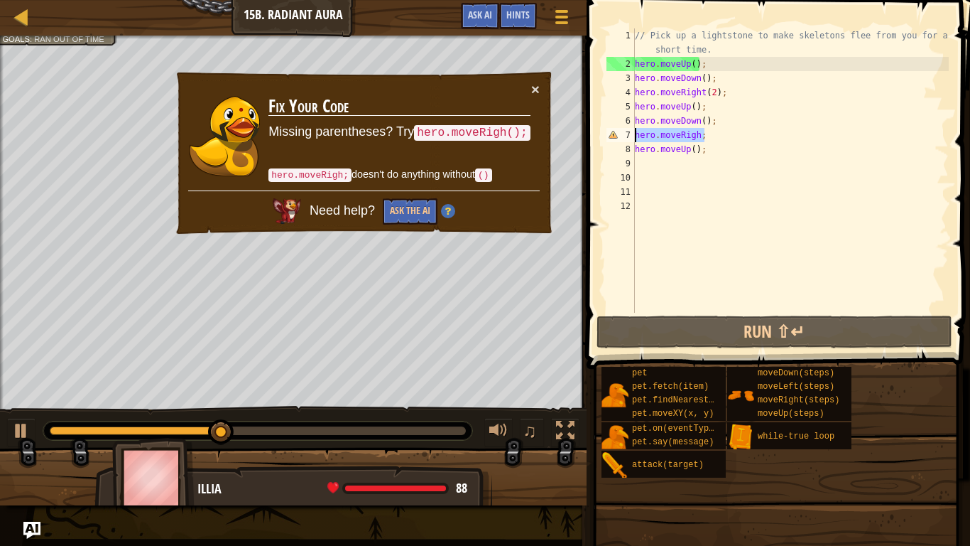
drag, startPoint x: 733, startPoint y: 132, endPoint x: 633, endPoint y: 136, distance: 100.2
click at [633, 136] on div "hero.moveRigh; 1 2 3 4 5 6 7 8 9 10 11 12 // Pick up a lightstone to make skele…" at bounding box center [776, 170] width 345 height 284
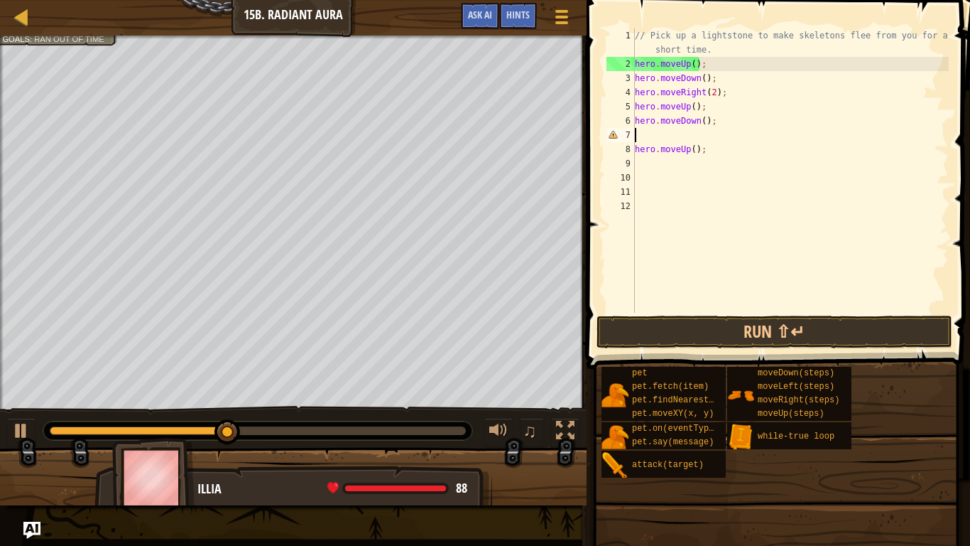
scroll to position [6, 0]
type textarea "i"
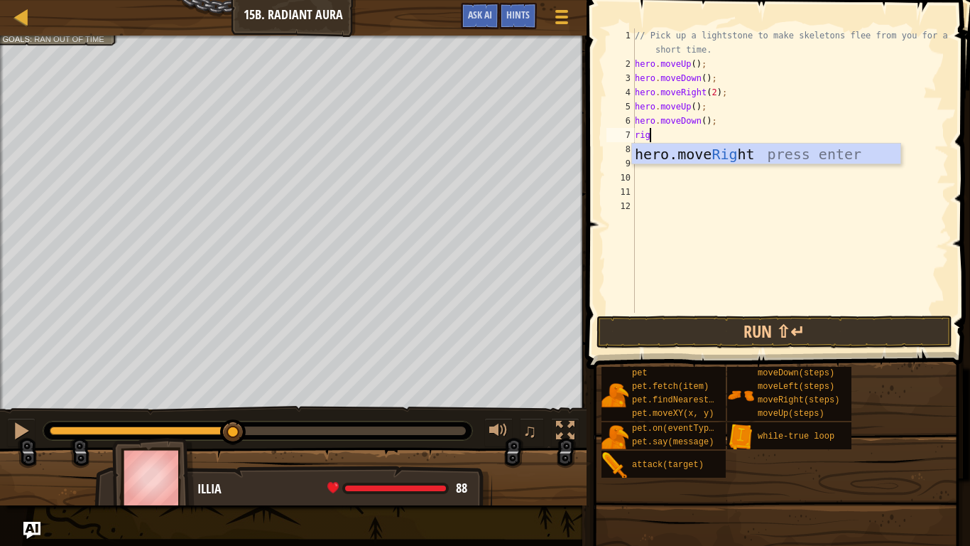
type textarea "righ"
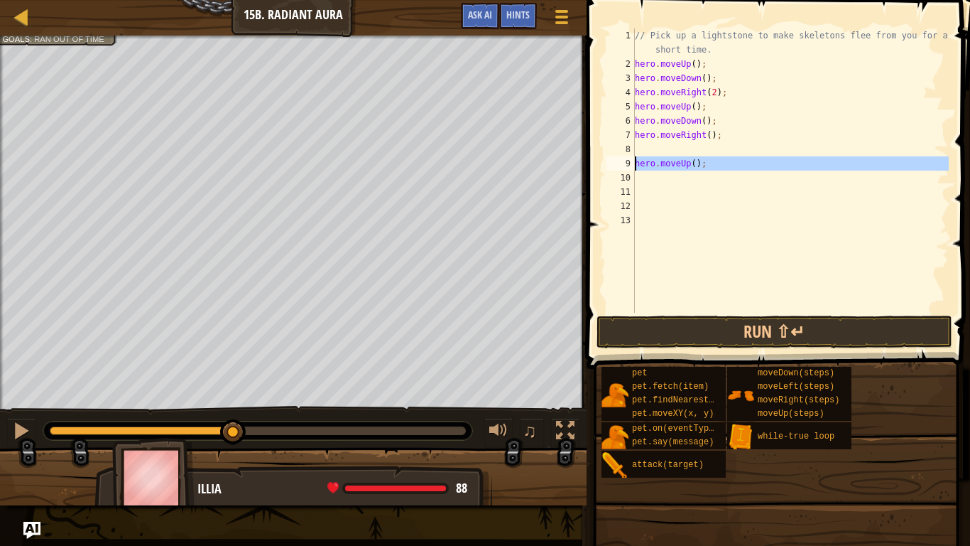
drag, startPoint x: 748, startPoint y: 184, endPoint x: 634, endPoint y: 165, distance: 116.0
click at [634, 165] on div "1 2 3 4 5 6 7 8 9 10 11 12 13 // Pick up a lightstone to make skeletons flee fr…" at bounding box center [776, 170] width 345 height 284
type textarea "hero.moveUp();"
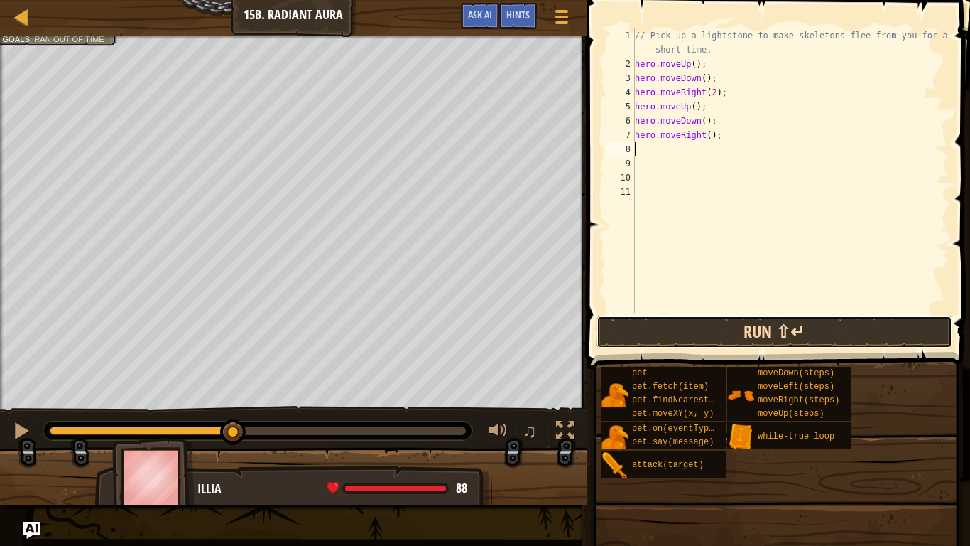
click at [675, 342] on button "Run ⇧↵" at bounding box center [775, 331] width 356 height 33
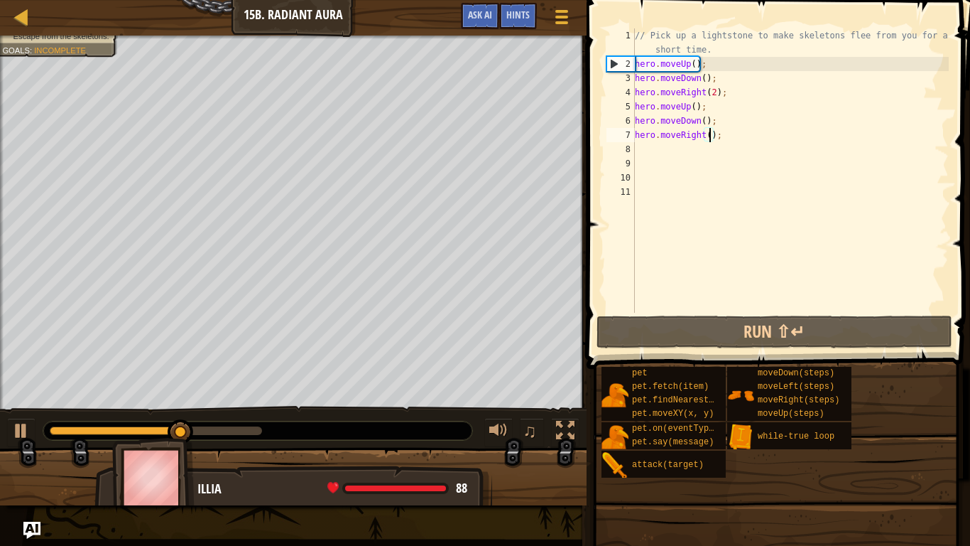
click at [709, 134] on div "// Pick up a lightstone to make skeletons flee from you for a short time. hero …" at bounding box center [790, 191] width 317 height 327
type textarea "hero.moveRight(2);"
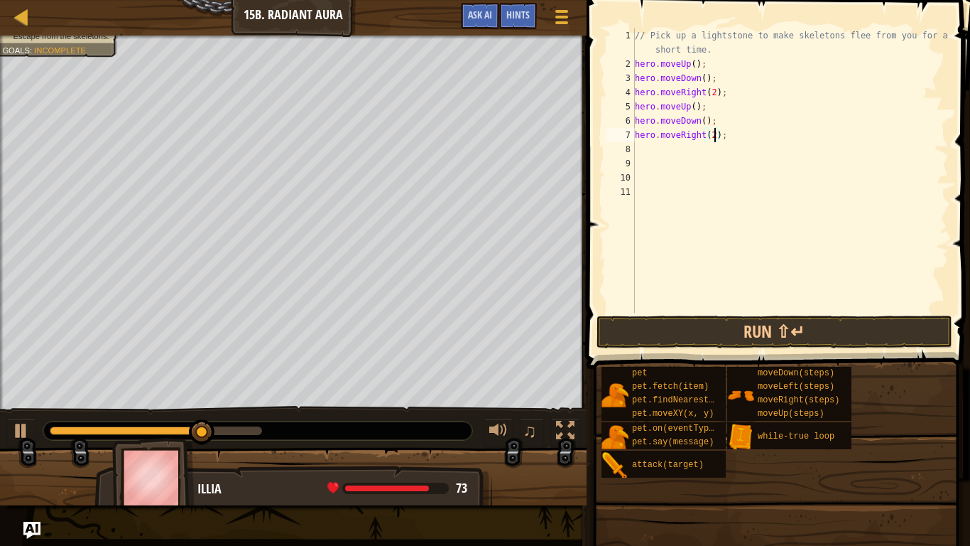
click at [686, 155] on div "// Pick up a lightstone to make skeletons flee from you for a short time. hero …" at bounding box center [790, 191] width 317 height 327
type textarea "u"
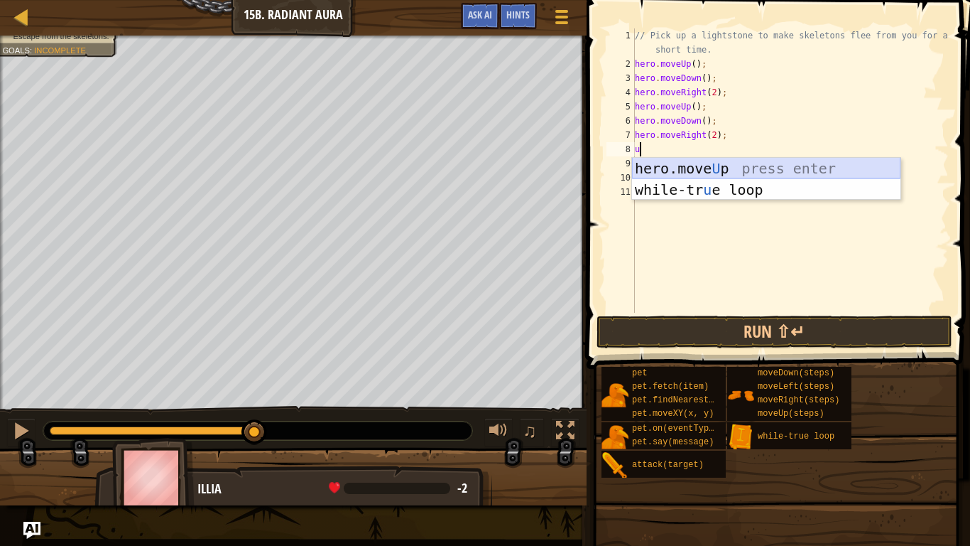
click at [703, 164] on div "hero.move U p press enter while-tr u e loop press enter" at bounding box center [766, 200] width 269 height 85
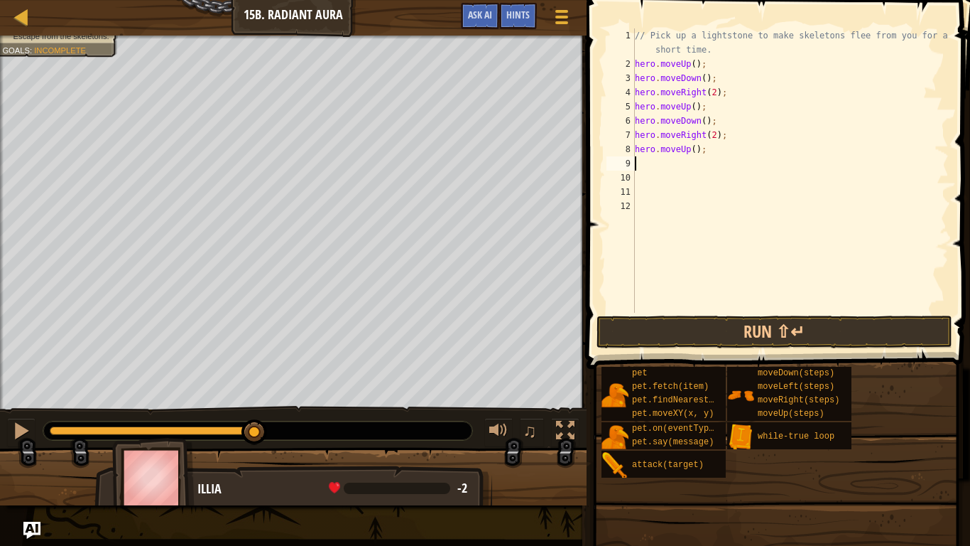
type textarea "d"
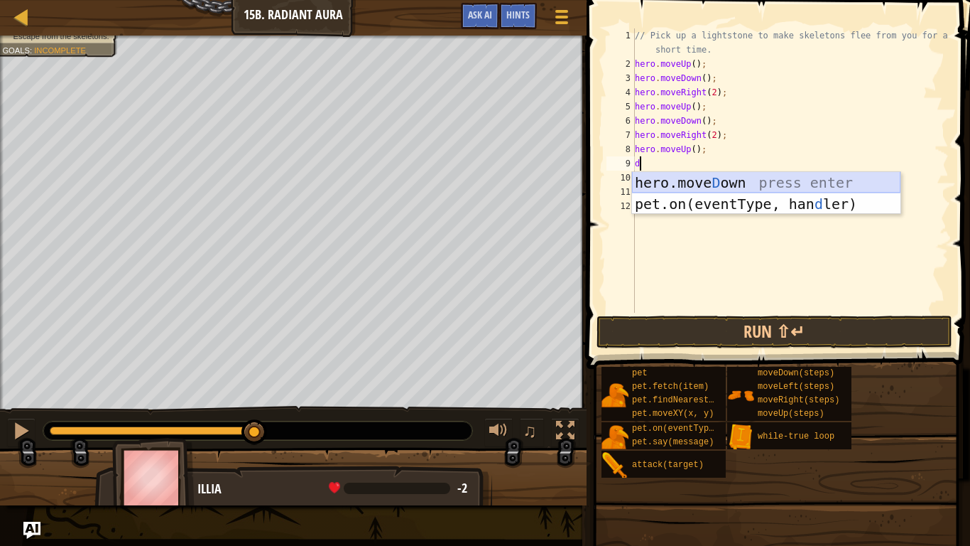
click at [774, 183] on div "hero.[PERSON_NAME] own press enter pet.on(eventType, han d ler) press enter" at bounding box center [766, 214] width 269 height 85
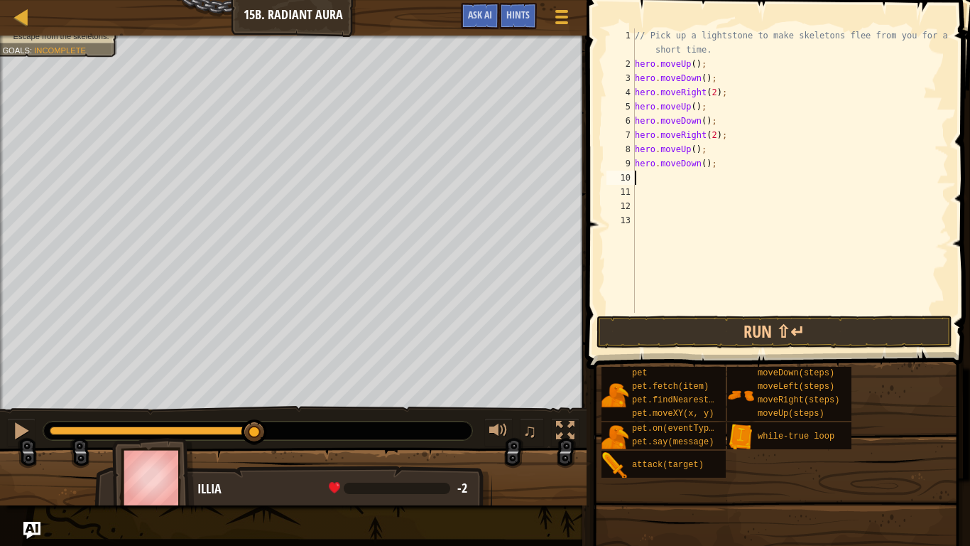
type textarea "r"
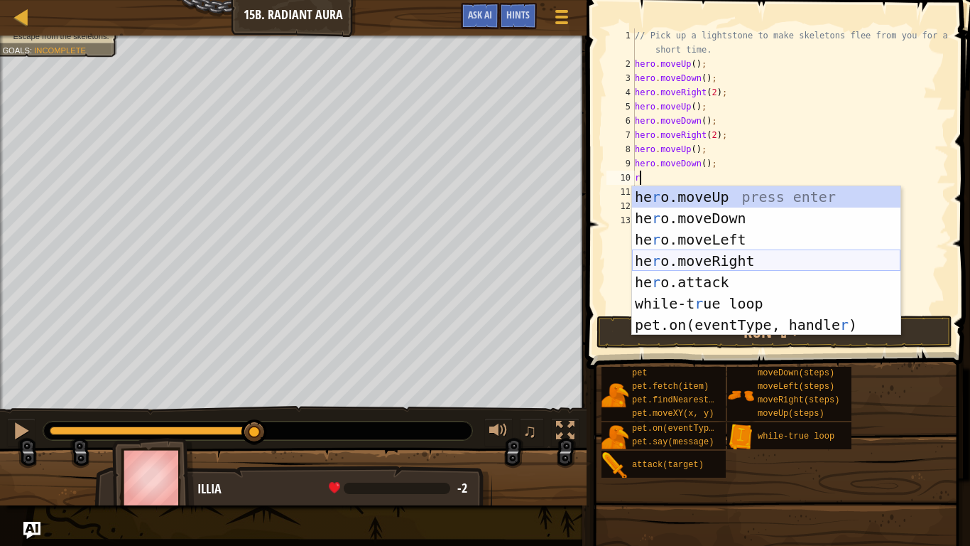
click at [774, 256] on div "he r o.moveUp press enter he r o.moveDown press enter he r o.moveLeft press ent…" at bounding box center [766, 282] width 269 height 192
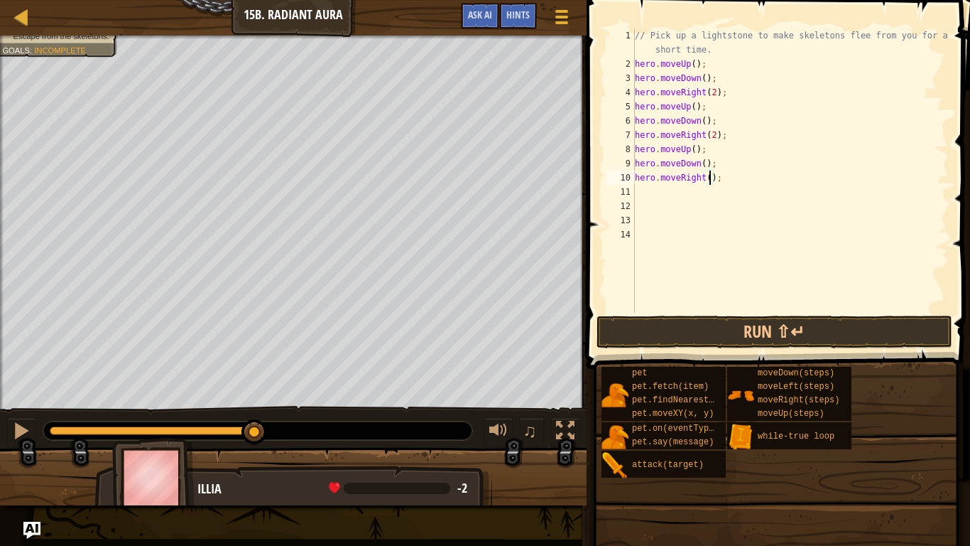
click at [709, 173] on div "// Pick up a lightstone to make skeletons flee from you for a short time. hero …" at bounding box center [790, 191] width 317 height 327
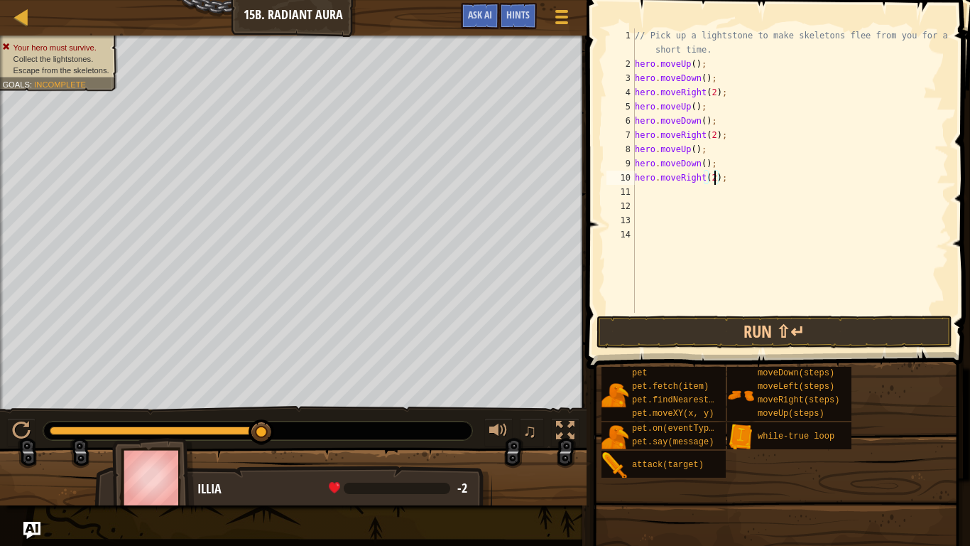
drag, startPoint x: 256, startPoint y: 432, endPoint x: 413, endPoint y: 426, distance: 157.1
type textarea "hero.moveRight(2);"
click at [764, 325] on button "Run ⇧↵" at bounding box center [775, 331] width 356 height 33
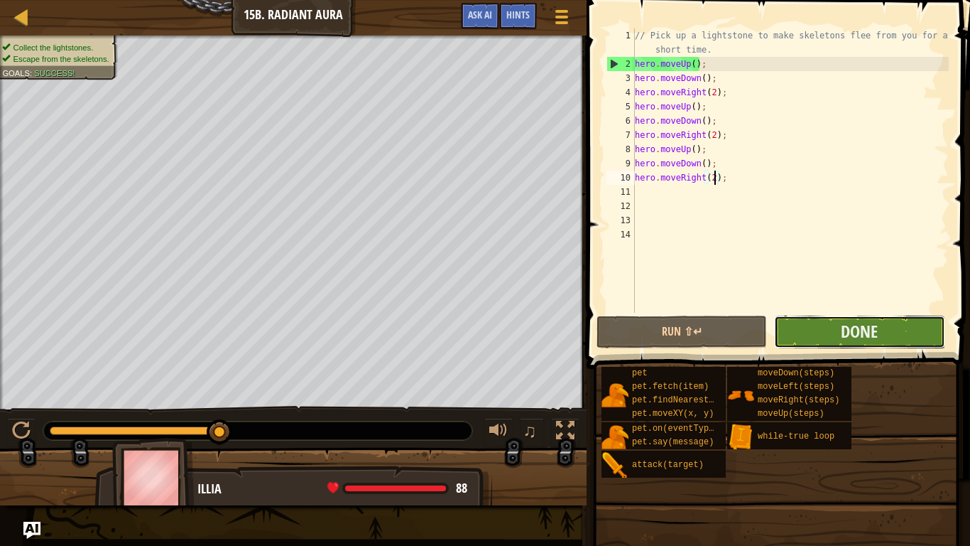
click at [835, 335] on button "Done" at bounding box center [859, 331] width 170 height 33
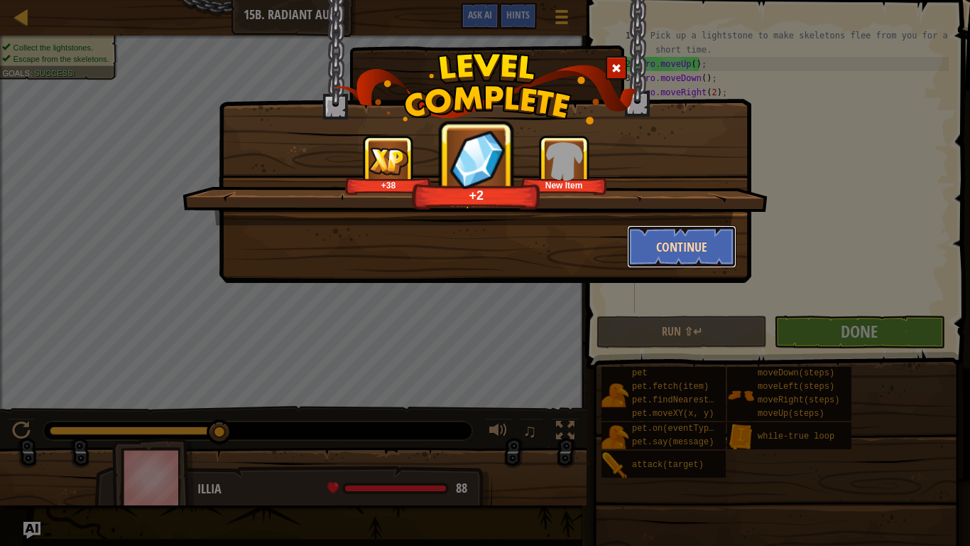
click at [698, 232] on button "Continue" at bounding box center [682, 246] width 110 height 43
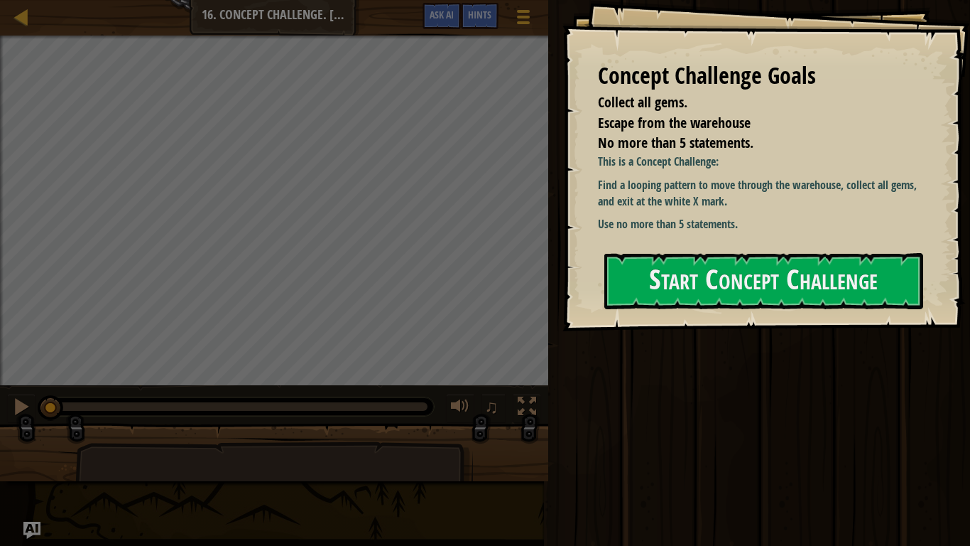
click at [587, 242] on div "Concept Challenge Goals Collect all gems. Escape from the warehouse No more tha…" at bounding box center [767, 165] width 408 height 331
click at [602, 232] on p "Use no more than 5 statements." at bounding box center [759, 224] width 322 height 16
click at [629, 242] on div "Concept Challenge Goals Collect all gems. Escape from the warehouse No more tha…" at bounding box center [767, 165] width 408 height 331
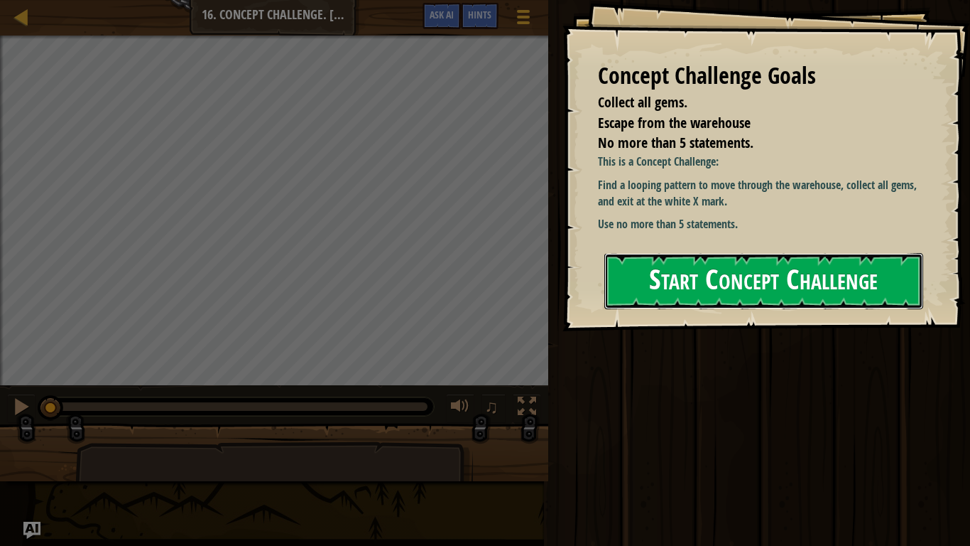
click at [633, 260] on button "Start Concept Challenge" at bounding box center [763, 281] width 319 height 56
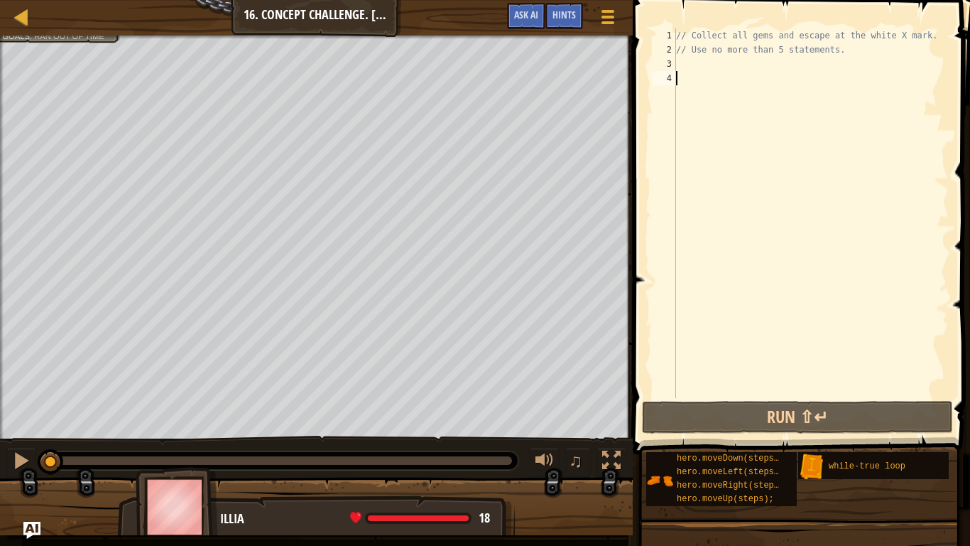
click at [688, 60] on div "// Collect all gems and escape at the white X mark. // Use no more than 5 state…" at bounding box center [811, 227] width 276 height 398
click at [684, 72] on div "// Collect all gems and escape at the white X mark. // Use no more than 5 state…" at bounding box center [811, 227] width 276 height 398
click at [690, 98] on div "// Collect all gems and escape at the white X mark. // Use no more than 5 state…" at bounding box center [811, 227] width 276 height 398
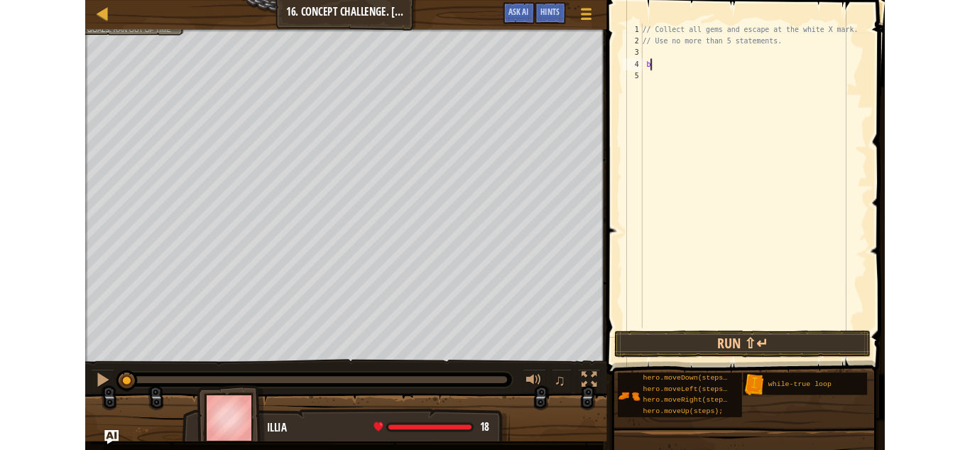
scroll to position [6, 3]
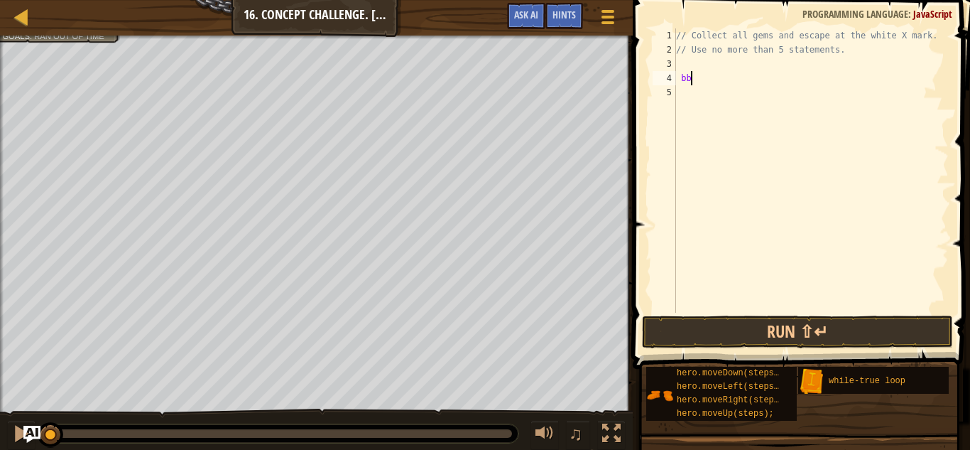
type textarea "b"
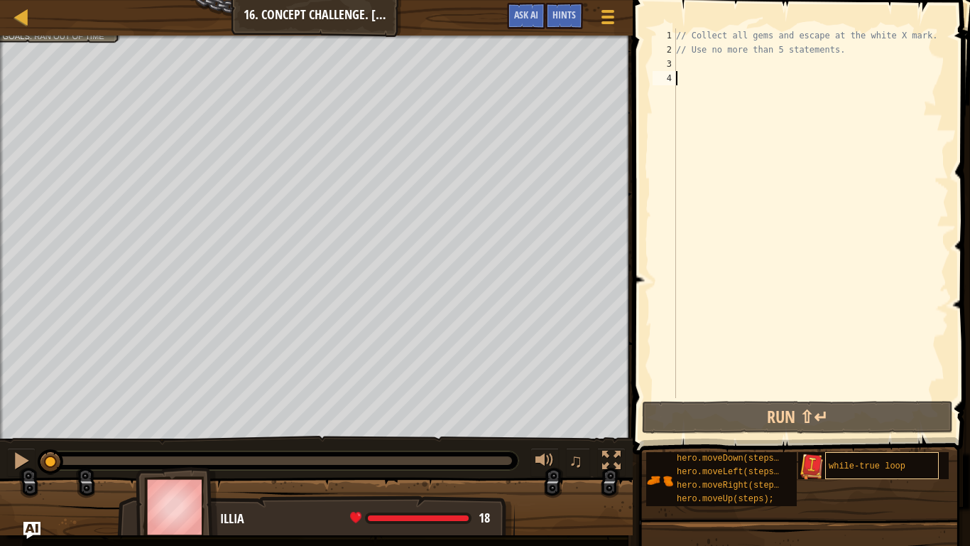
click at [895, 449] on span "while-true loop" at bounding box center [867, 466] width 77 height 10
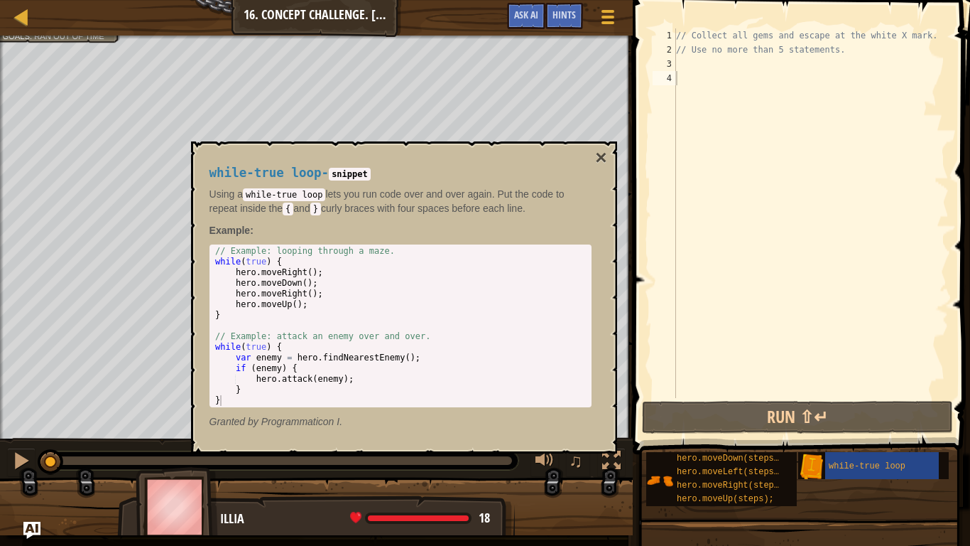
click at [595, 151] on div "while-true loop - snippet Using a while-true loop lets you run code over and ov…" at bounding box center [404, 297] width 426 height 312
click at [600, 158] on button "×" at bounding box center [600, 158] width 11 height 20
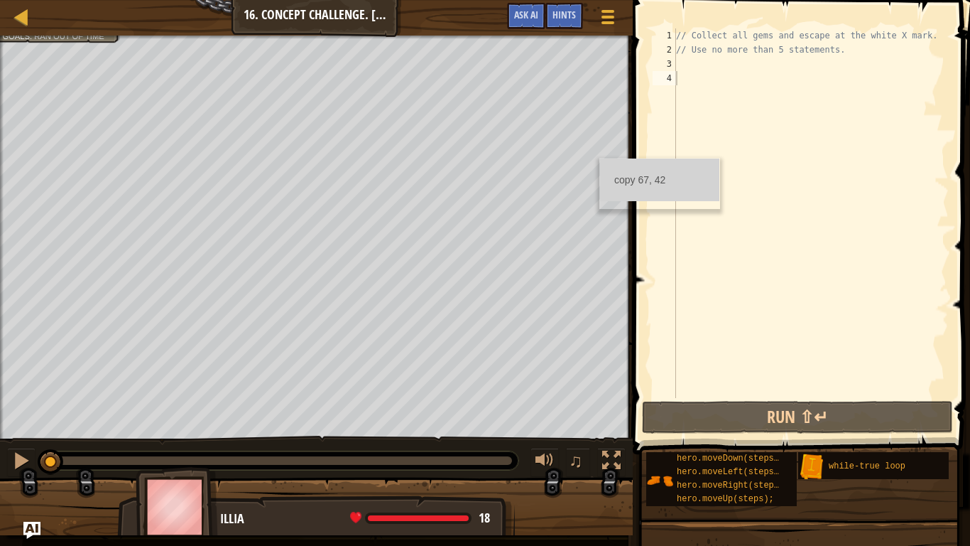
click at [600, 158] on ul "copy 67, 42" at bounding box center [659, 179] width 119 height 43
click at [641, 91] on span at bounding box center [803, 207] width 349 height 496
click at [698, 60] on div "// Collect all gems and escape at the white X mark. // Use no more than 5 state…" at bounding box center [811, 227] width 276 height 398
type textarea "|"
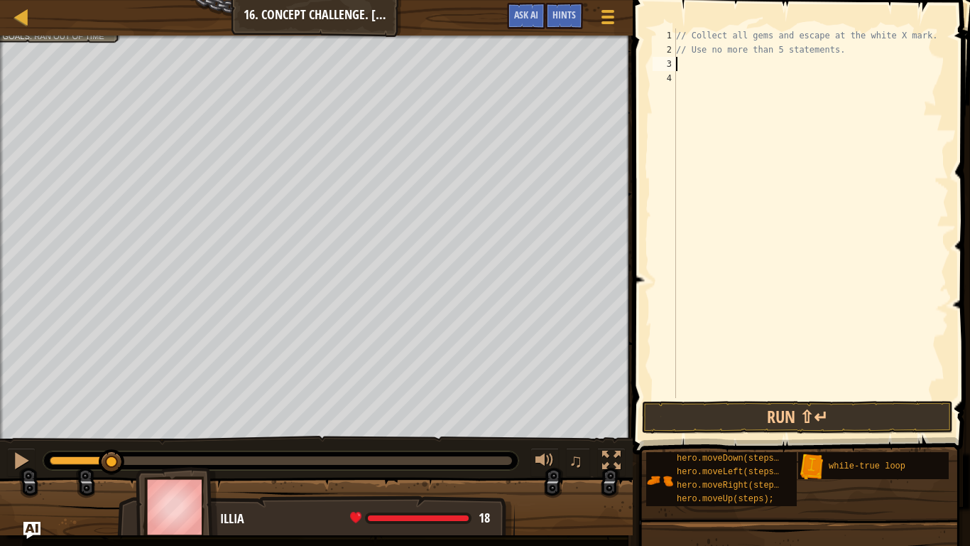
click at [909, 87] on div "// Collect all gems and escape at the white X mark. // Use no more than 5 state…" at bounding box center [811, 227] width 276 height 398
click at [779, 114] on div "// Collect all gems and escape at the white X mark. // Use no more than 5 state…" at bounding box center [811, 227] width 276 height 398
click at [676, 72] on div "// Collect all gems and escape at the white X mark. // Use no more than 5 state…" at bounding box center [811, 227] width 276 height 398
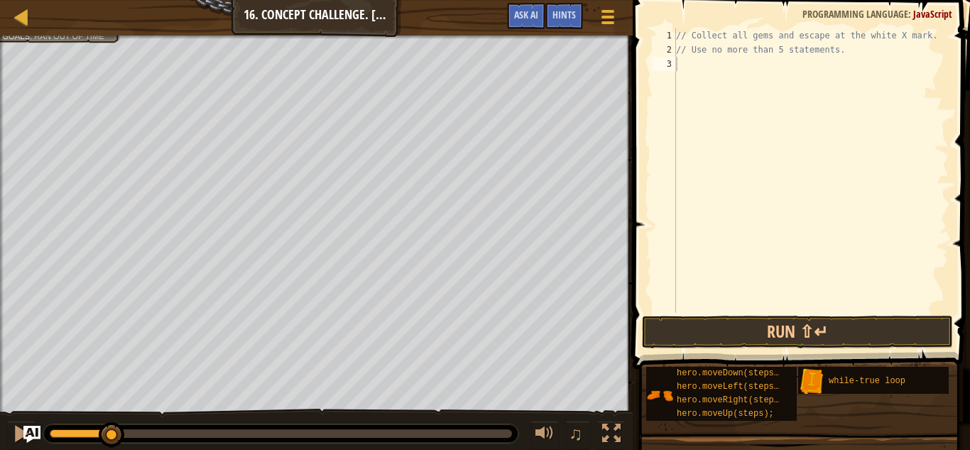
click at [879, 107] on div "// Collect all gems and escape at the white X mark. // Use no more than 5 state…" at bounding box center [811, 184] width 276 height 313
click at [5, 432] on div "♫" at bounding box center [316, 429] width 633 height 43
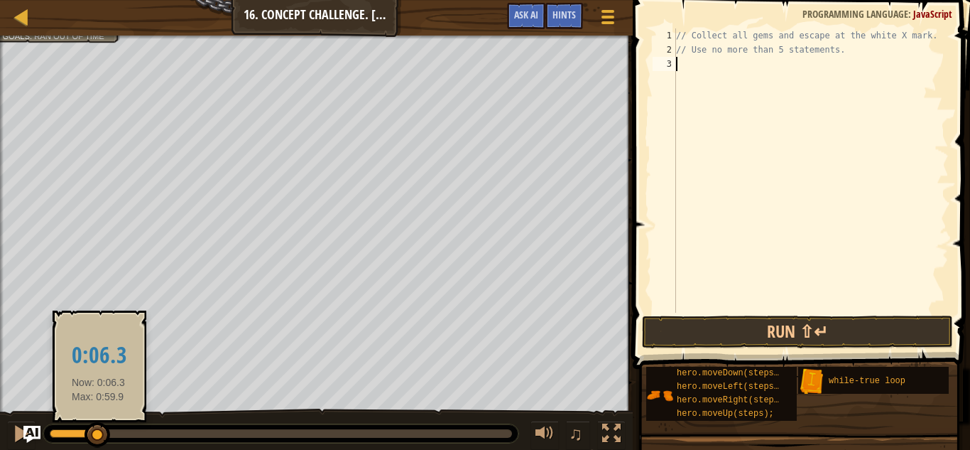
drag, startPoint x: 109, startPoint y: 436, endPoint x: 45, endPoint y: 428, distance: 63.7
click at [85, 428] on div at bounding box center [98, 435] width 26 height 26
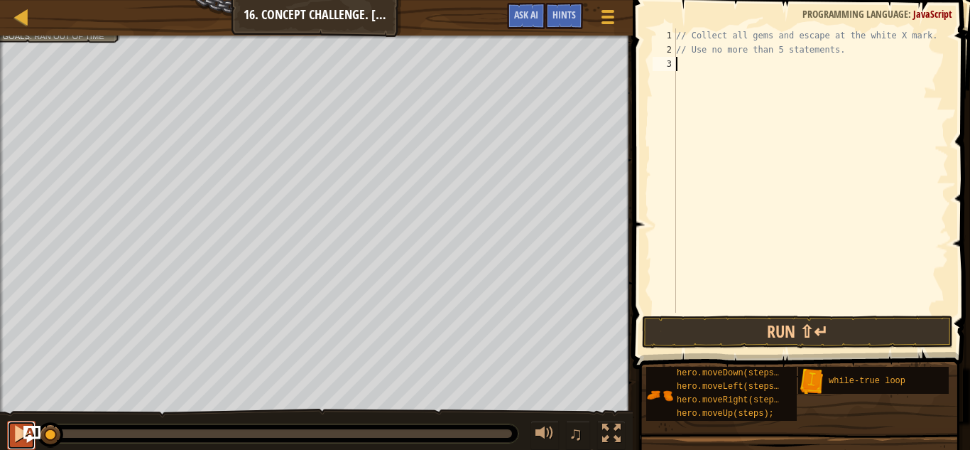
click at [21, 436] on div at bounding box center [21, 433] width 18 height 18
drag, startPoint x: 93, startPoint y: 432, endPoint x: 5, endPoint y: 455, distance: 91.1
click at [5, 0] on html "Map Introduction to Computer Science 16. Concept Challenge. Loop Warehouse Game…" at bounding box center [485, 0] width 970 height 0
